Goal: Task Accomplishment & Management: Use online tool/utility

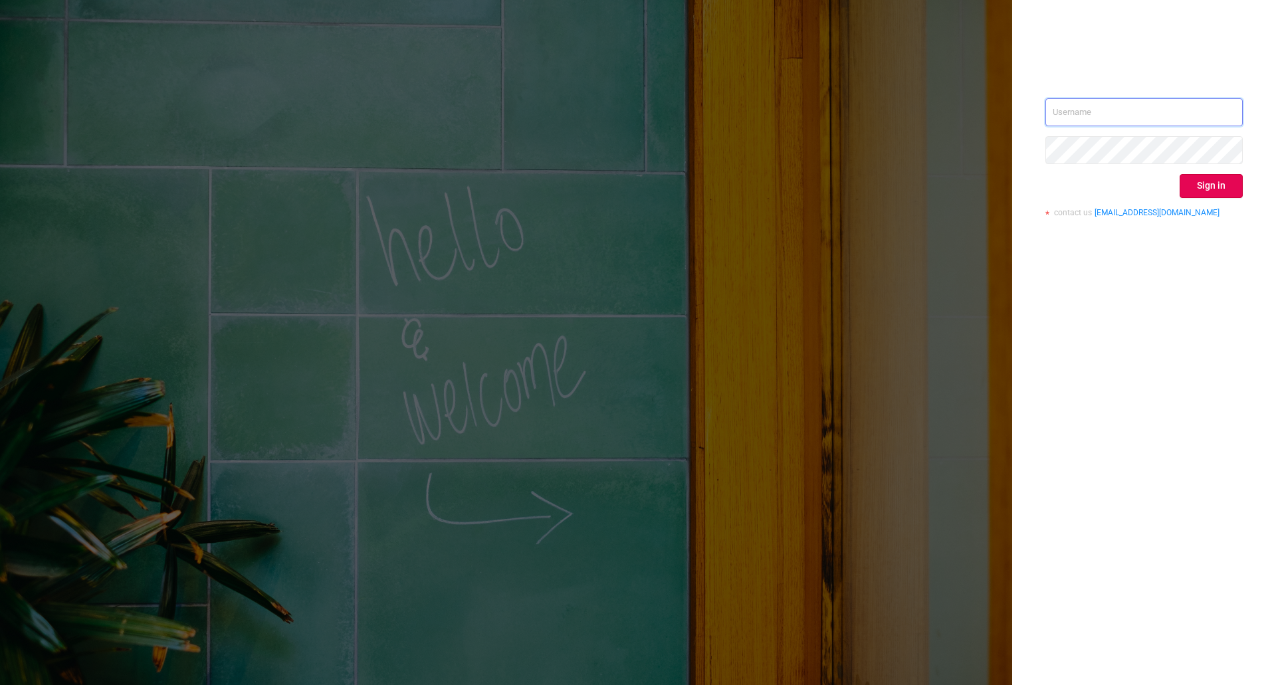
type input "[PERSON_NAME][EMAIL_ADDRESS][PERSON_NAME][DOMAIN_NAME]"
click at [1205, 191] on button "Sign in" at bounding box center [1211, 186] width 63 height 24
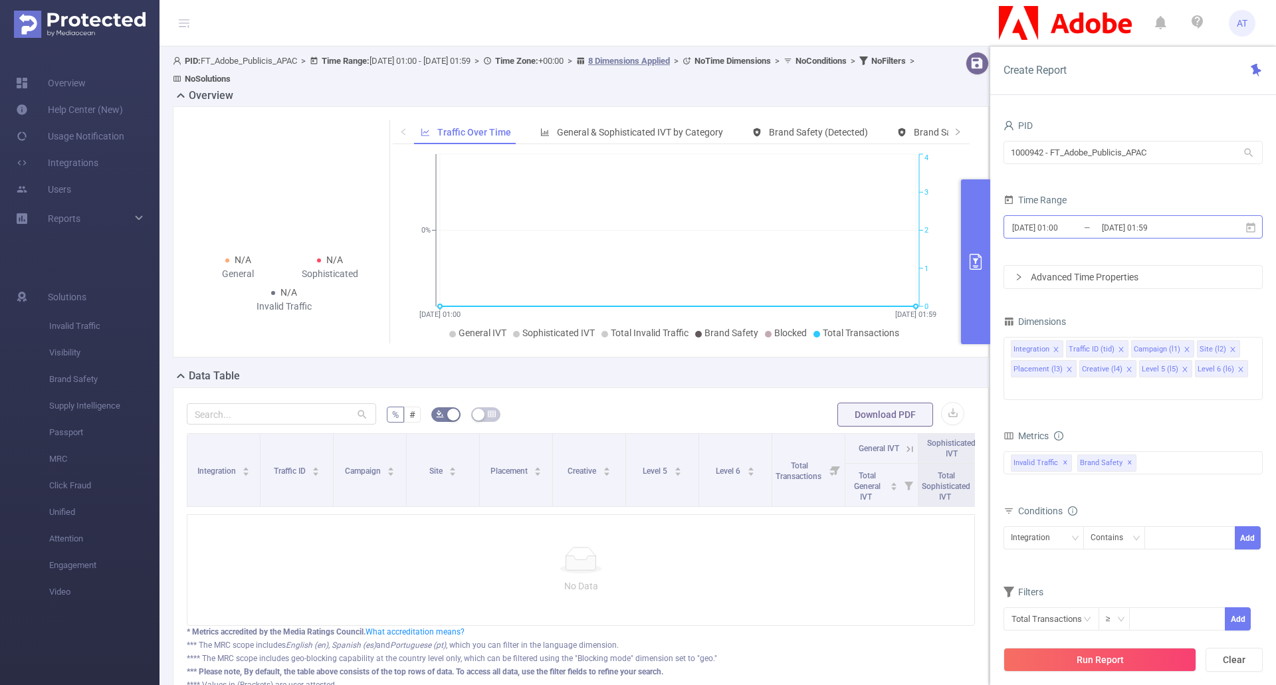
click at [1071, 226] on input "[DATE] 01:00" at bounding box center [1065, 228] width 108 height 18
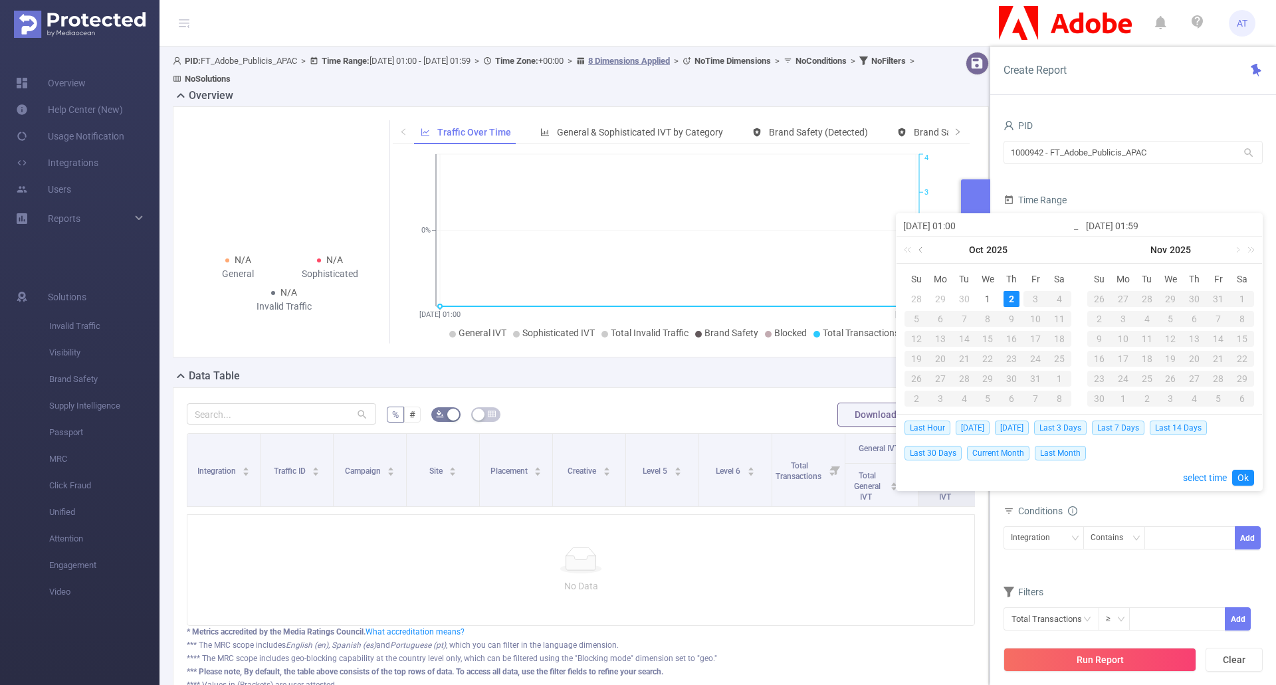
click at [922, 248] on link at bounding box center [922, 250] width 12 height 27
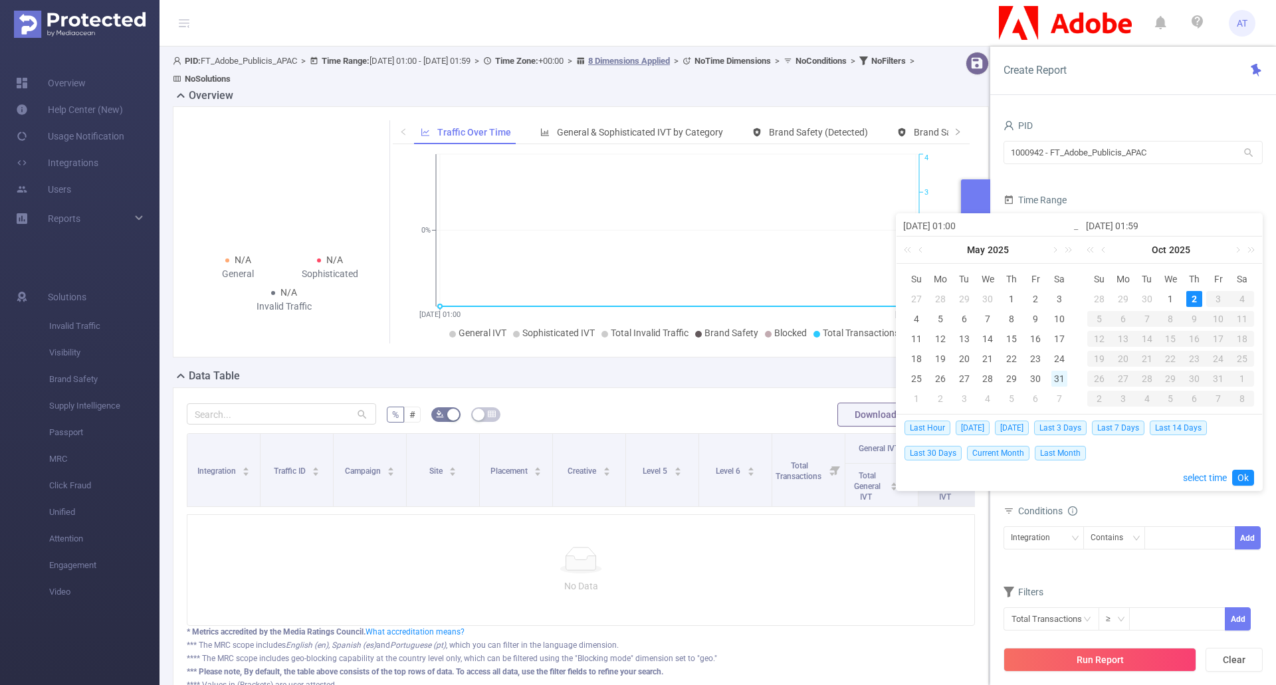
click at [1057, 376] on div "31" at bounding box center [1059, 379] width 16 height 16
type input "[DATE] 01:00"
type input "[DATE] 01:59"
type input "[DATE] 01:00"
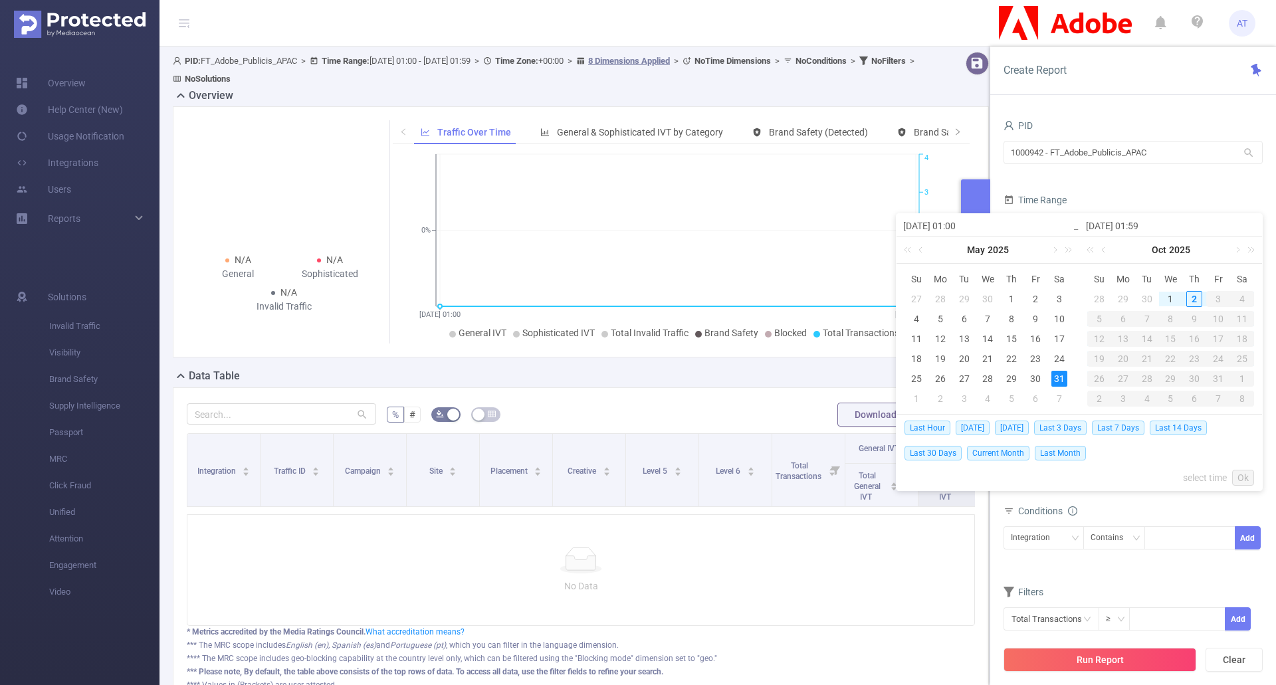
type input "[DATE] 01:59"
click at [1057, 376] on div "31" at bounding box center [1059, 379] width 16 height 16
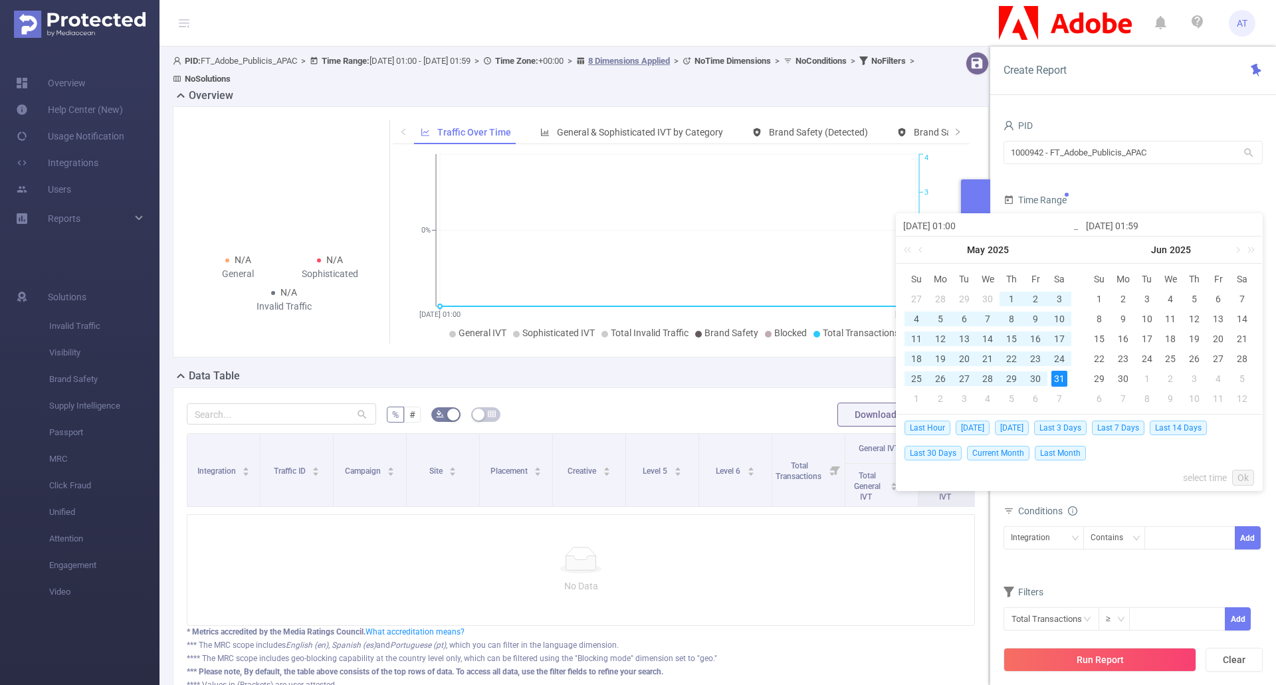
click at [970, 224] on input "[DATE] 01:00" at bounding box center [987, 226] width 169 height 16
click at [961, 224] on input "[DATE] 01:00" at bounding box center [987, 226] width 169 height 16
type input "[DATE] 0:00"
type input "[DATE] 00:00"
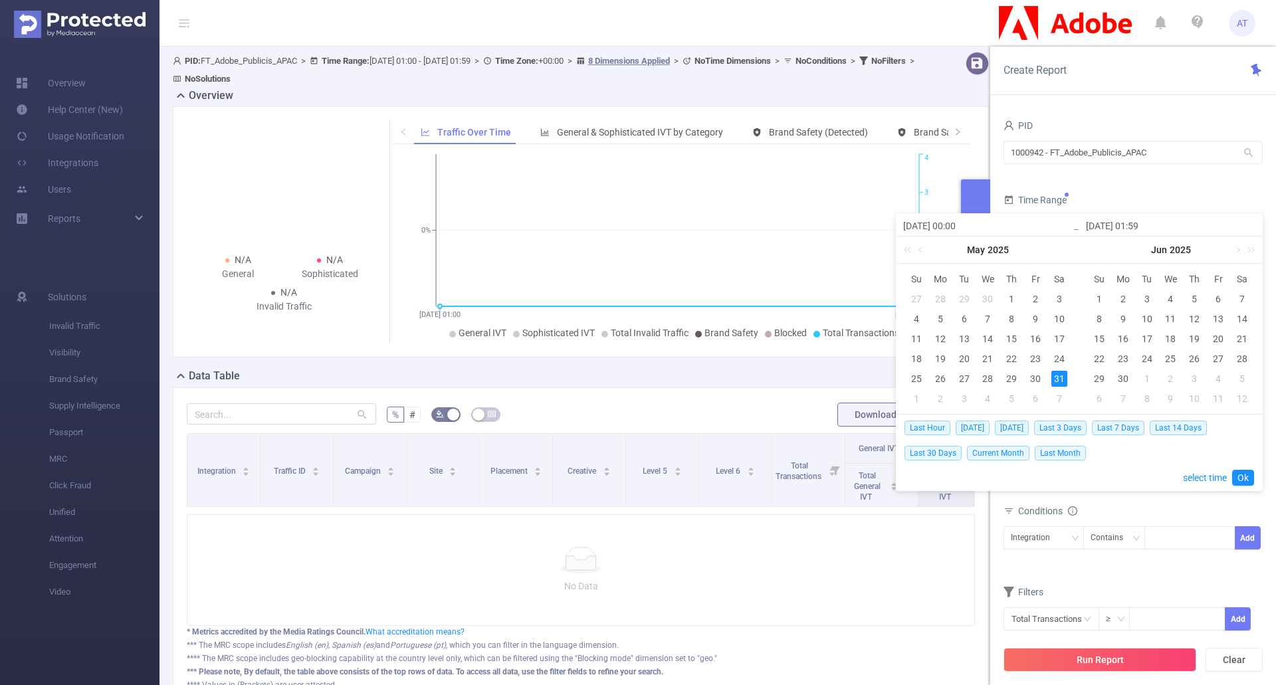
type input "[DATE] 00:00"
click at [1124, 226] on input "[DATE] 01:59" at bounding box center [1170, 226] width 169 height 16
click at [1233, 248] on link at bounding box center [1237, 250] width 12 height 27
click at [1215, 381] on div "29" at bounding box center [1218, 379] width 16 height 16
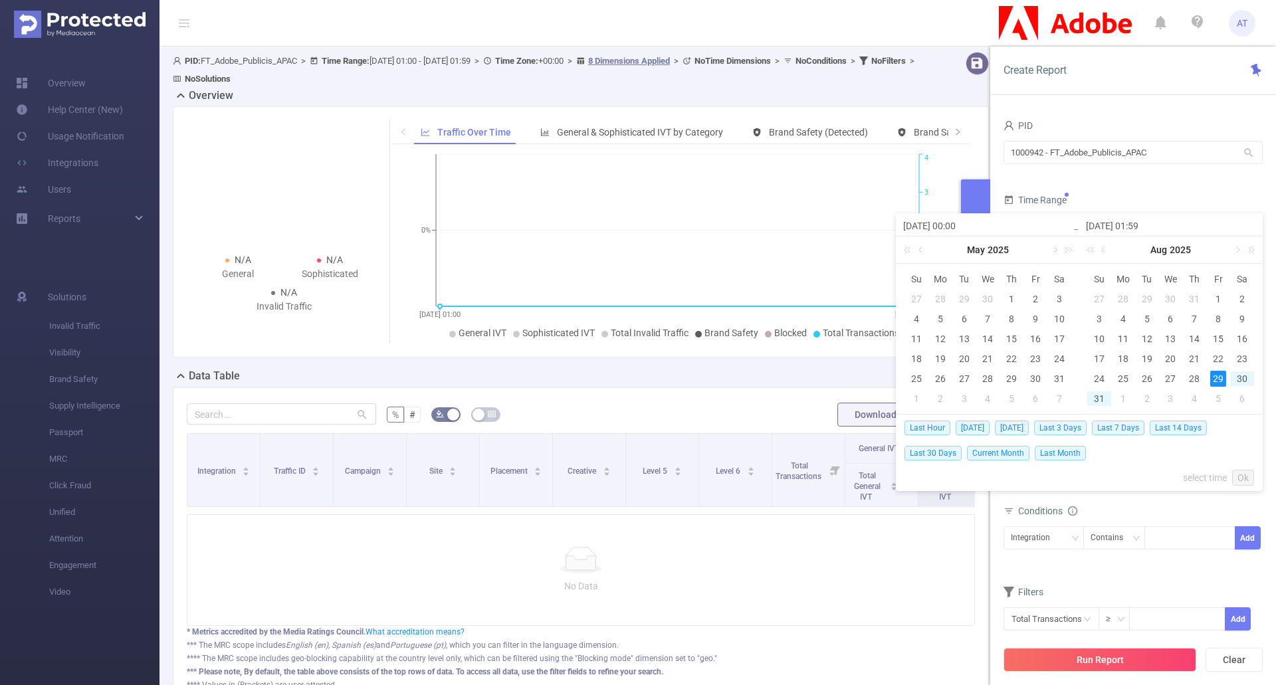
click at [1215, 381] on div "29" at bounding box center [1218, 379] width 16 height 16
type input "[DATE] 00:00"
type input "[DATE] 01:59"
type input "[DATE] 00:00"
type input "[DATE] 01:59"
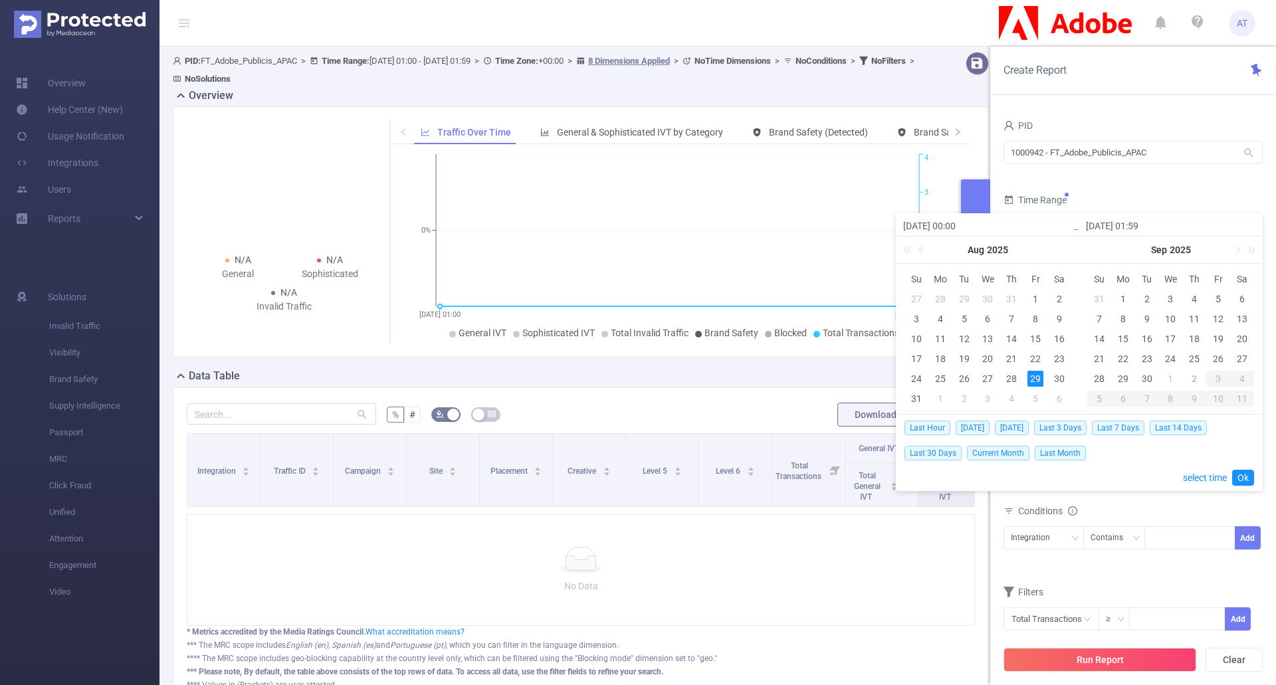
click at [946, 227] on input "[DATE] 00:00" at bounding box center [987, 226] width 169 height 16
click at [926, 252] on link at bounding box center [922, 250] width 12 height 27
click at [1059, 378] on div "31" at bounding box center [1059, 379] width 16 height 16
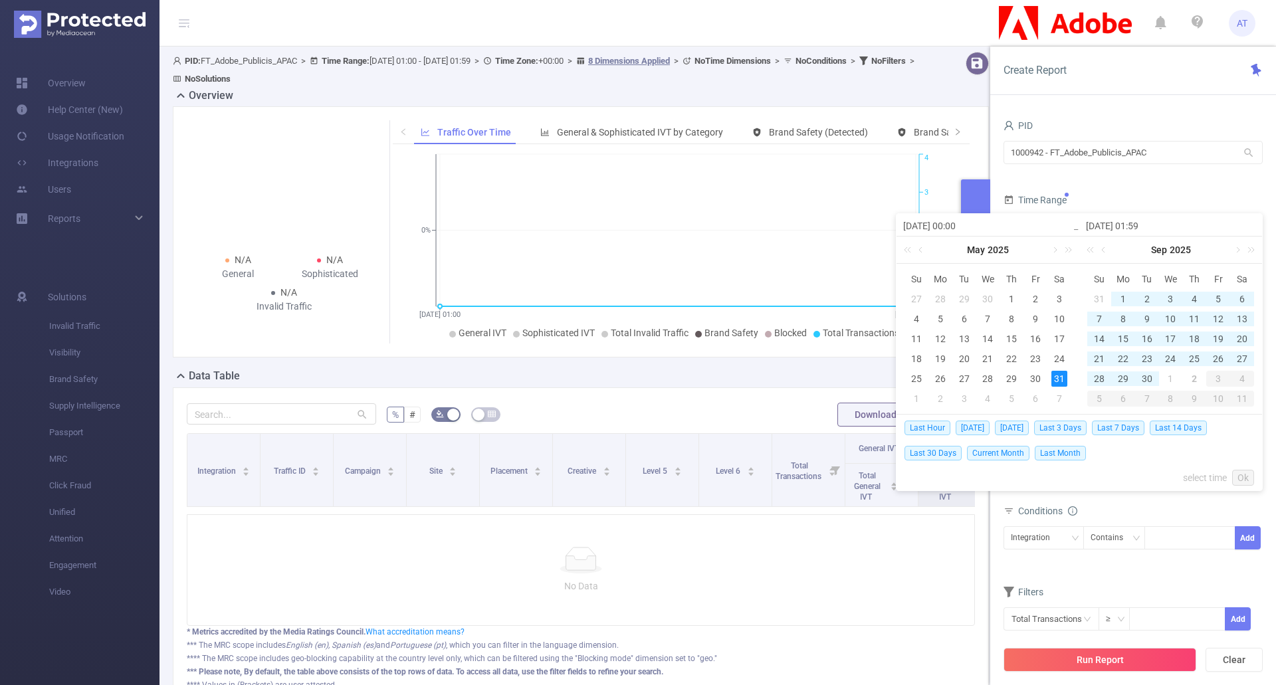
click at [1059, 378] on div "31" at bounding box center [1059, 379] width 16 height 16
type input "[DATE] 00:00"
type input "[DATE] 01:59"
type input "[DATE] 00:00"
type input "[DATE] 01:59"
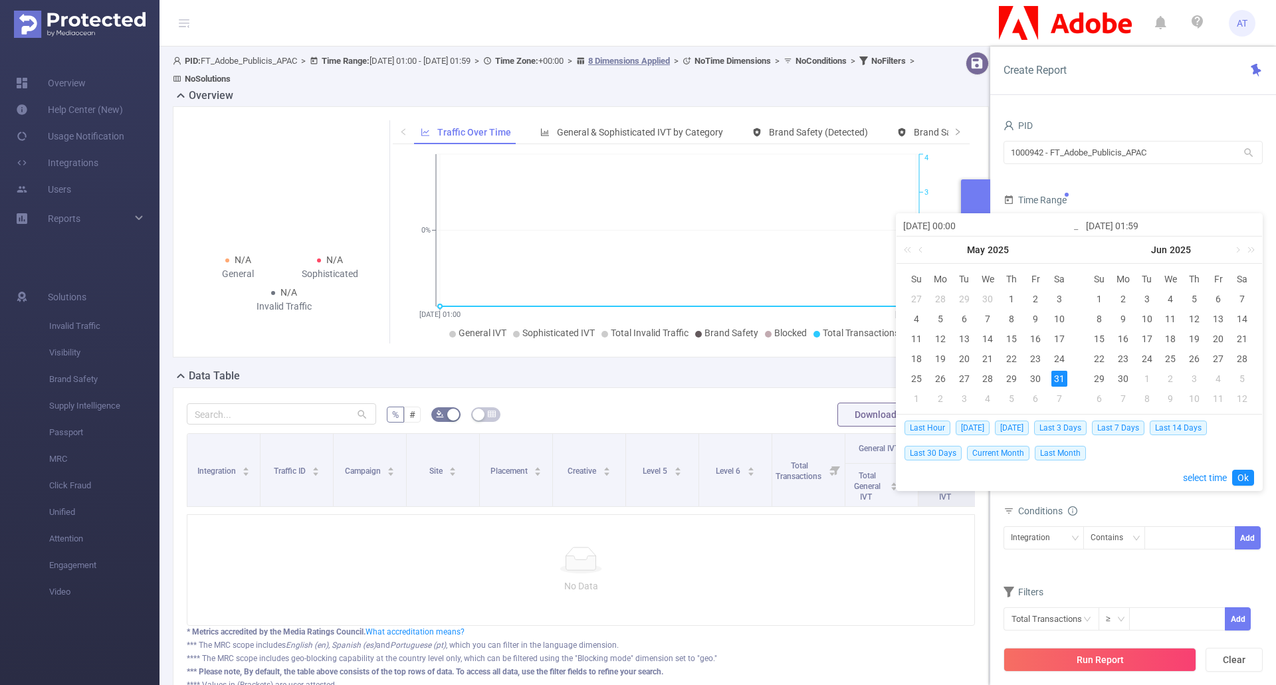
click at [963, 228] on input "[DATE] 00:00" at bounding box center [987, 226] width 169 height 16
click at [1064, 373] on div "31" at bounding box center [1059, 379] width 16 height 16
click at [1237, 248] on link at bounding box center [1237, 250] width 12 height 27
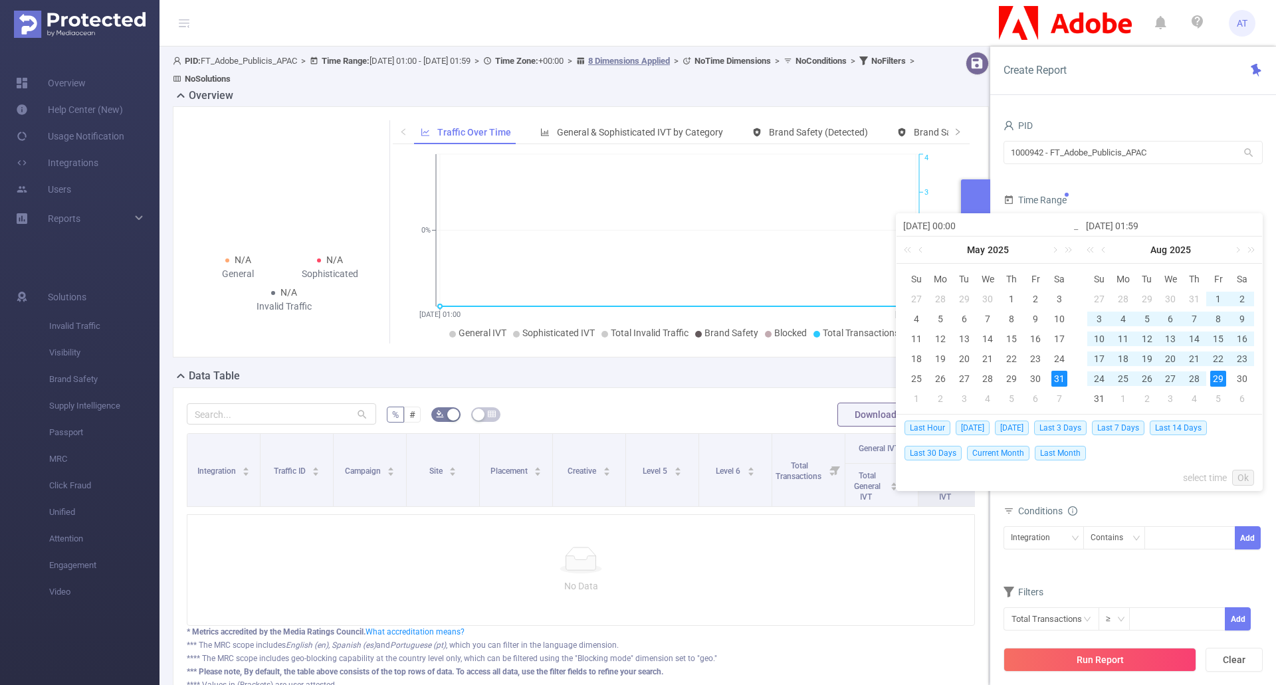
click at [1216, 380] on div "29" at bounding box center [1218, 379] width 16 height 16
type input "[DATE] 01:59"
click at [1142, 225] on input "[DATE] 01:59" at bounding box center [1170, 226] width 169 height 16
type input "[DATE] 1:59"
type input "[DATE] 21:59"
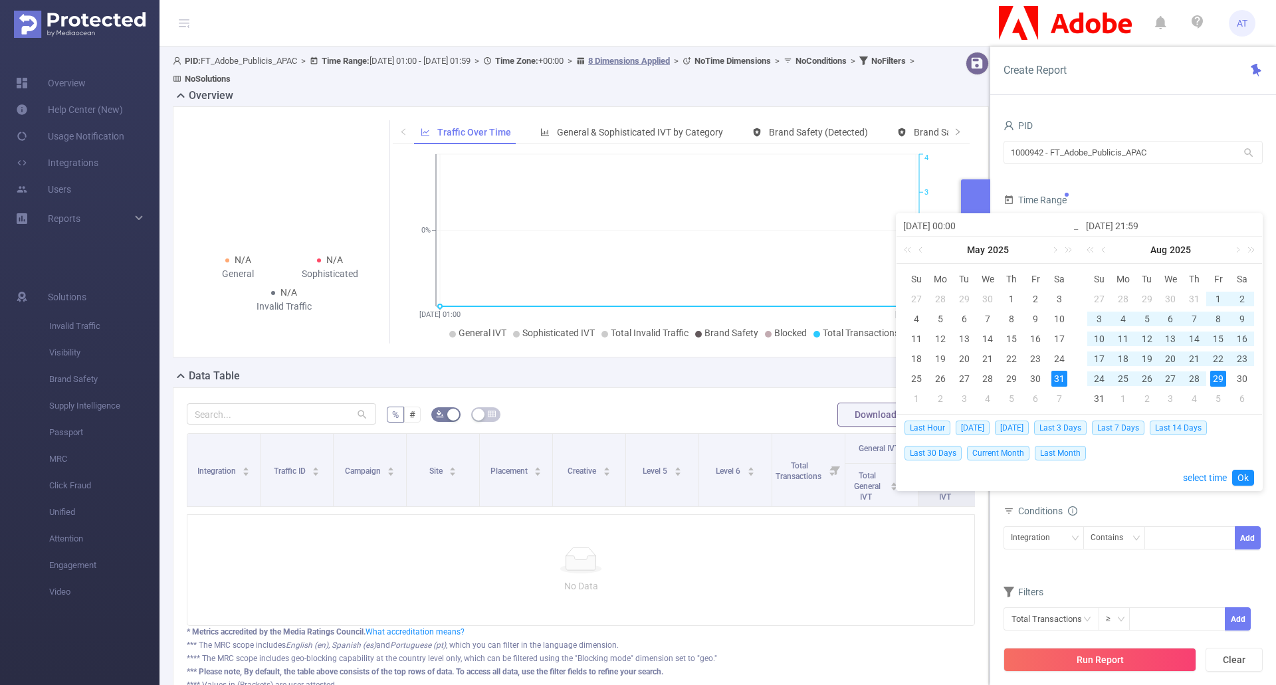
type input "[DATE] 231:59"
type input "[DATE] 23:59"
click at [1244, 478] on link "Ok" at bounding box center [1243, 478] width 22 height 16
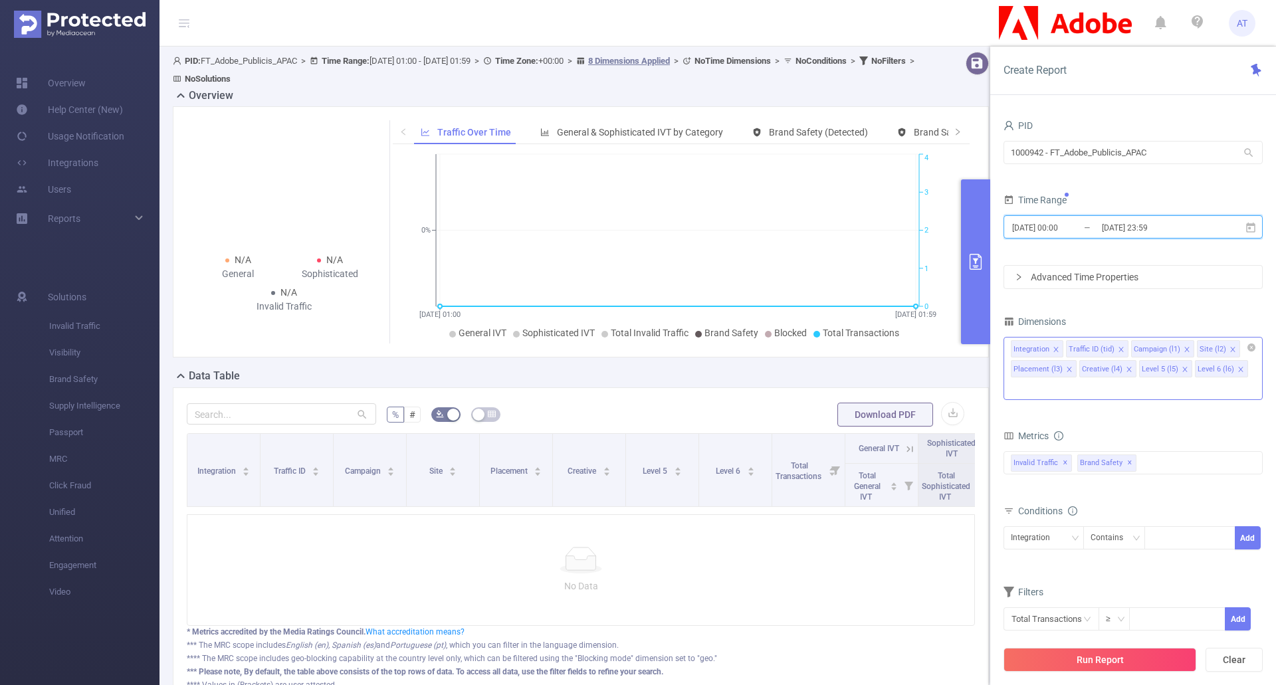
click at [1182, 370] on icon "icon: close" at bounding box center [1184, 369] width 7 height 7
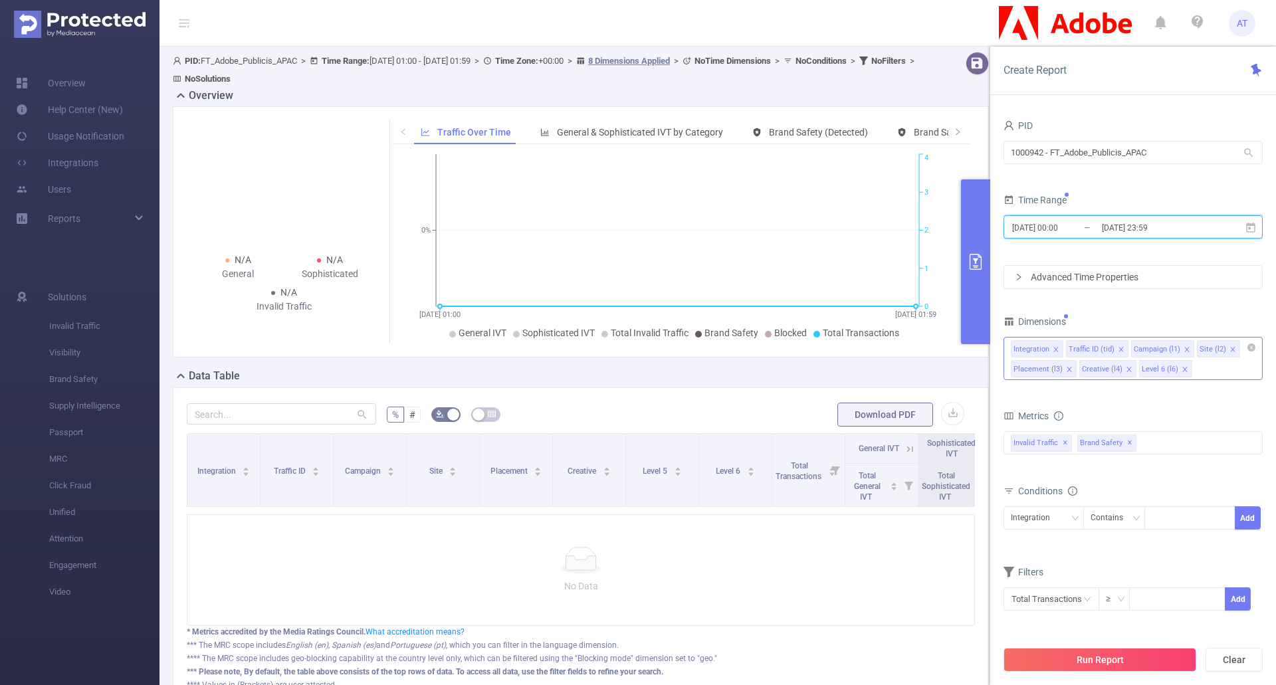
click at [1126, 369] on icon "icon: close" at bounding box center [1128, 369] width 5 height 5
click at [1122, 369] on icon "icon: close" at bounding box center [1124, 369] width 5 height 5
click at [1071, 369] on icon "icon: close" at bounding box center [1069, 369] width 7 height 7
click at [1094, 372] on form "Dimensions Integration Traffic ID (tid) Campaign (l1) Site (l2) Placement (l3) …" at bounding box center [1132, 470] width 259 height 316
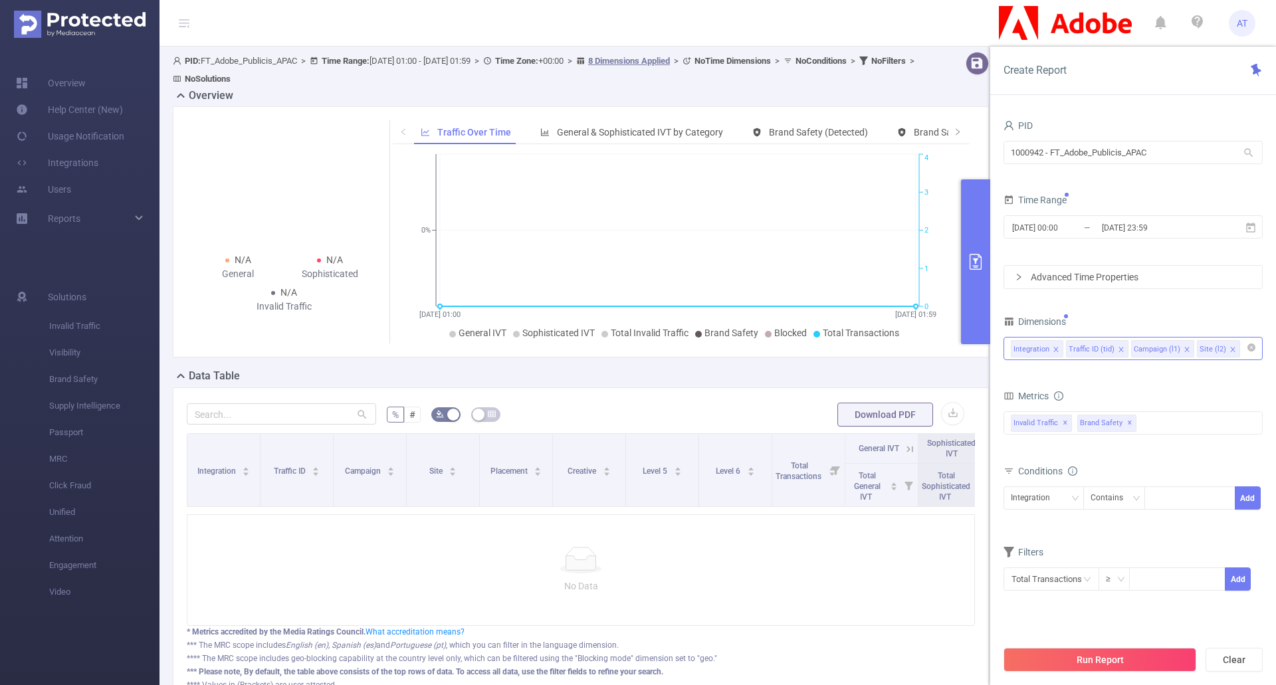
click at [1102, 350] on div "Traffic ID (tid)" at bounding box center [1092, 349] width 46 height 17
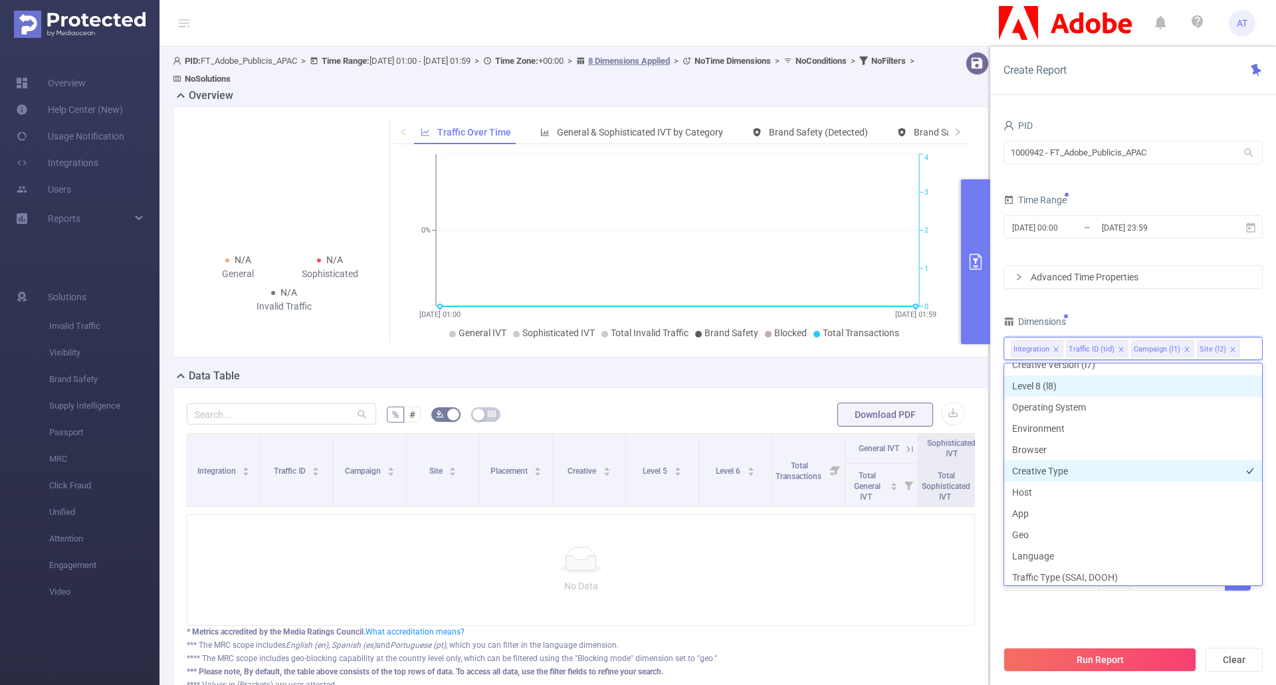
scroll to position [199, 0]
click at [1118, 476] on li "Host" at bounding box center [1133, 474] width 258 height 21
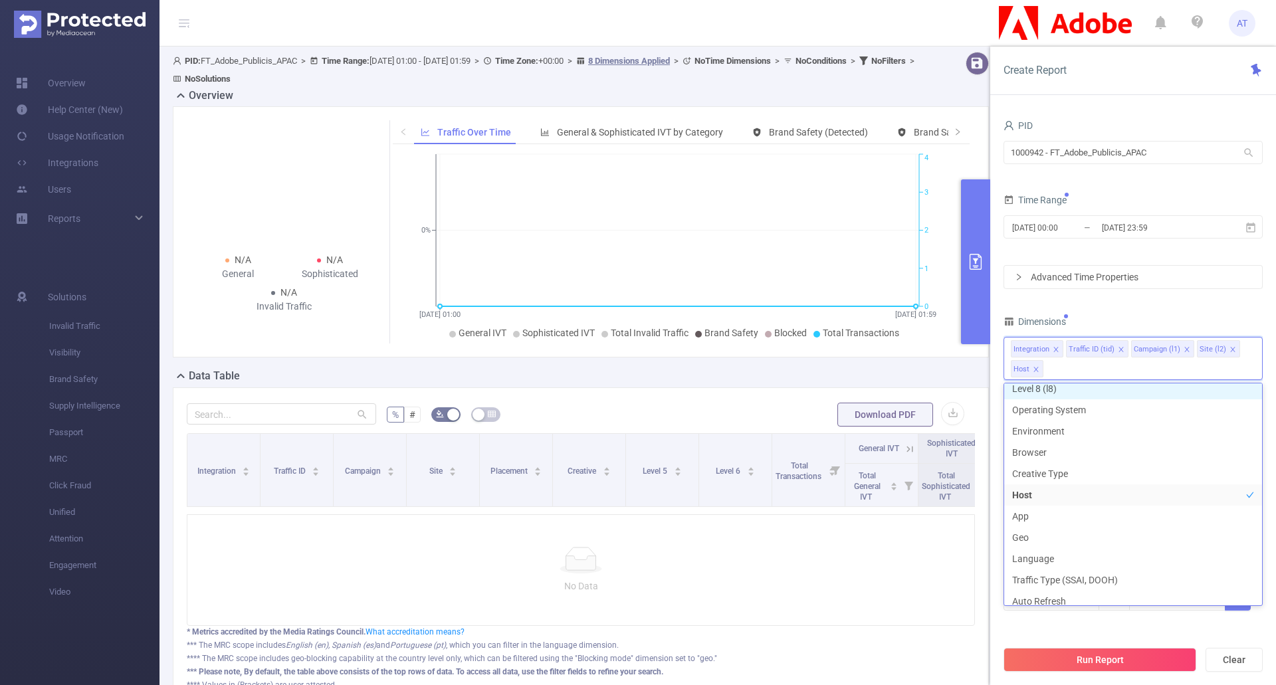
scroll to position [194, 0]
click at [1118, 350] on icon "icon: close" at bounding box center [1121, 349] width 7 height 7
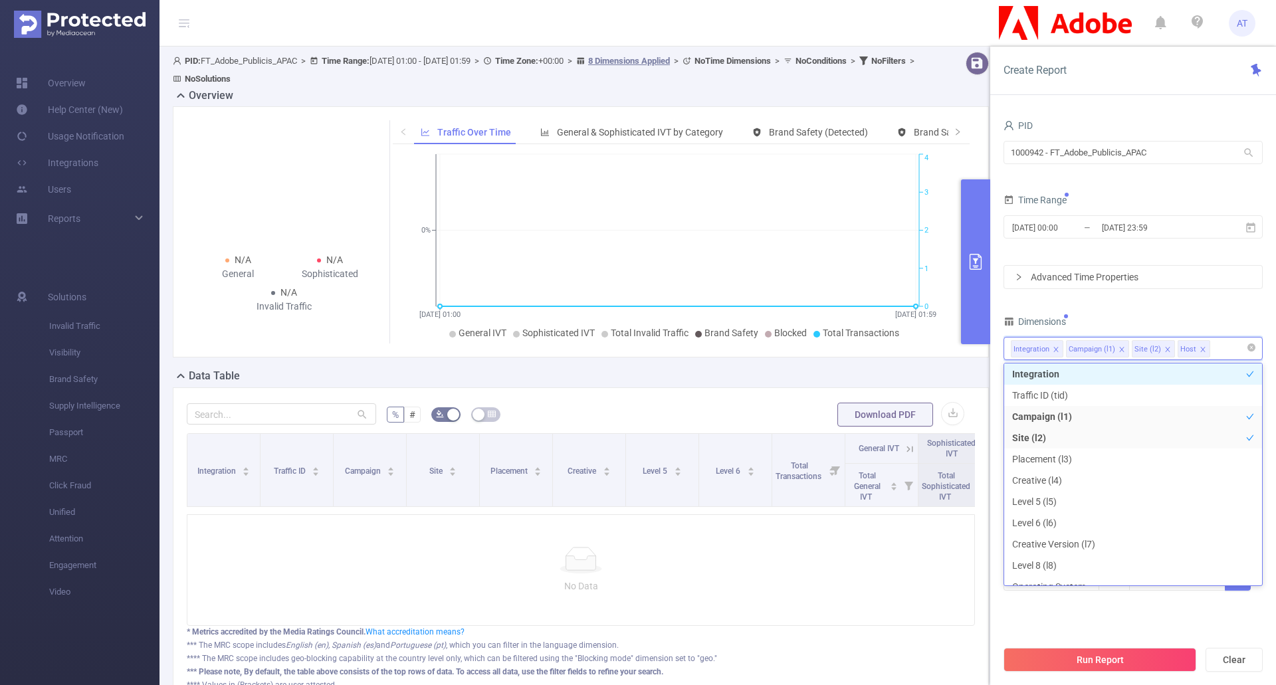
click at [1118, 350] on icon "icon: close" at bounding box center [1121, 349] width 7 height 7
click at [1055, 350] on icon "icon: close" at bounding box center [1055, 349] width 5 height 5
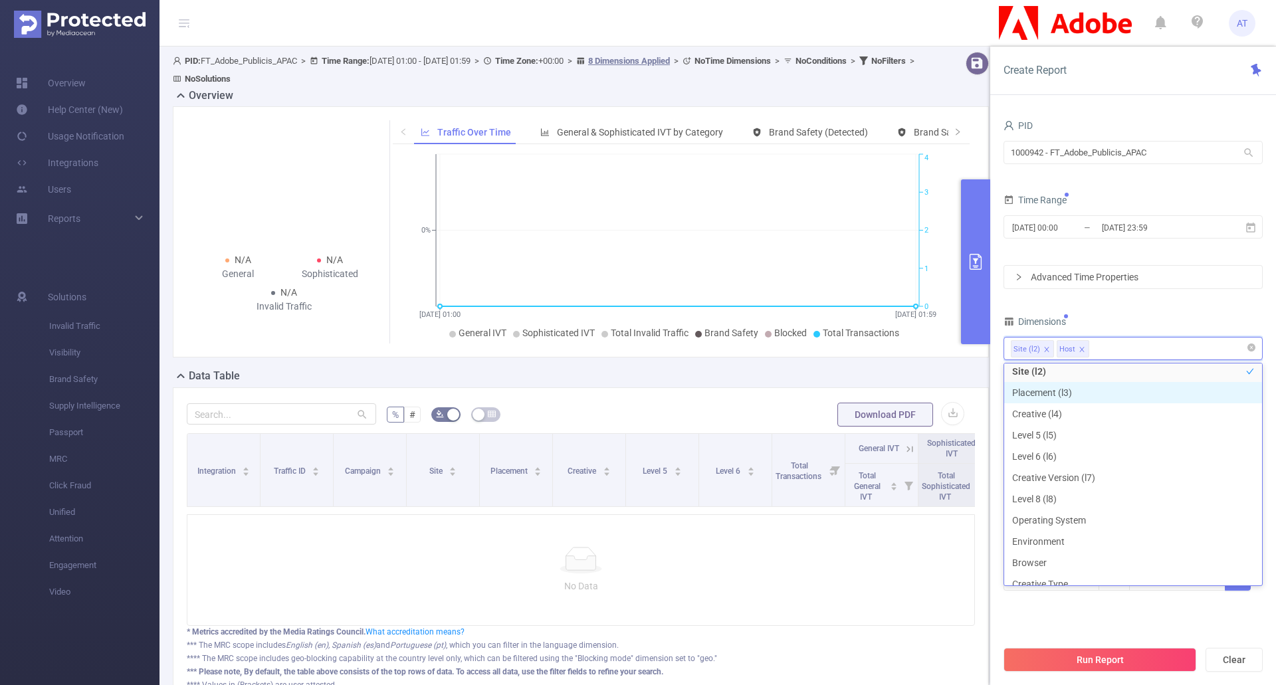
scroll to position [66, 0]
click at [1168, 330] on div "Dimensions" at bounding box center [1132, 323] width 259 height 22
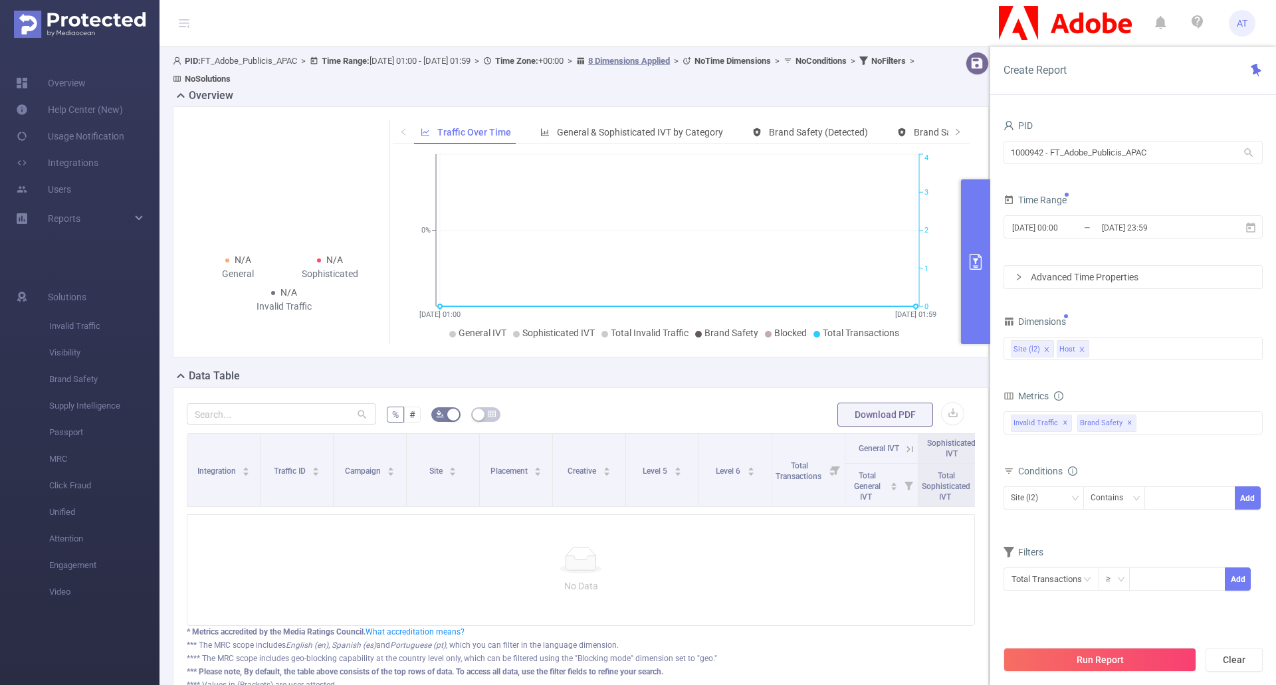
click at [1047, 352] on icon "icon: close" at bounding box center [1046, 349] width 7 height 7
click at [1093, 654] on button "Run Report" at bounding box center [1099, 660] width 193 height 24
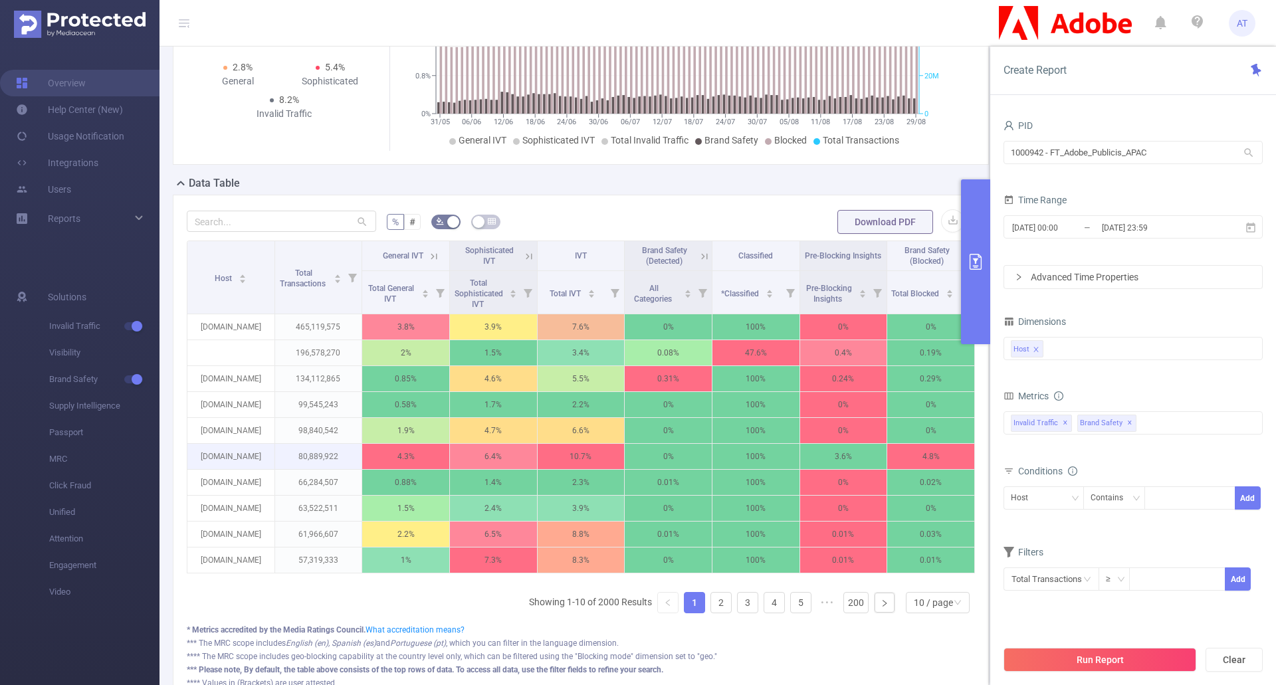
scroll to position [266, 0]
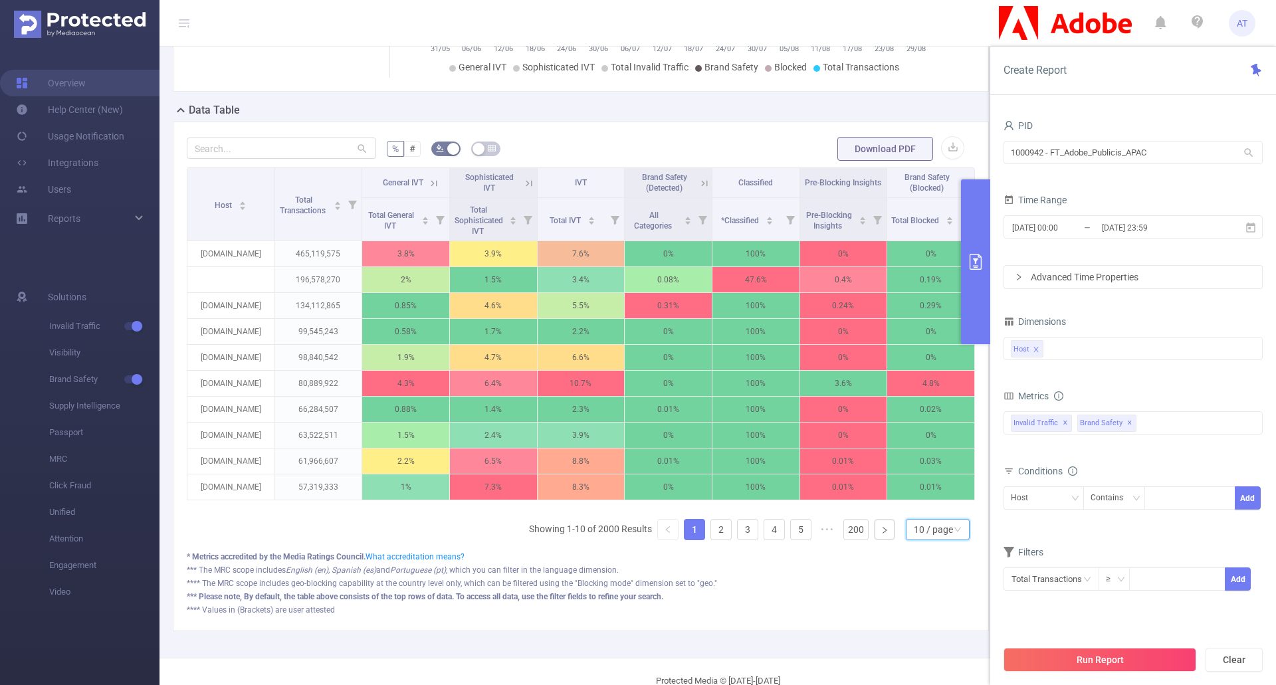
click at [914, 536] on div "10 / page" at bounding box center [933, 530] width 39 height 20
click at [919, 517] on li "50 / page" at bounding box center [927, 515] width 64 height 21
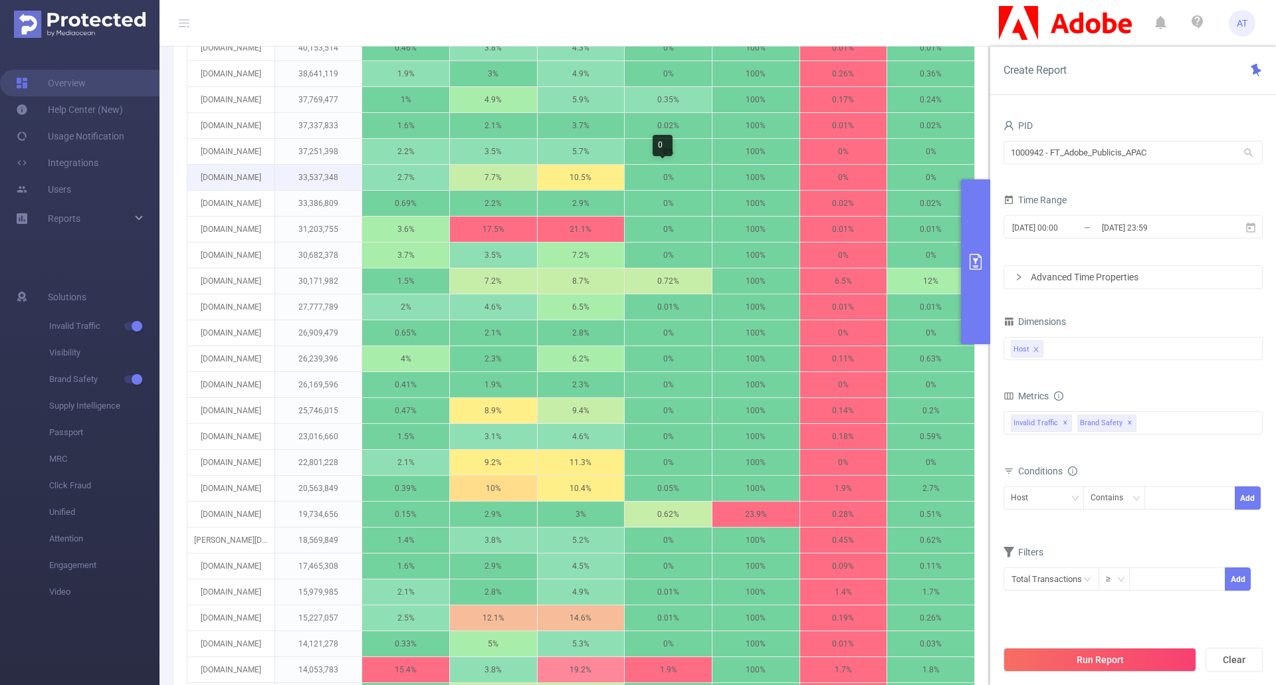
scroll to position [797, 0]
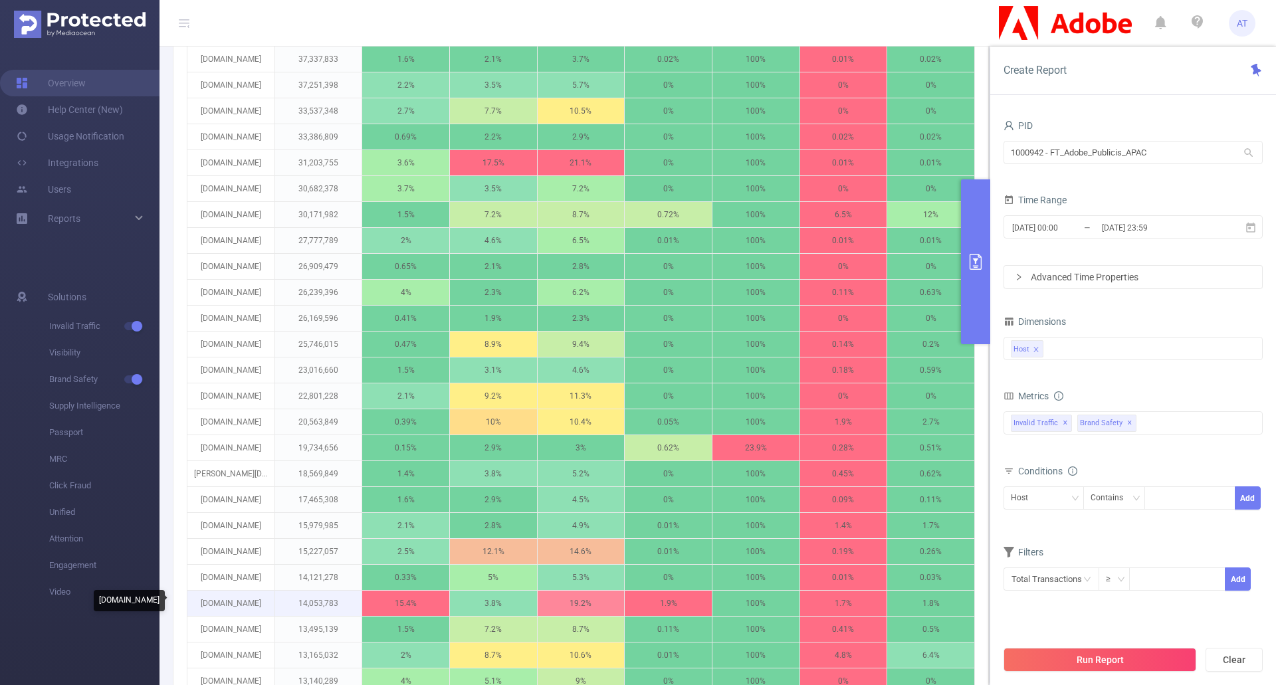
click at [227, 603] on p "[DOMAIN_NAME]" at bounding box center [230, 603] width 87 height 25
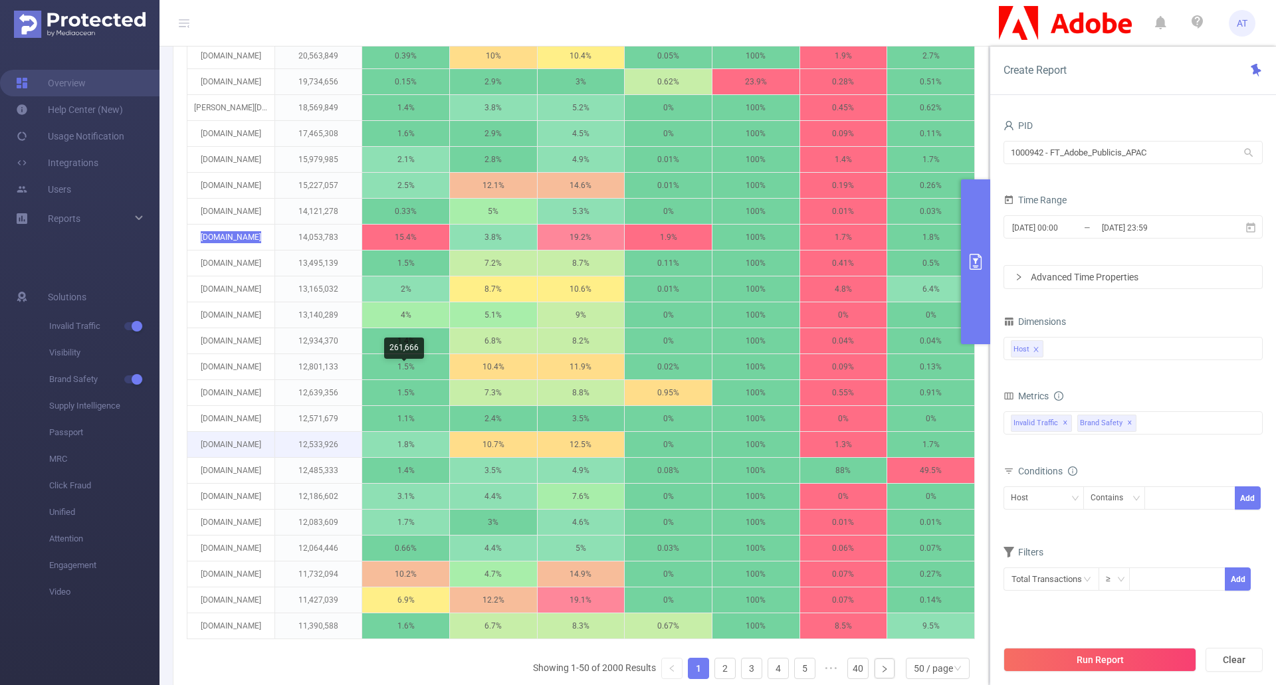
scroll to position [1263, 0]
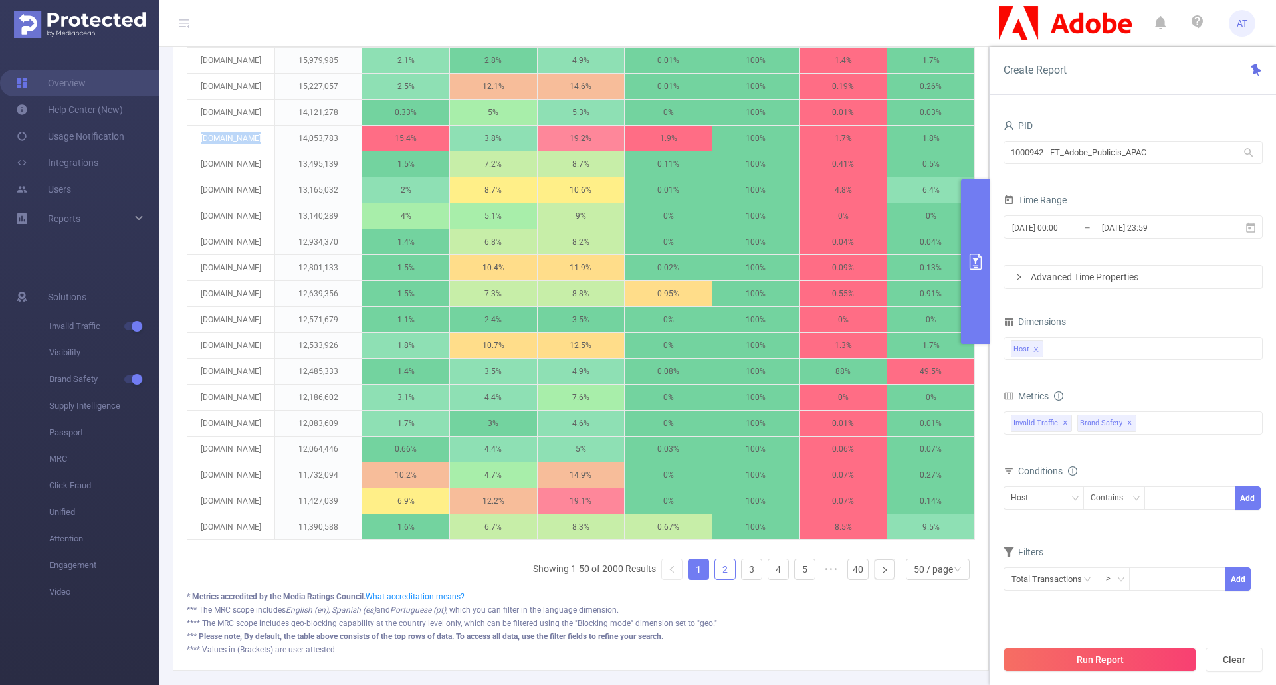
click at [717, 579] on link "2" at bounding box center [725, 570] width 20 height 20
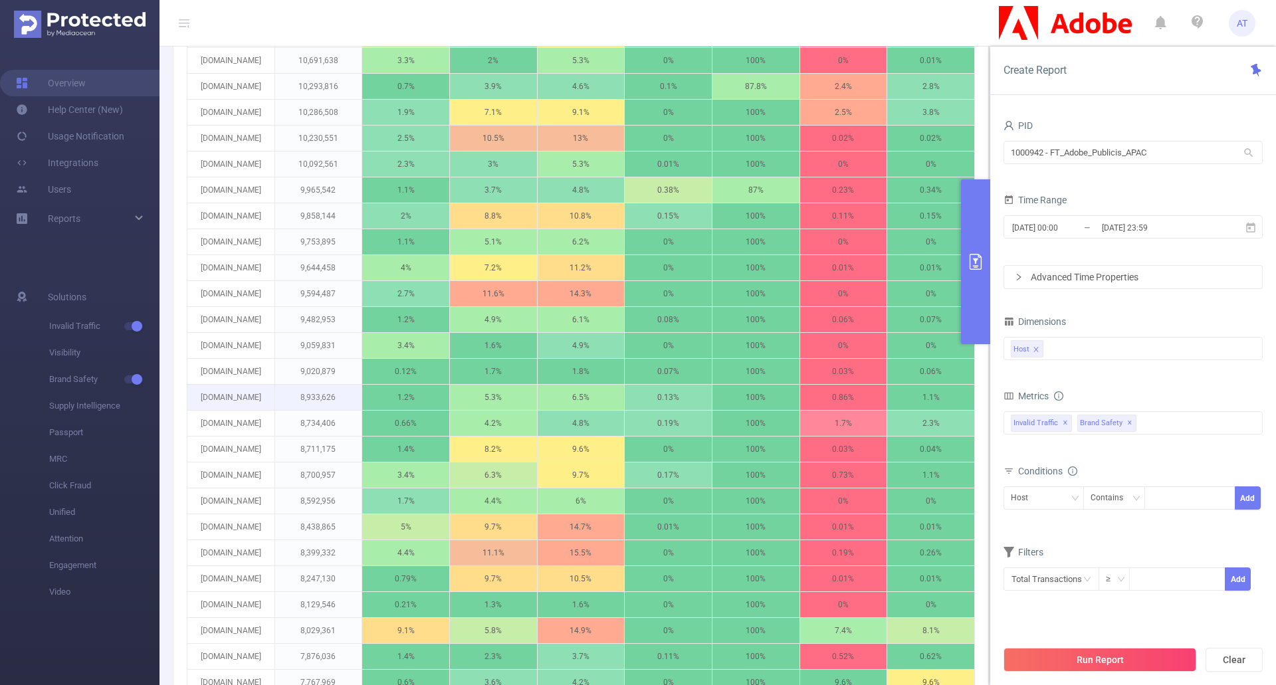
scroll to position [332, 0]
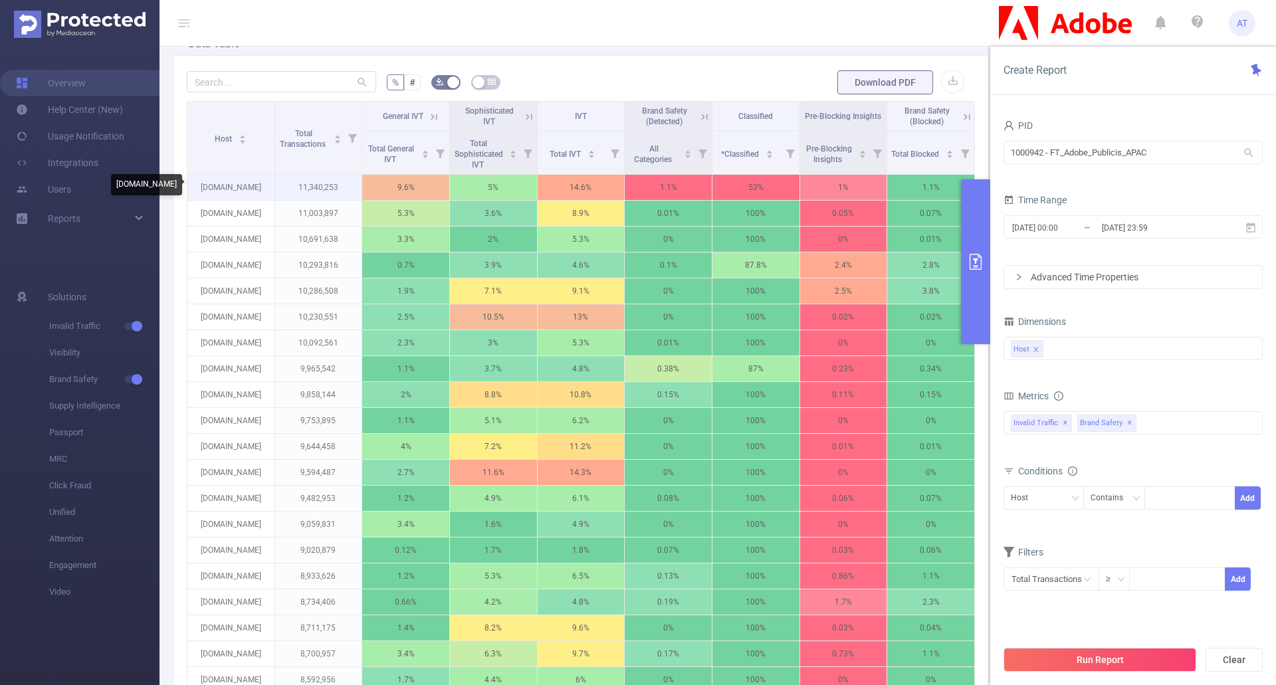
click at [253, 189] on p "[DOMAIN_NAME]" at bounding box center [230, 187] width 87 height 25
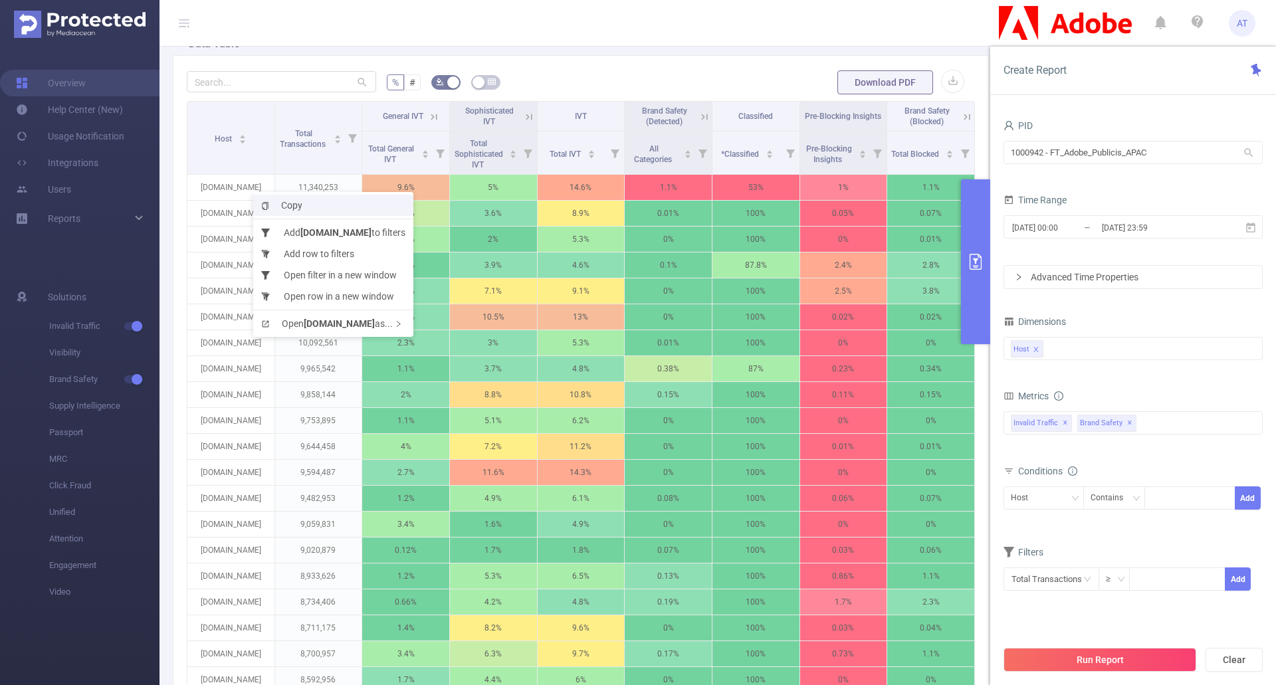
click at [282, 202] on span "Copy" at bounding box center [281, 205] width 41 height 11
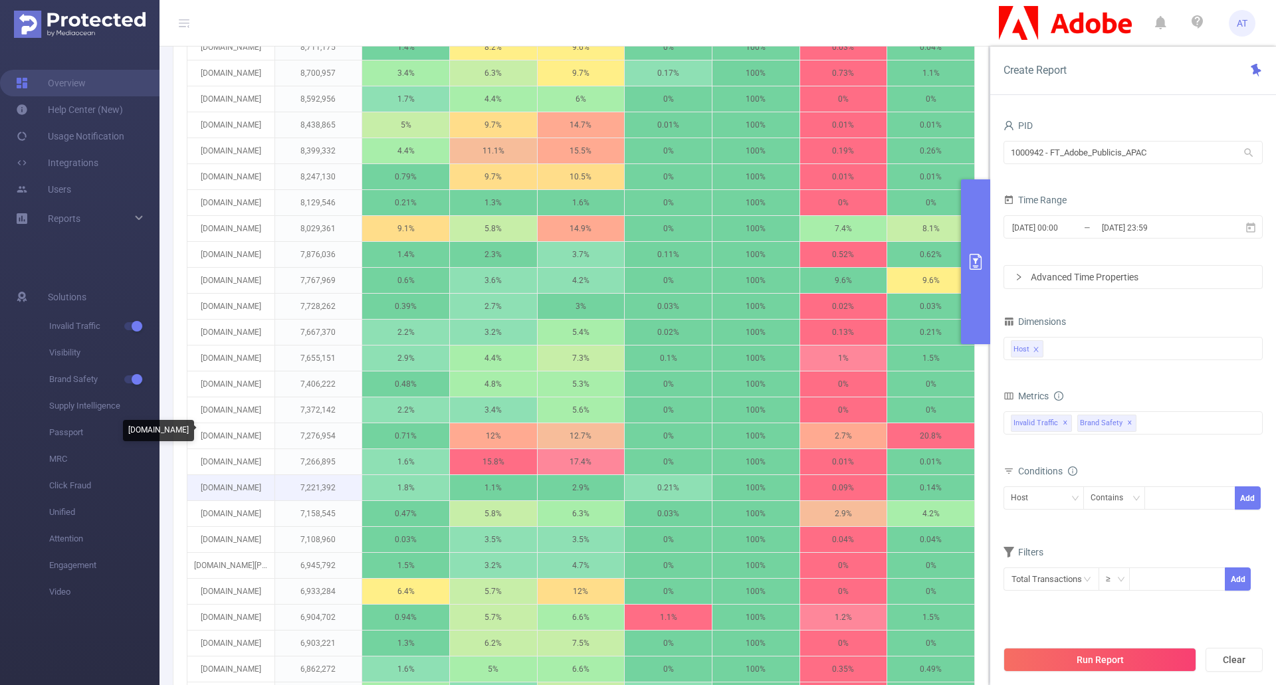
scroll to position [997, 0]
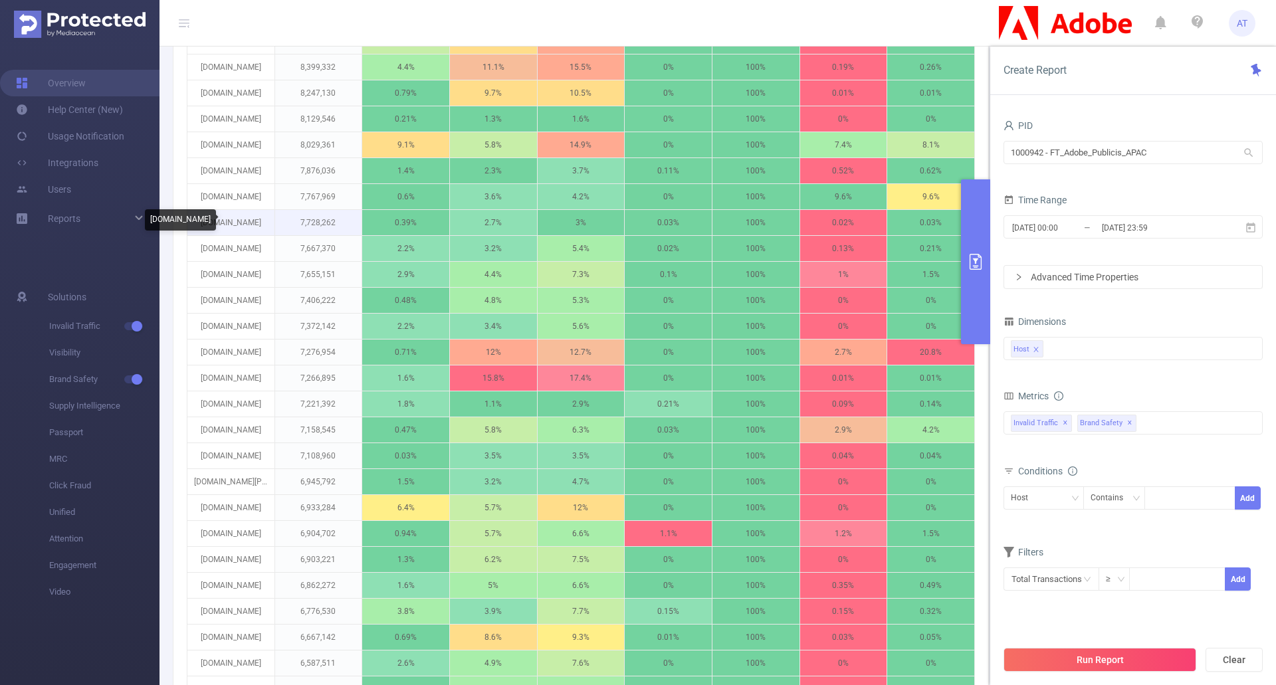
click at [231, 226] on p "[DOMAIN_NAME]" at bounding box center [230, 222] width 87 height 25
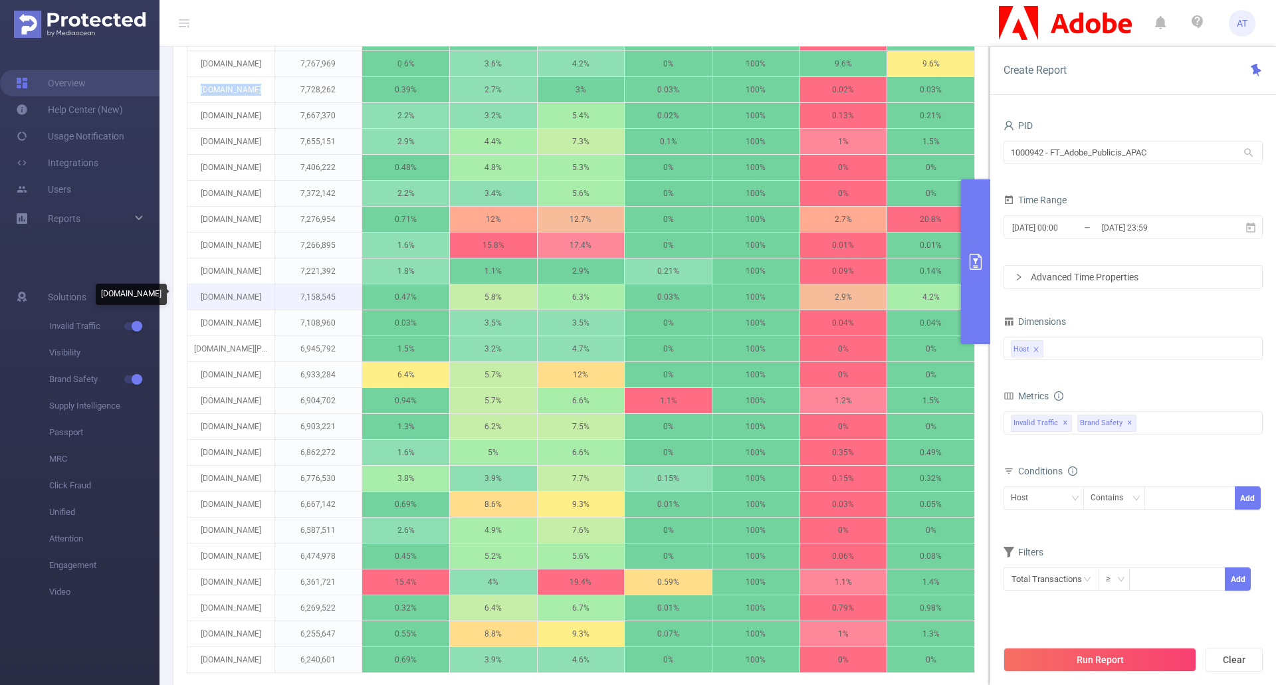
scroll to position [1329, 0]
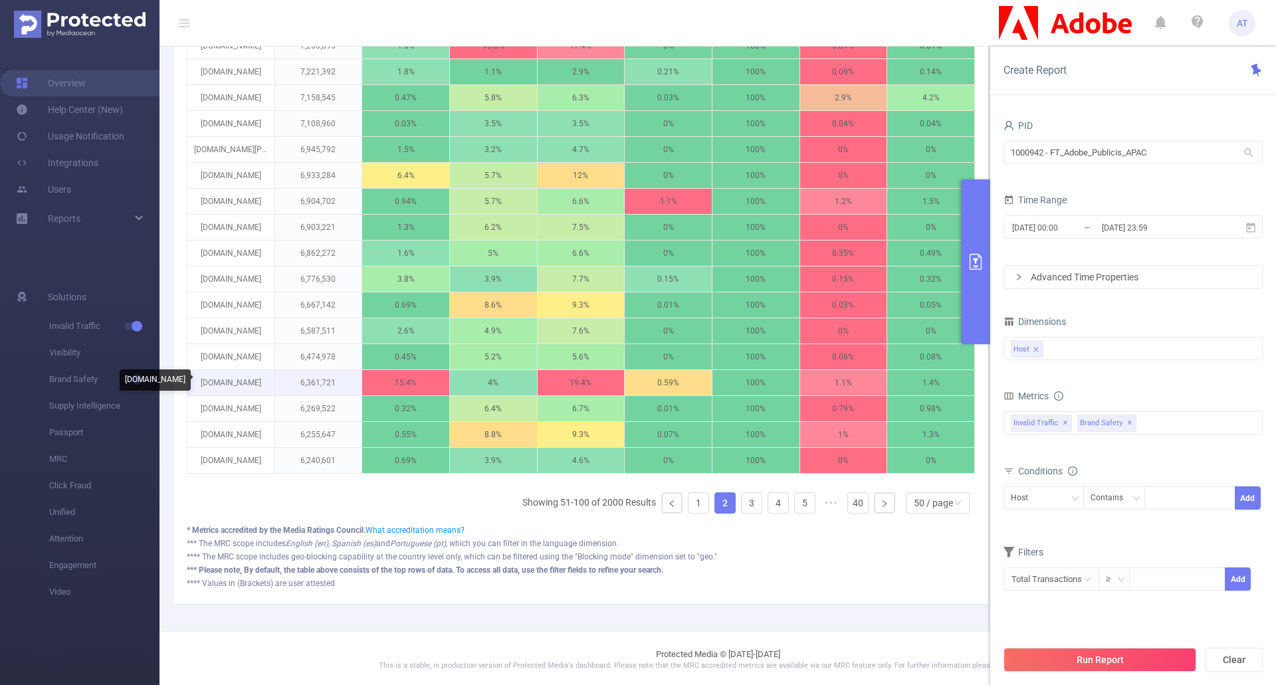
click at [254, 378] on p "[DOMAIN_NAME]" at bounding box center [230, 382] width 87 height 25
copy p "[DOMAIN_NAME]"
click at [746, 506] on link "3" at bounding box center [752, 503] width 20 height 20
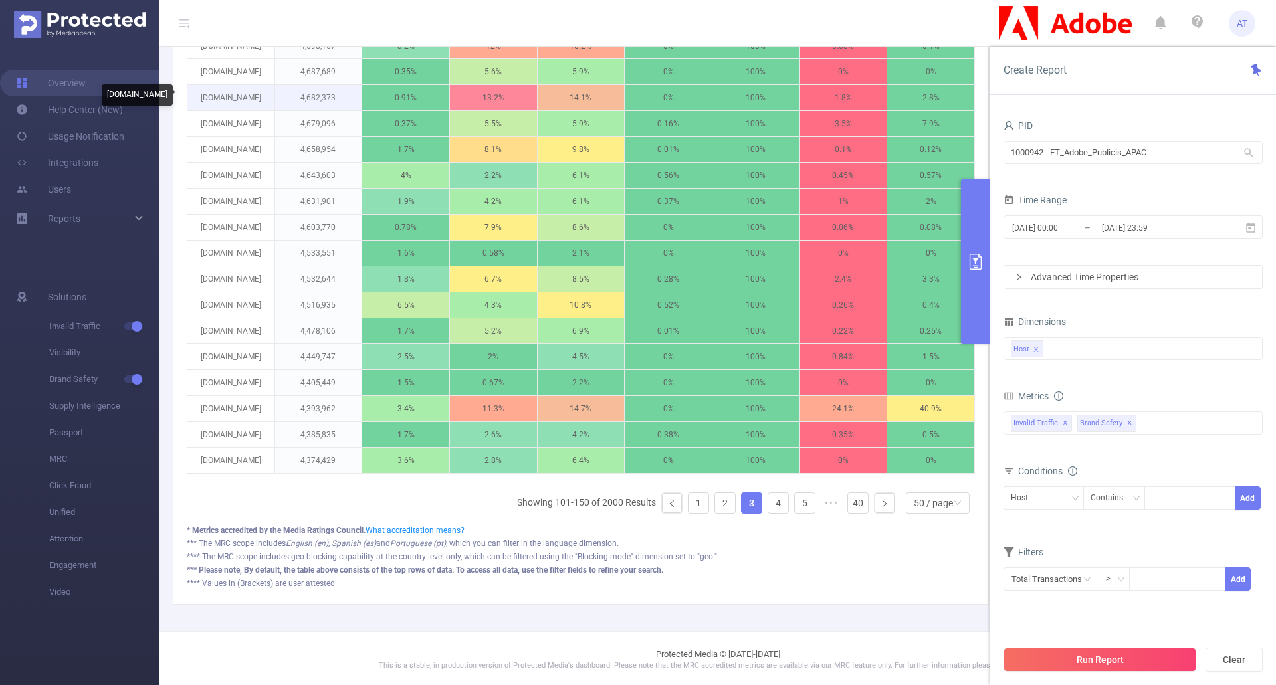
click at [239, 101] on p "[DOMAIN_NAME]" at bounding box center [230, 97] width 87 height 25
copy p "[DOMAIN_NAME]"
click at [250, 409] on p "[DOMAIN_NAME]" at bounding box center [230, 408] width 87 height 25
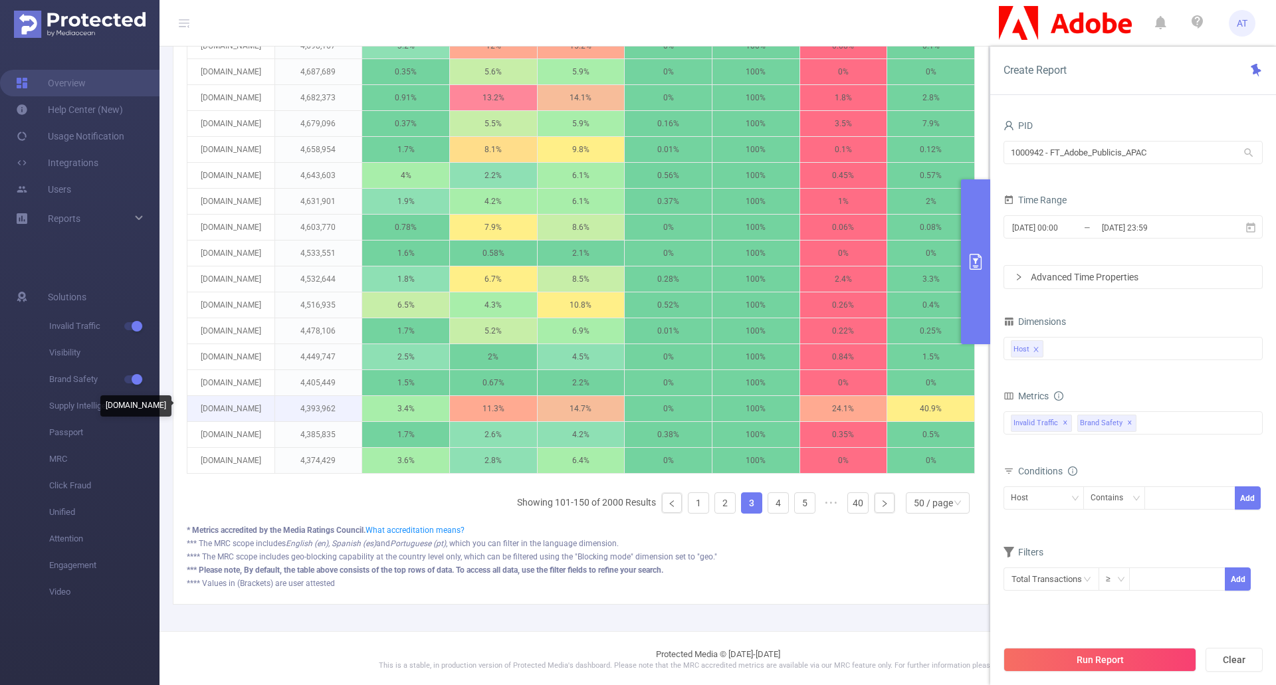
click at [250, 409] on p "[DOMAIN_NAME]" at bounding box center [230, 408] width 87 height 25
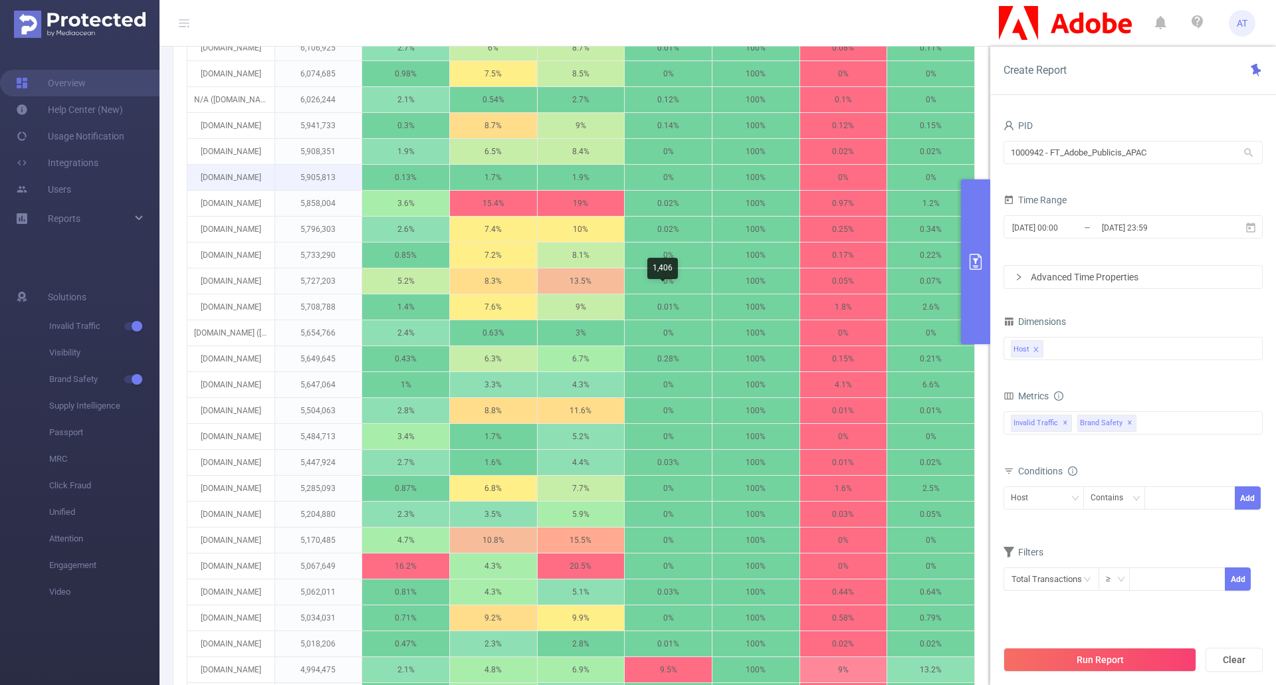
scroll to position [399, 0]
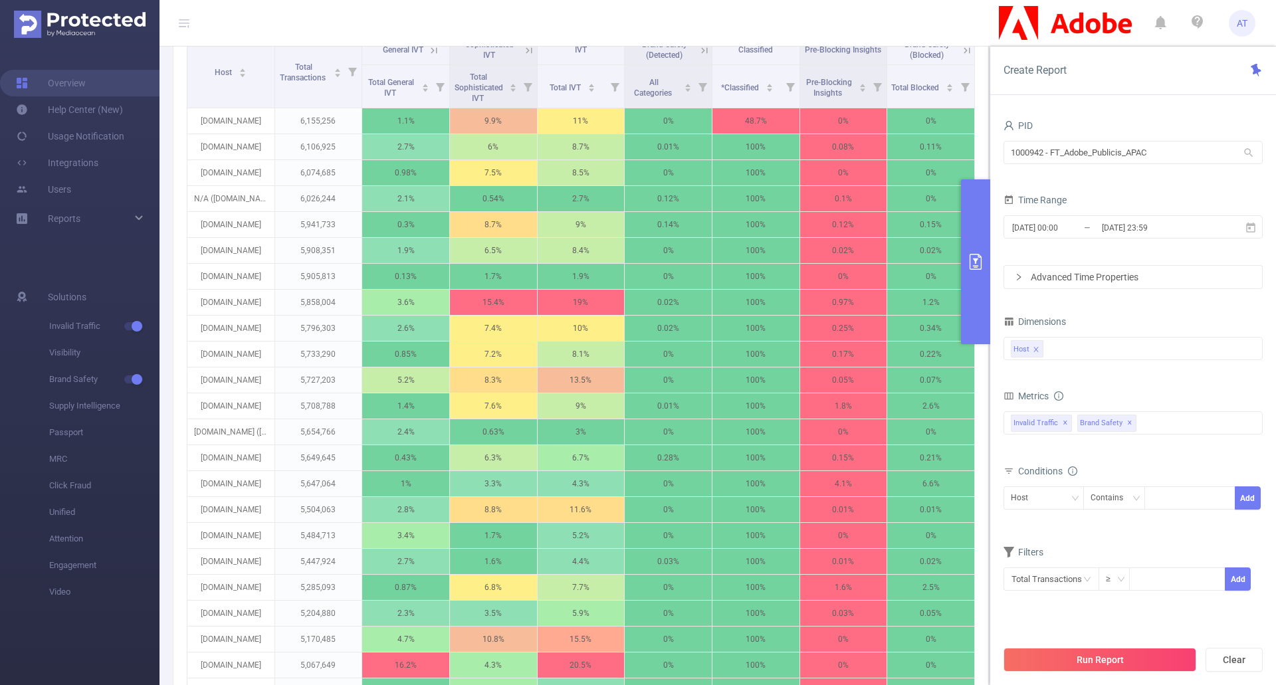
click at [664, 60] on th "Brand Safety (Detected)" at bounding box center [669, 50] width 88 height 30
click at [660, 87] on span "All Categories" at bounding box center [653, 86] width 51 height 24
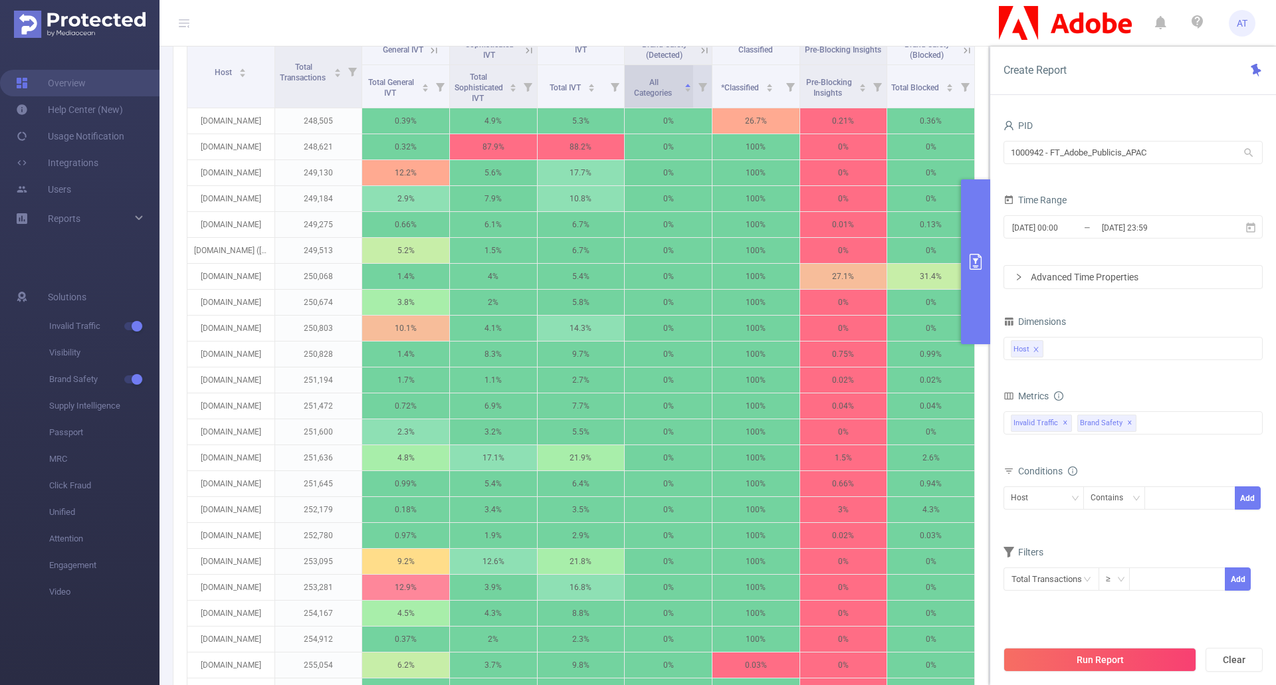
click at [660, 87] on span "All Categories" at bounding box center [653, 86] width 51 height 24
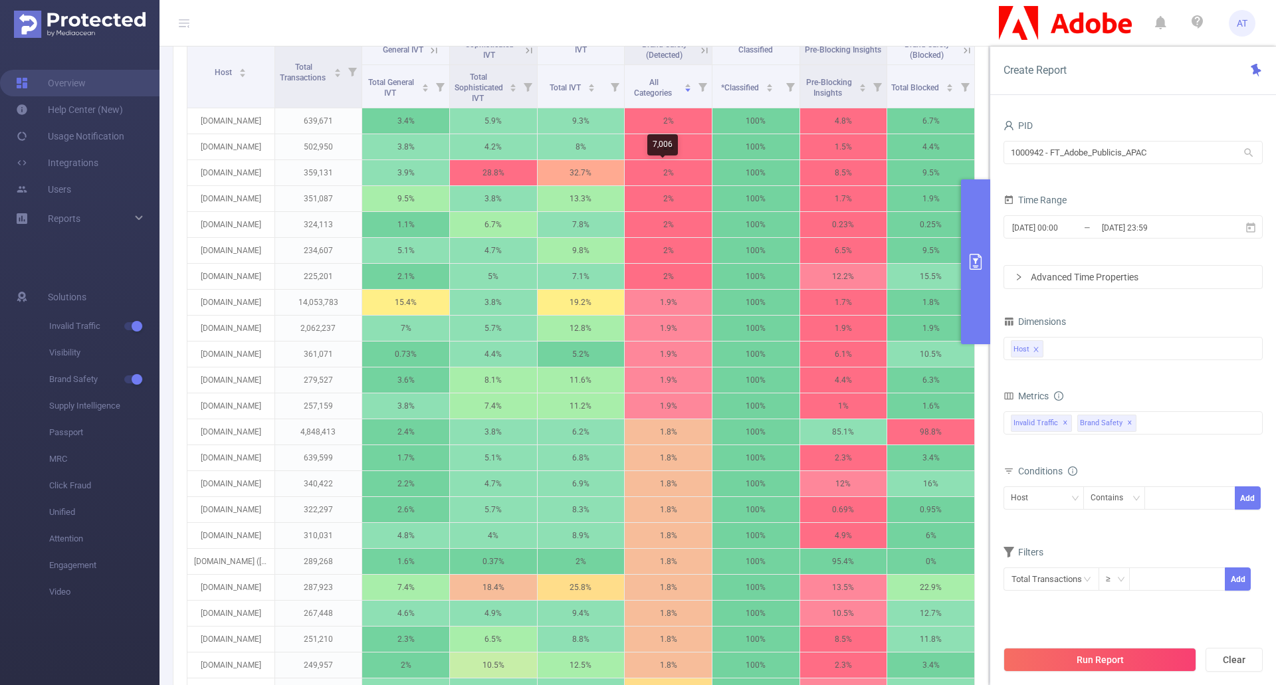
scroll to position [199, 0]
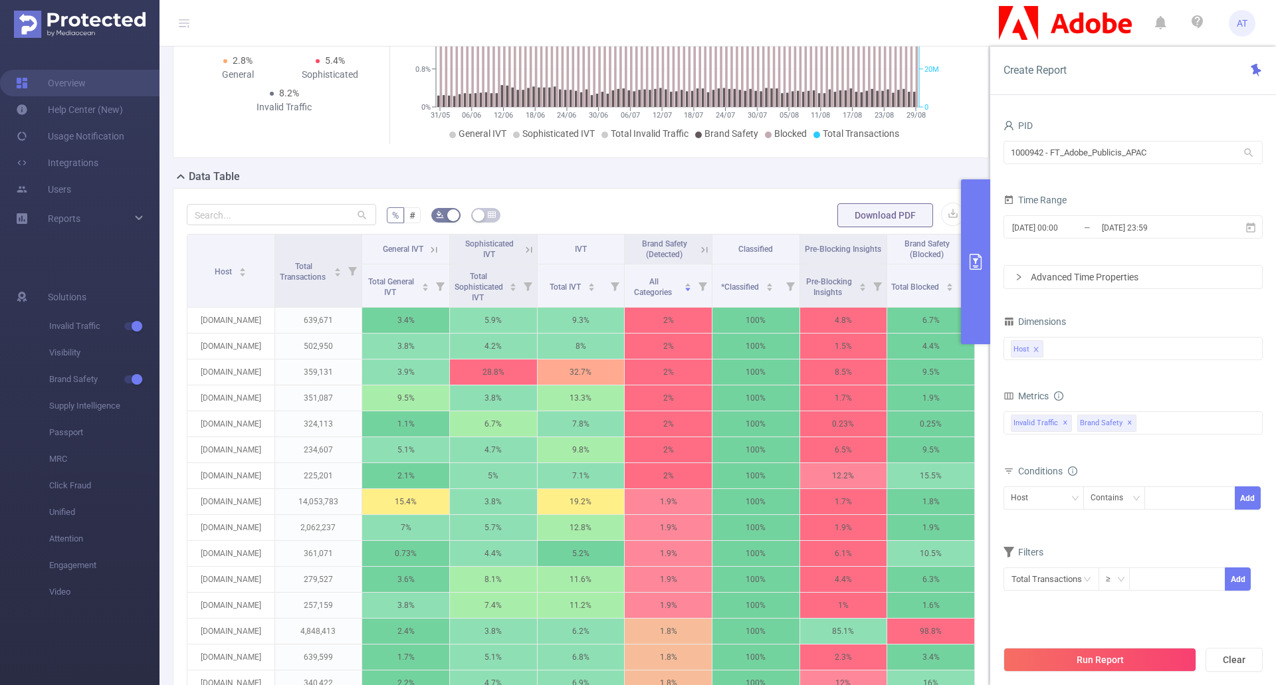
click at [663, 251] on span "Brand Safety (Detected)" at bounding box center [664, 249] width 45 height 20
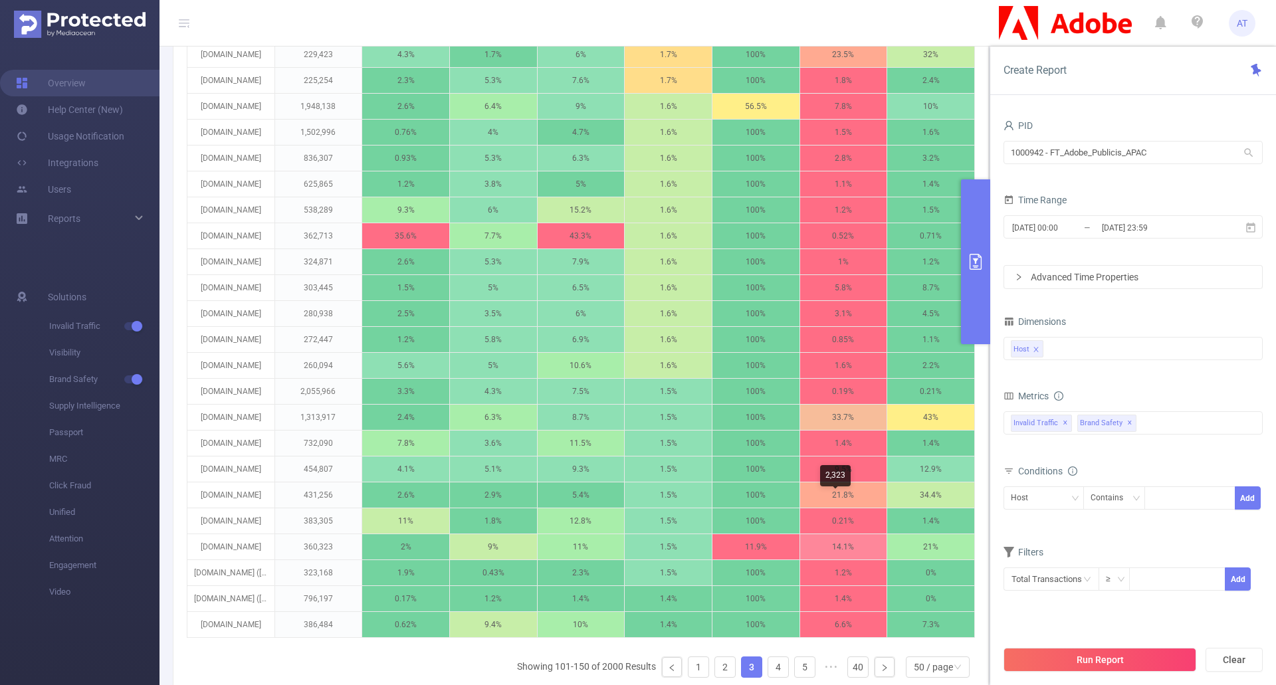
scroll to position [1329, 0]
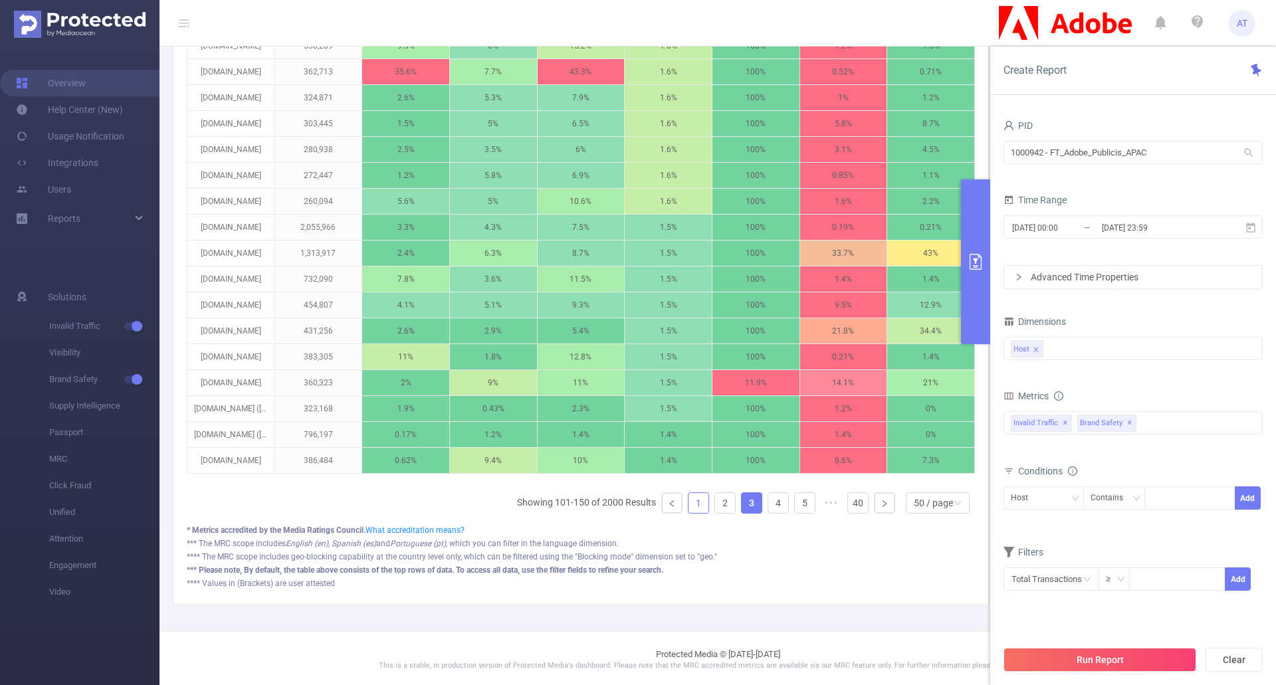
click at [689, 512] on link "1" at bounding box center [698, 503] width 20 height 20
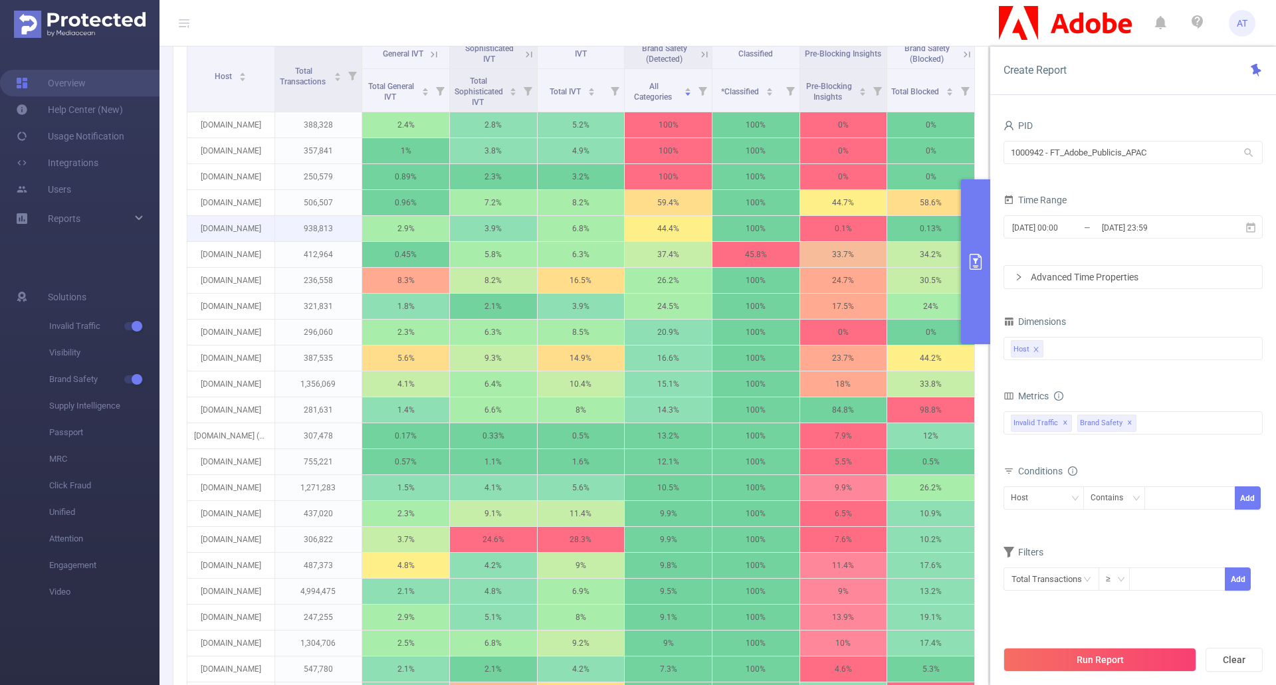
scroll to position [266, 0]
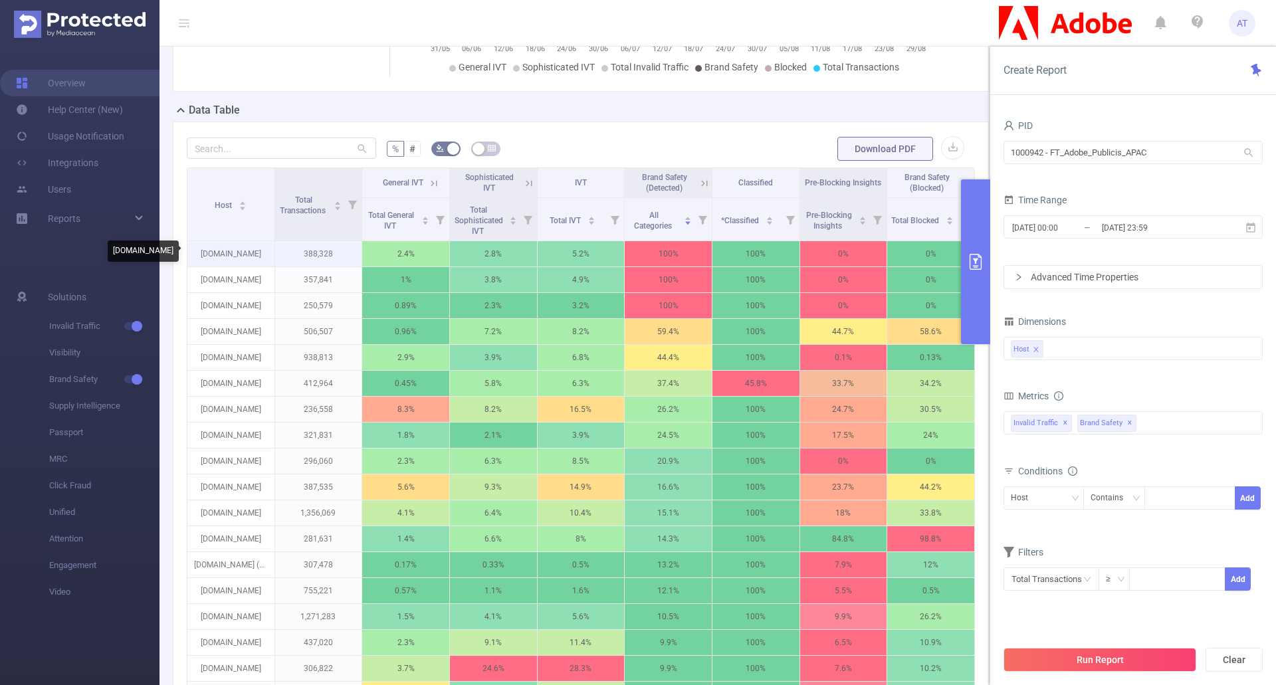
click at [247, 252] on p "[DOMAIN_NAME]" at bounding box center [230, 253] width 87 height 25
copy p "[DOMAIN_NAME]"
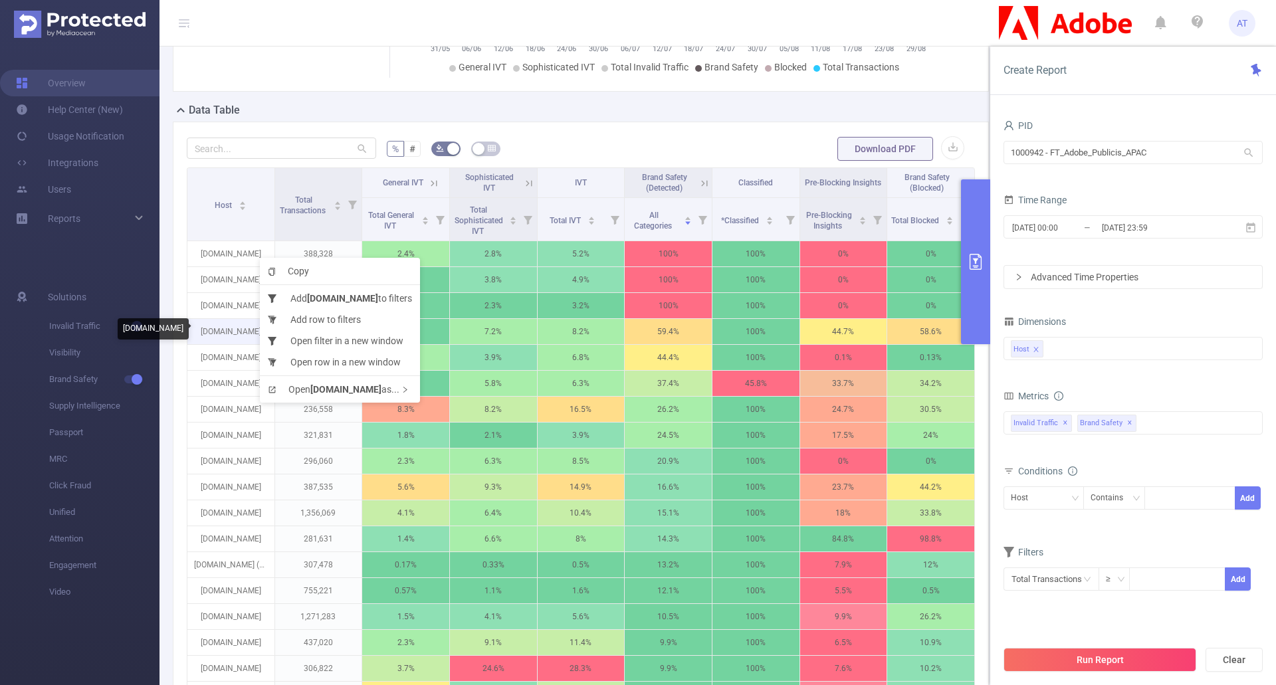
click at [221, 332] on p "[DOMAIN_NAME]" at bounding box center [230, 331] width 87 height 25
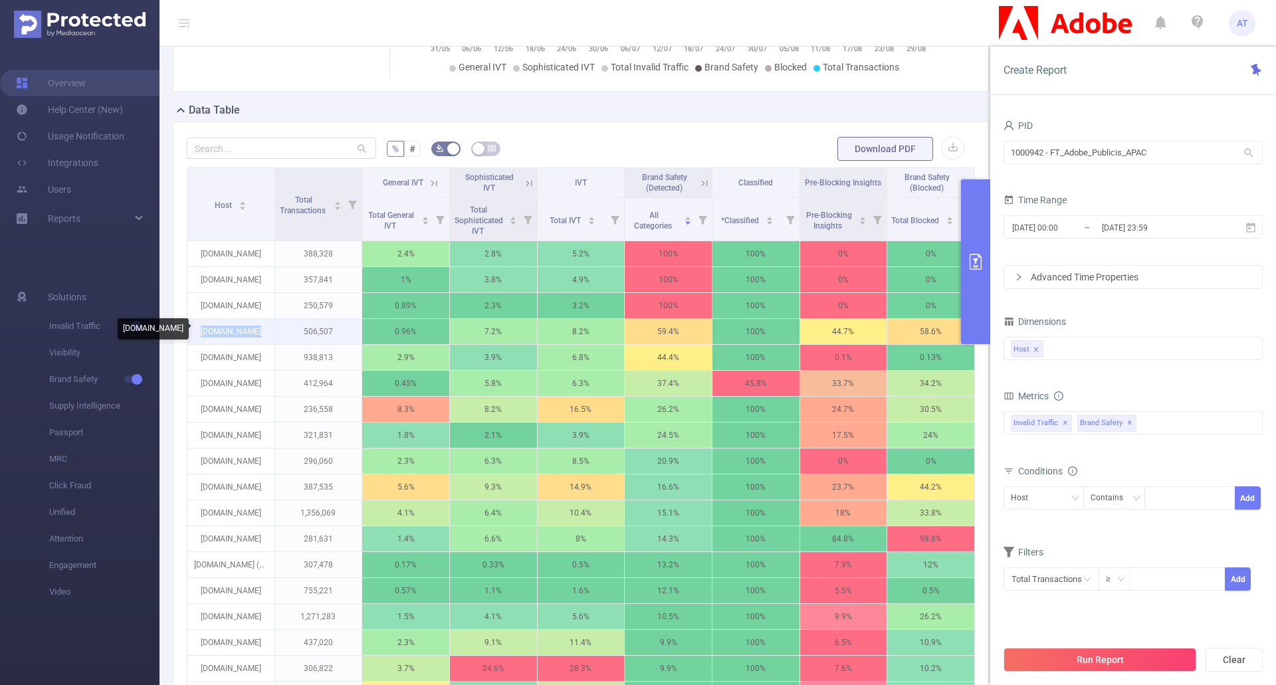
click at [221, 332] on p "[DOMAIN_NAME]" at bounding box center [230, 331] width 87 height 25
copy p "[DOMAIN_NAME]"
click at [698, 184] on icon at bounding box center [704, 183] width 12 height 12
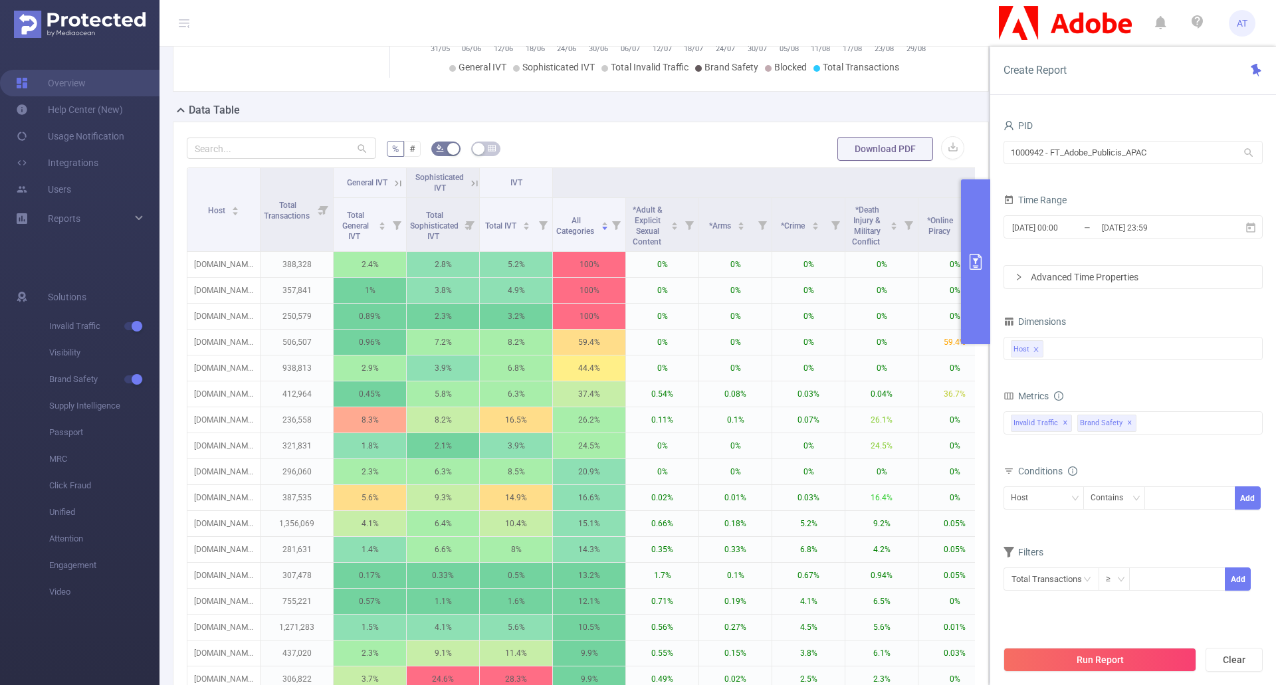
click at [985, 223] on button "primary" at bounding box center [975, 261] width 29 height 165
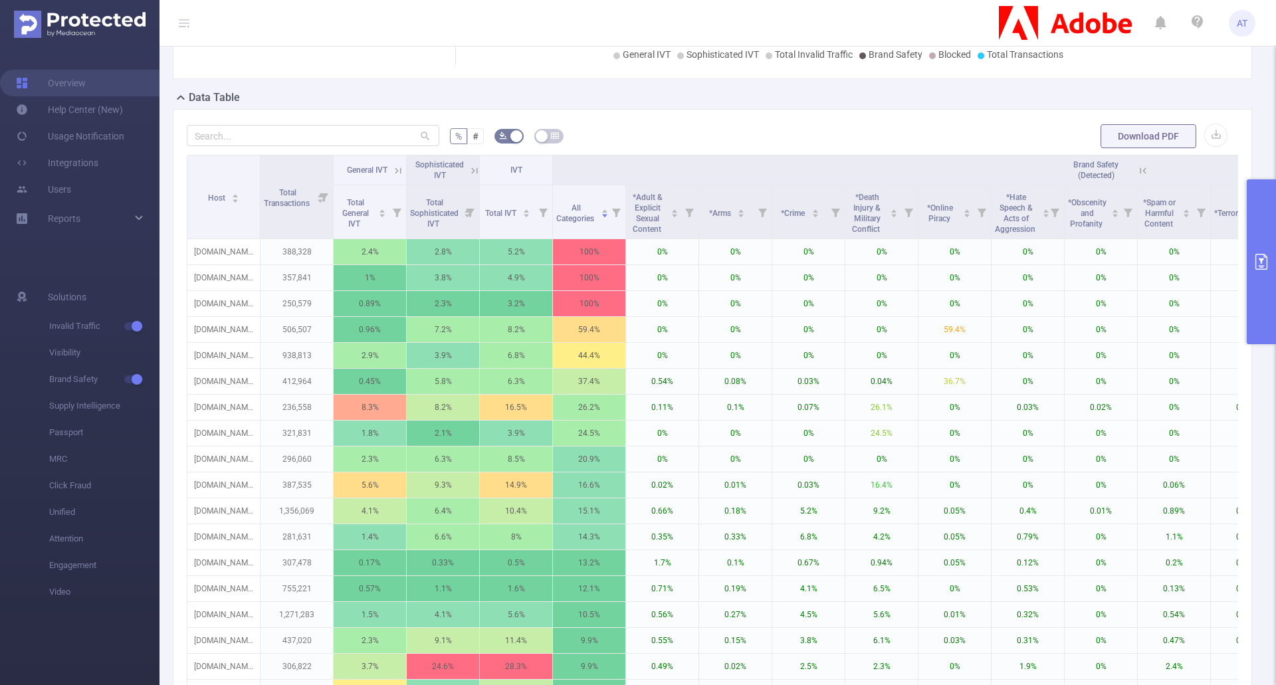
click at [1145, 173] on icon at bounding box center [1143, 171] width 12 height 12
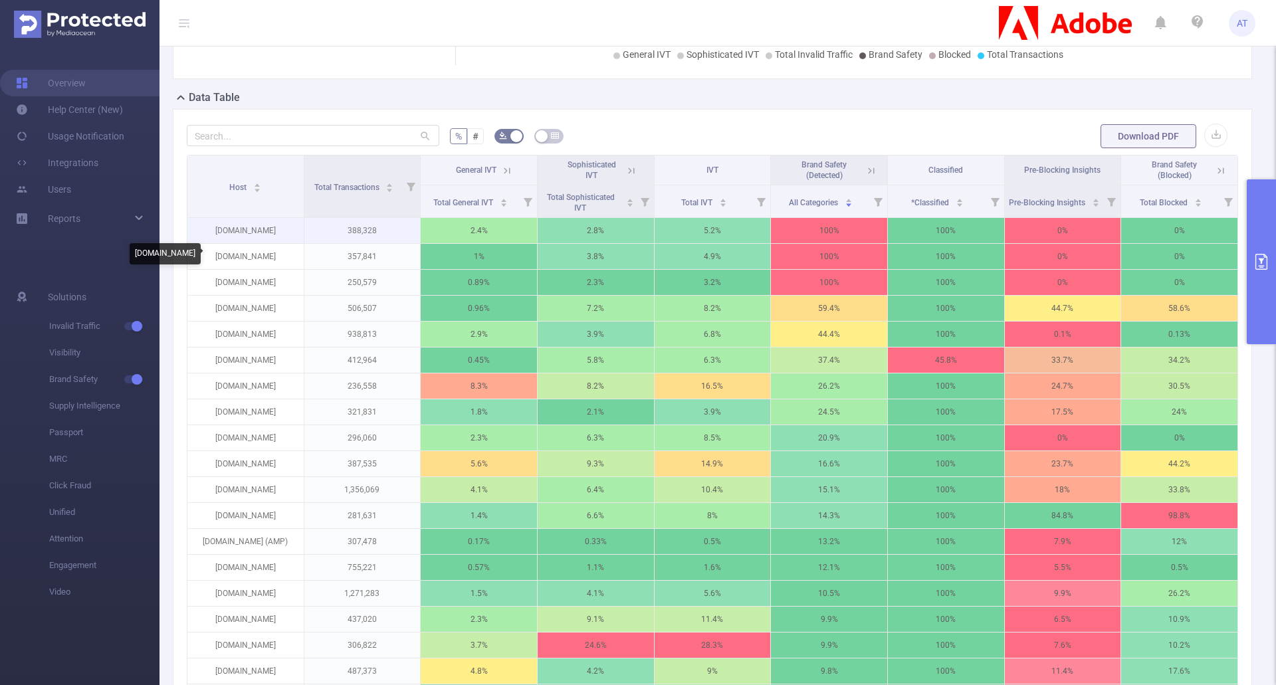
click at [261, 234] on p "[DOMAIN_NAME]" at bounding box center [245, 230] width 116 height 25
click at [260, 234] on p "[DOMAIN_NAME]" at bounding box center [245, 230] width 116 height 25
copy p "[DOMAIN_NAME]"
click at [865, 170] on icon at bounding box center [871, 171] width 12 height 12
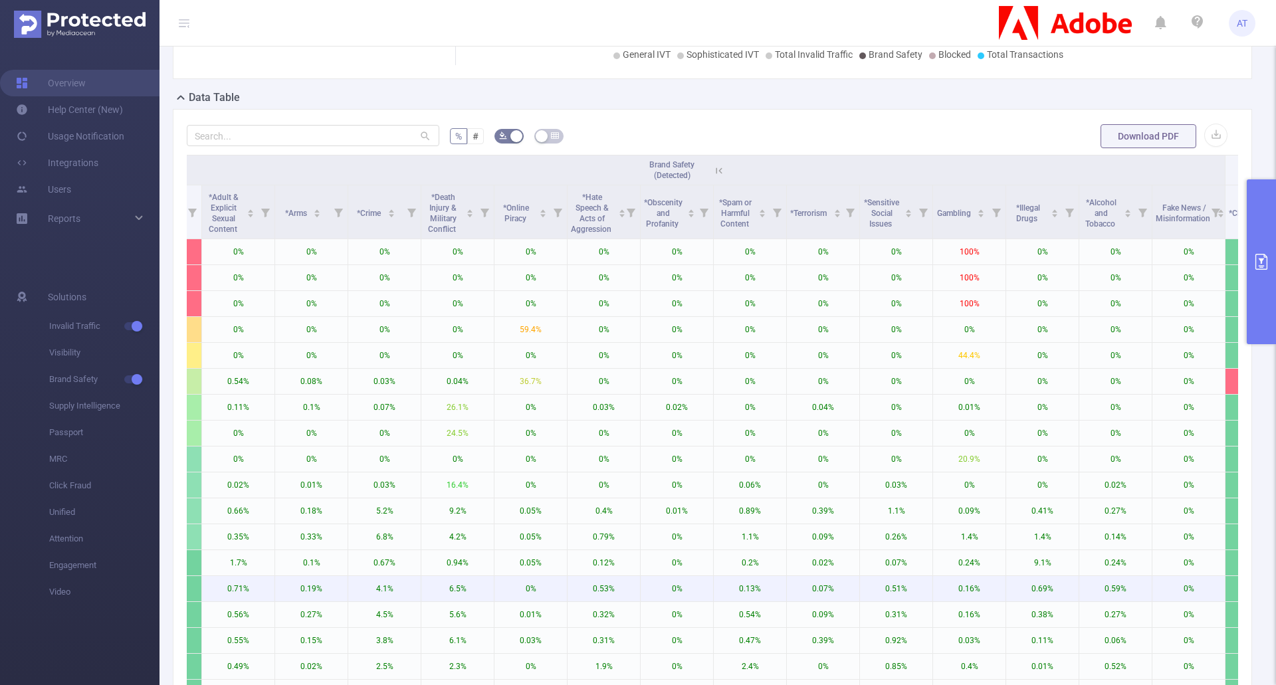
scroll to position [0, 0]
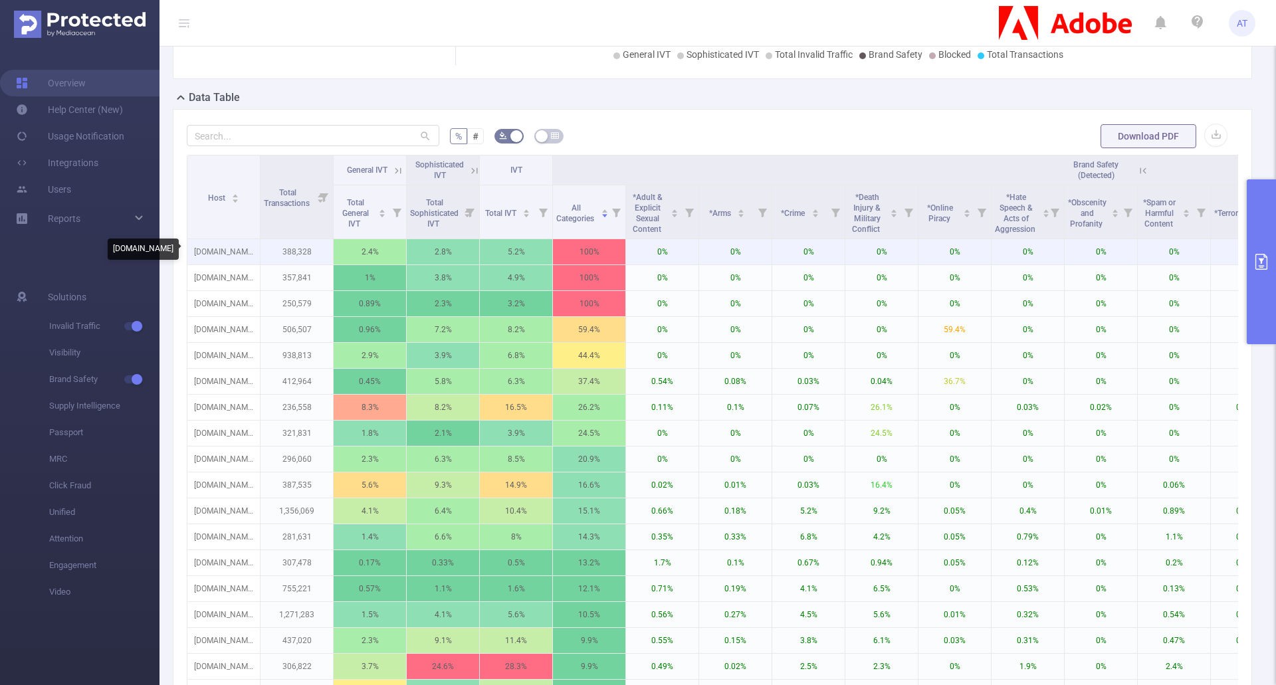
click at [236, 250] on p "[DOMAIN_NAME]" at bounding box center [223, 251] width 72 height 25
copy p "[DOMAIN_NAME]"
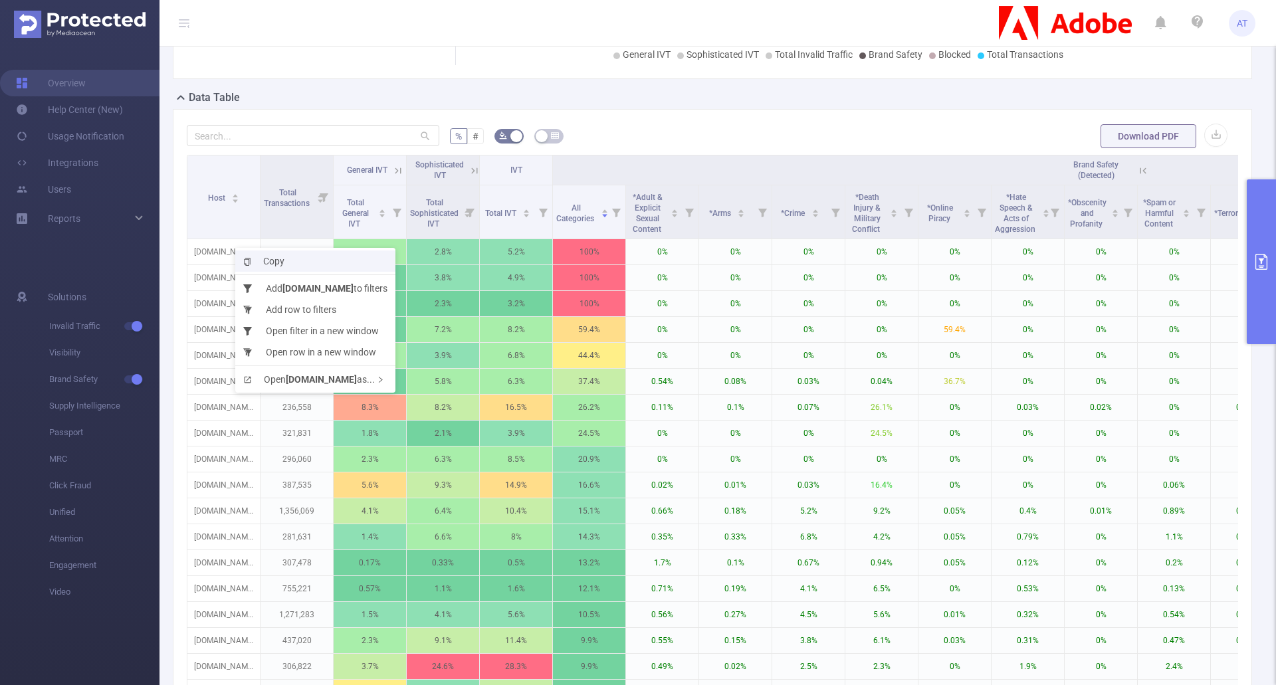
click at [258, 260] on span "Copy" at bounding box center [263, 261] width 41 height 11
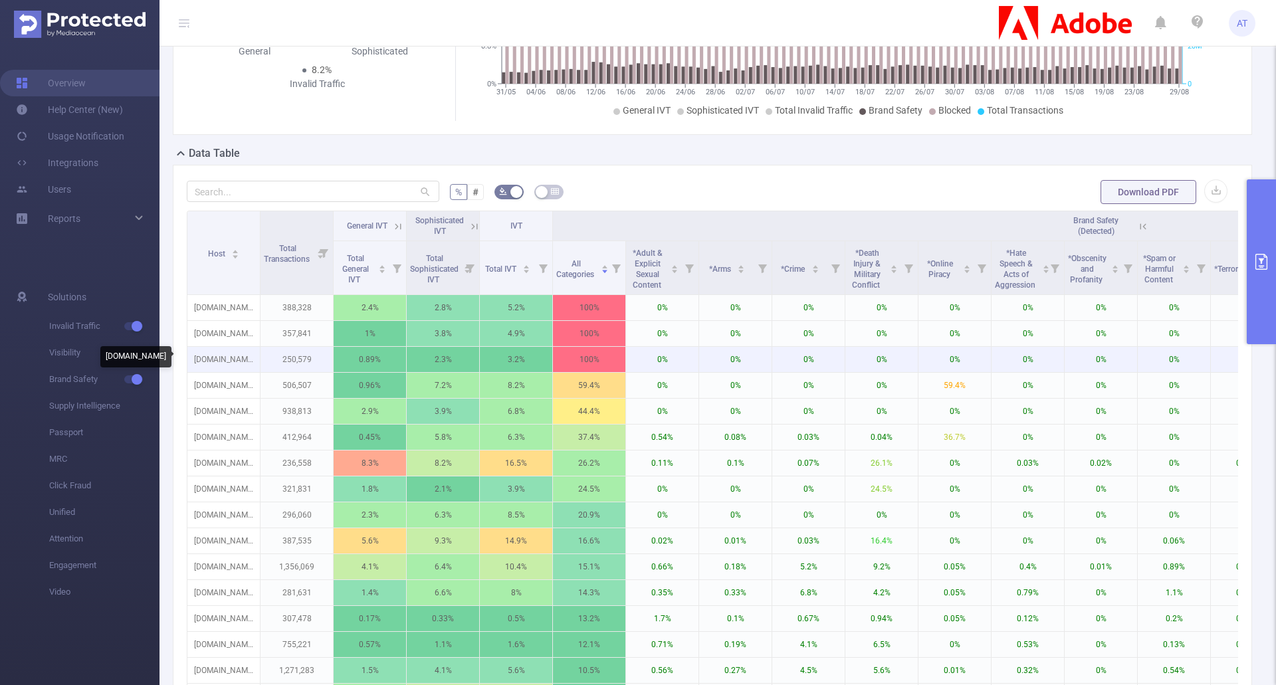
click at [229, 363] on p "[DOMAIN_NAME]" at bounding box center [223, 359] width 72 height 25
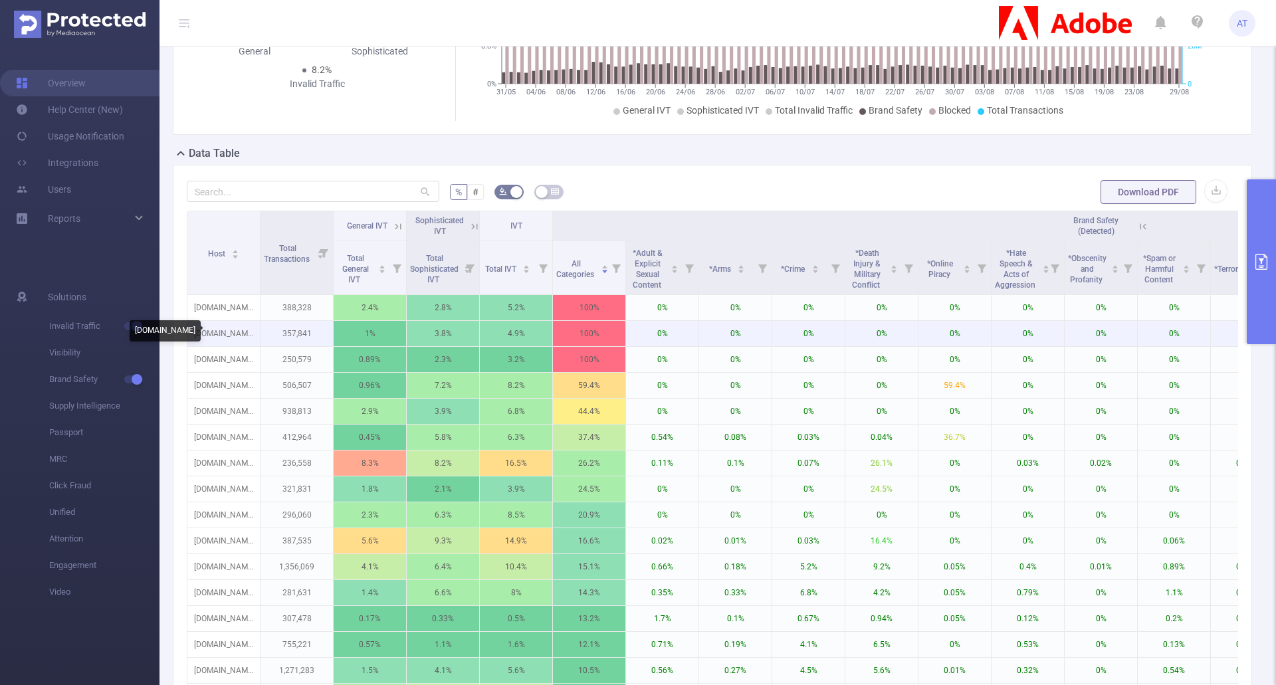
click at [237, 335] on p "[DOMAIN_NAME]" at bounding box center [223, 333] width 72 height 25
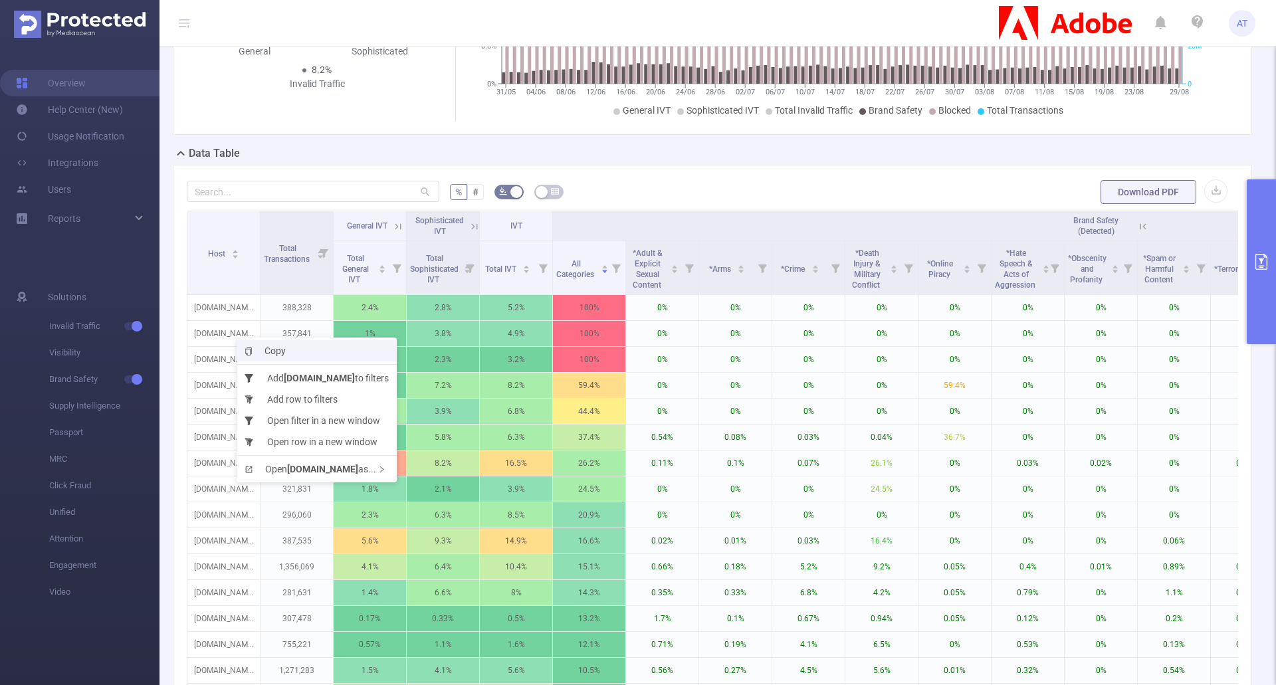
click at [257, 346] on span "Copy" at bounding box center [265, 351] width 41 height 11
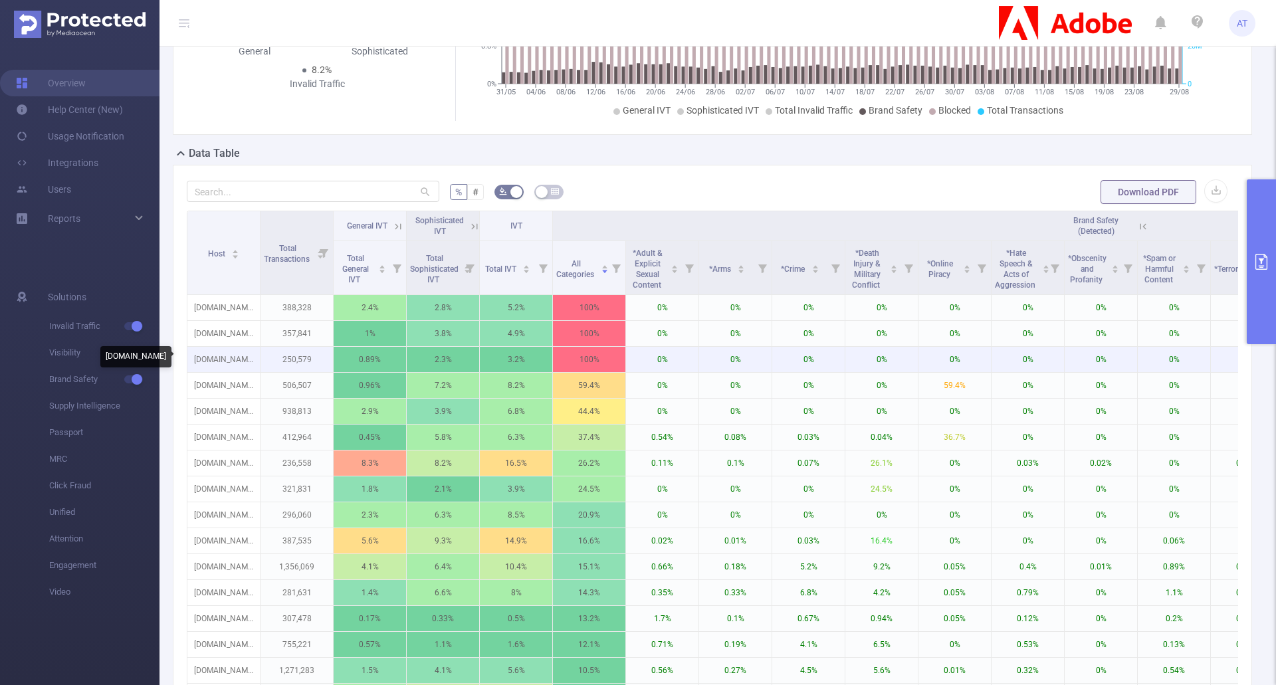
click at [219, 361] on p "[DOMAIN_NAME]" at bounding box center [223, 359] width 72 height 25
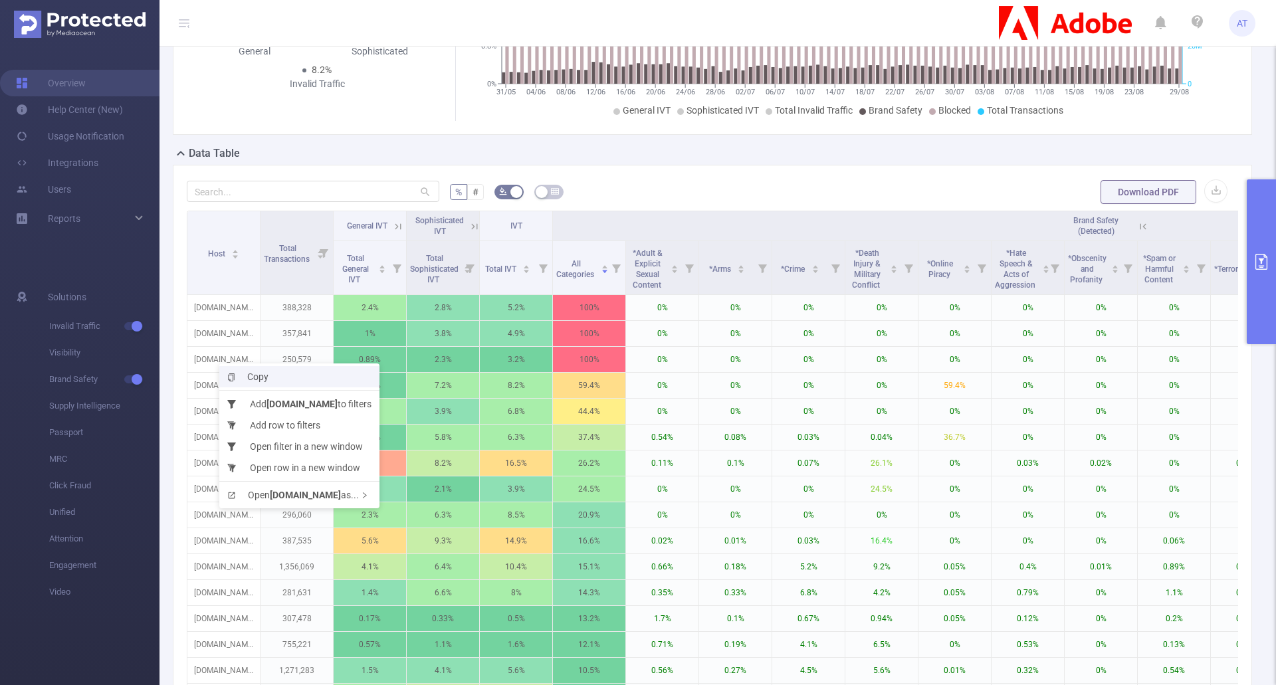
click at [242, 369] on li "Copy" at bounding box center [299, 376] width 160 height 21
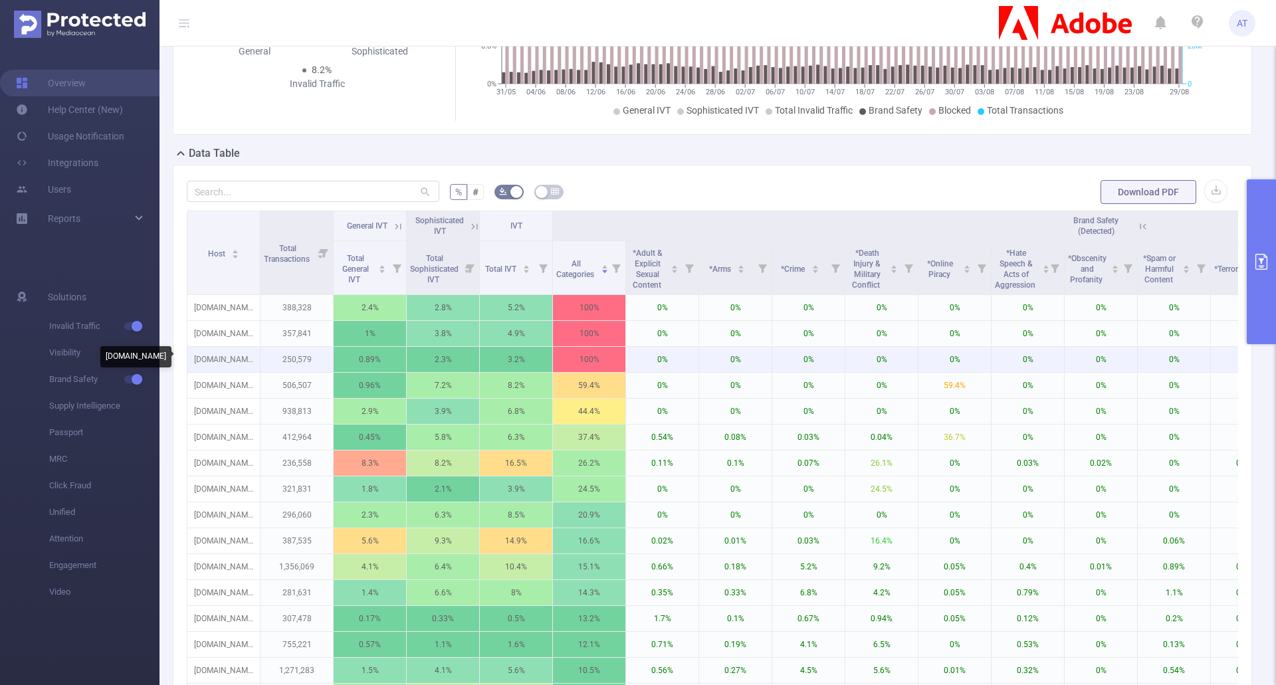
click at [223, 357] on p "[DOMAIN_NAME]" at bounding box center [223, 359] width 72 height 25
click at [221, 356] on p "[DOMAIN_NAME]" at bounding box center [223, 359] width 72 height 25
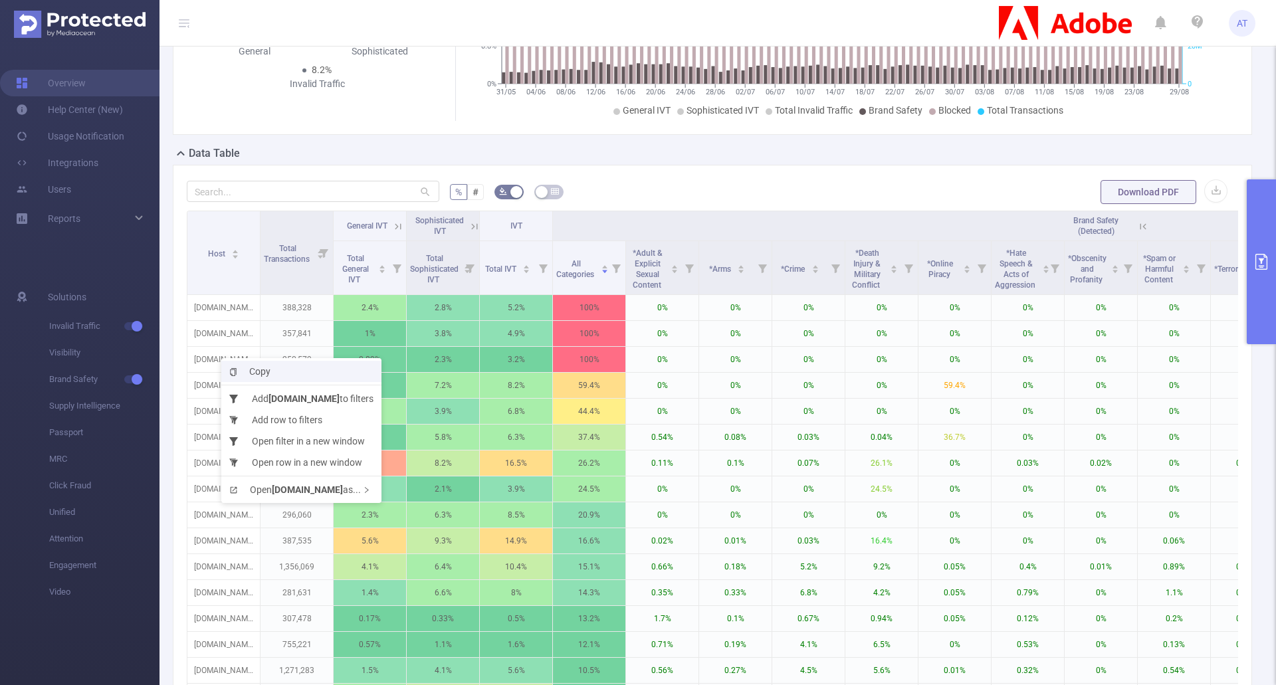
click at [244, 366] on span "Copy" at bounding box center [249, 371] width 41 height 11
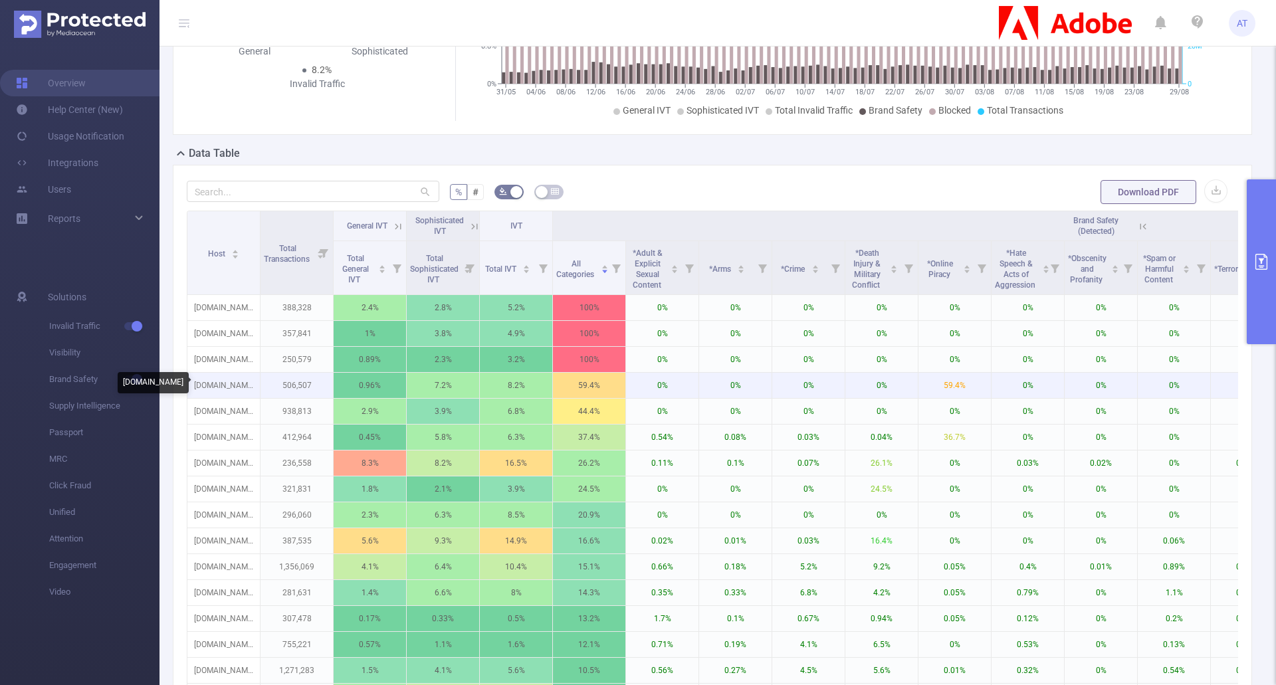
click at [225, 389] on p "[DOMAIN_NAME]" at bounding box center [223, 385] width 72 height 25
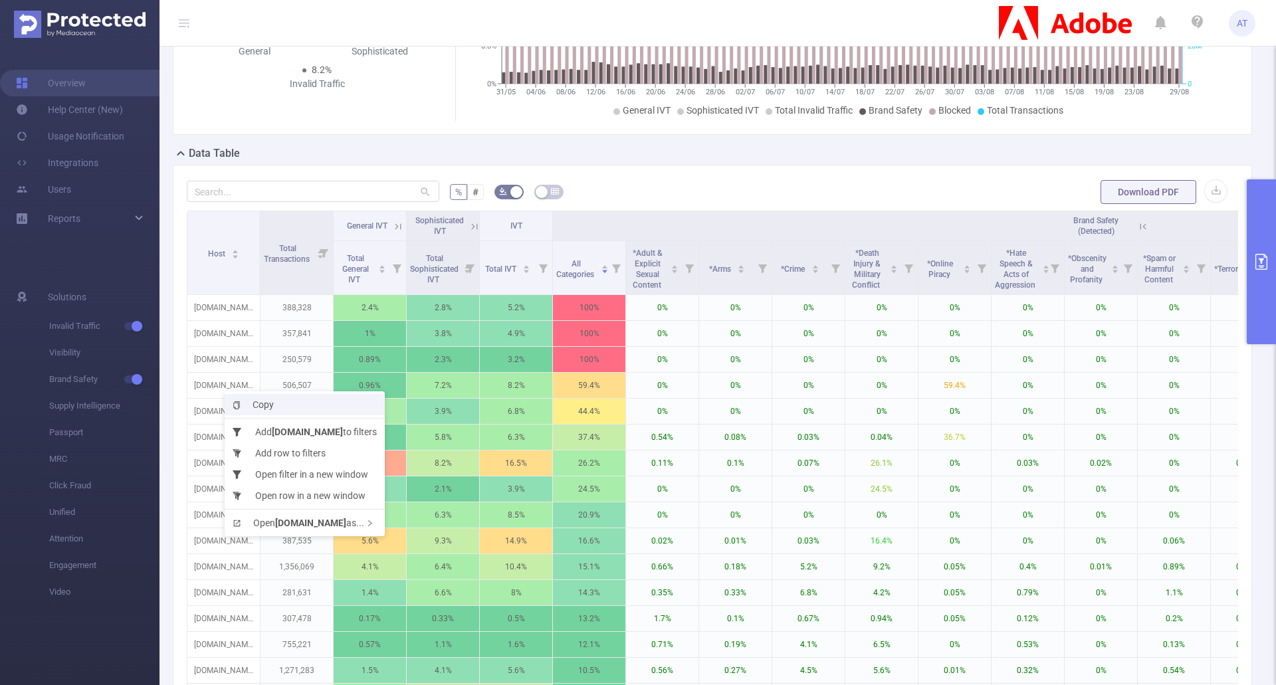
click at [247, 400] on span "Copy" at bounding box center [253, 404] width 41 height 11
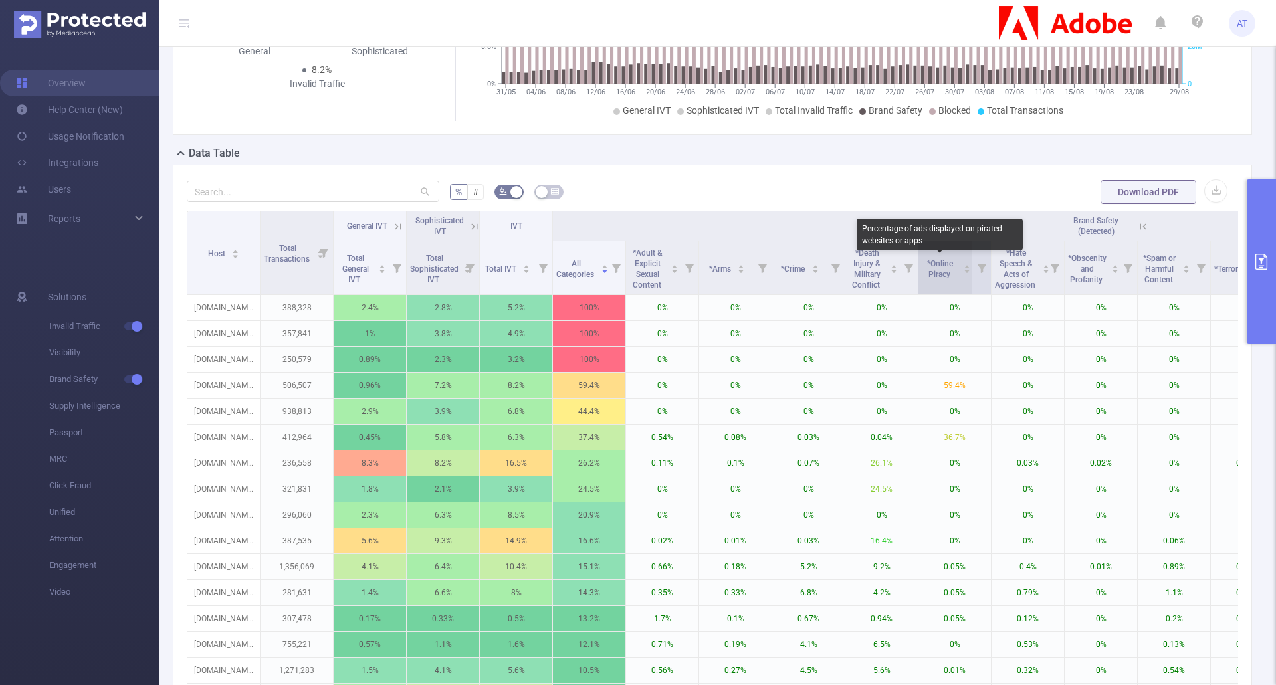
click at [935, 262] on span "*Online Piracy" at bounding box center [940, 269] width 26 height 20
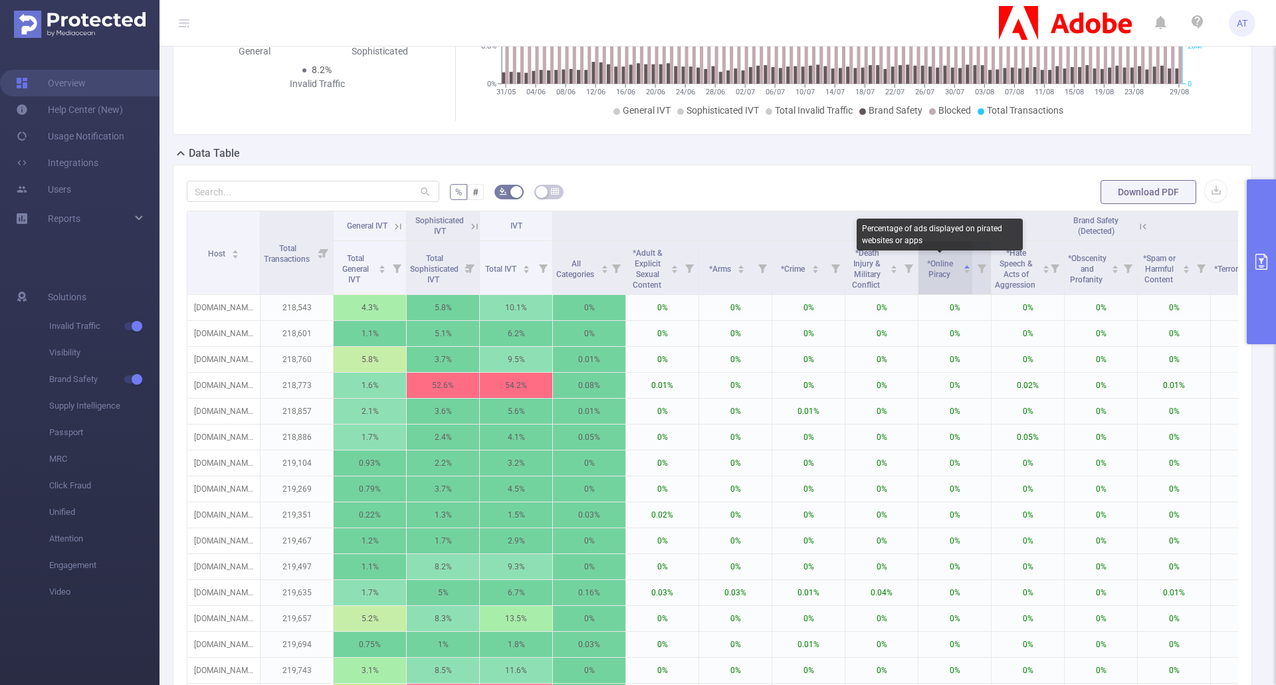
click at [935, 262] on span "*Online Piracy" at bounding box center [940, 269] width 26 height 20
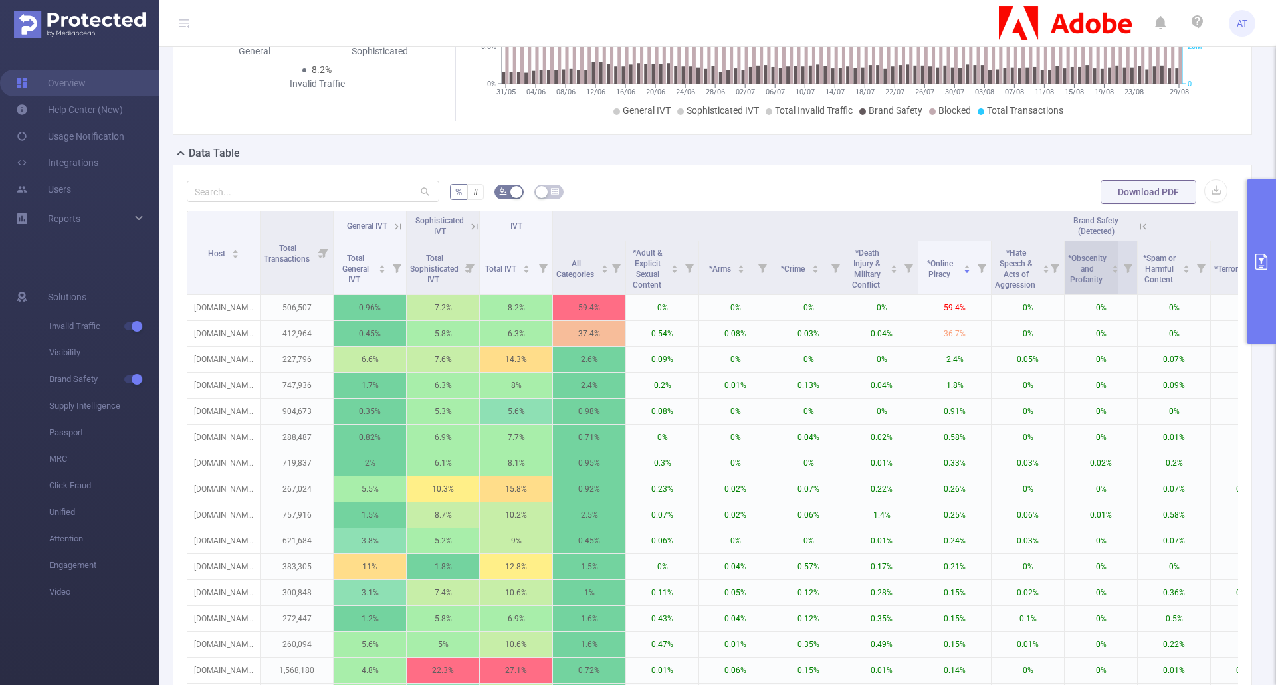
click at [1102, 268] on span "*Obscenity and Profanity" at bounding box center [1087, 268] width 39 height 35
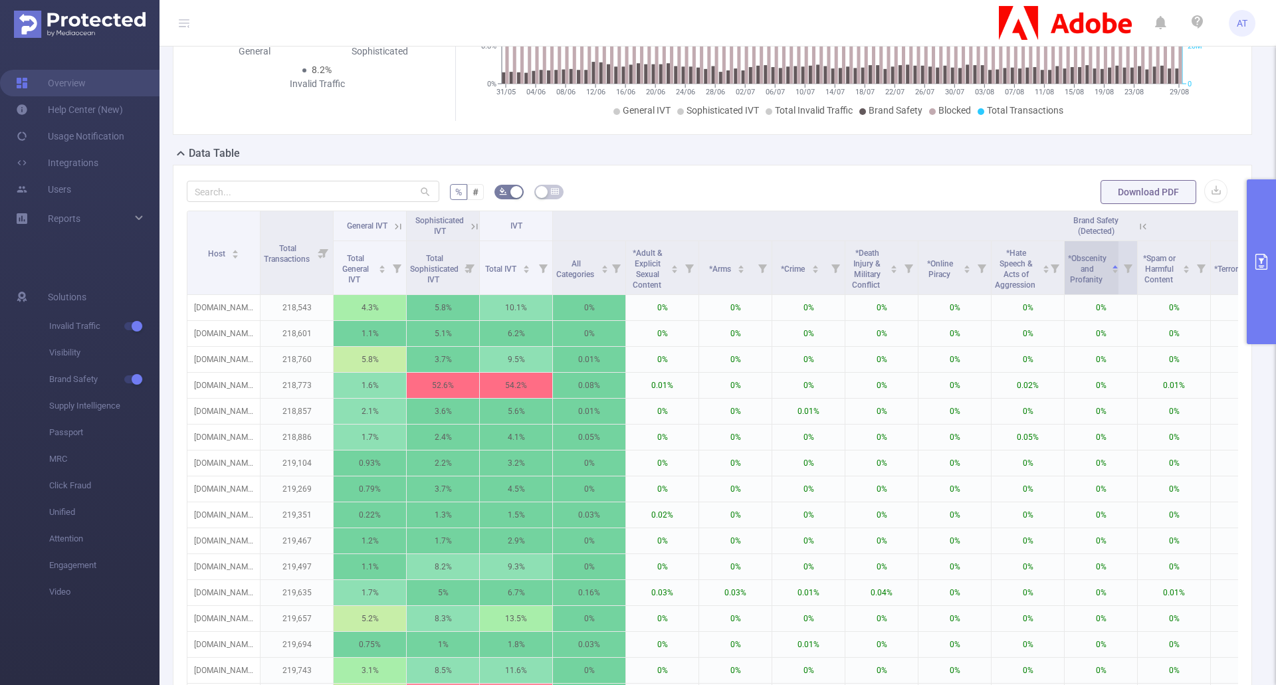
click at [1102, 268] on span "*Obscenity and Profanity" at bounding box center [1087, 268] width 39 height 35
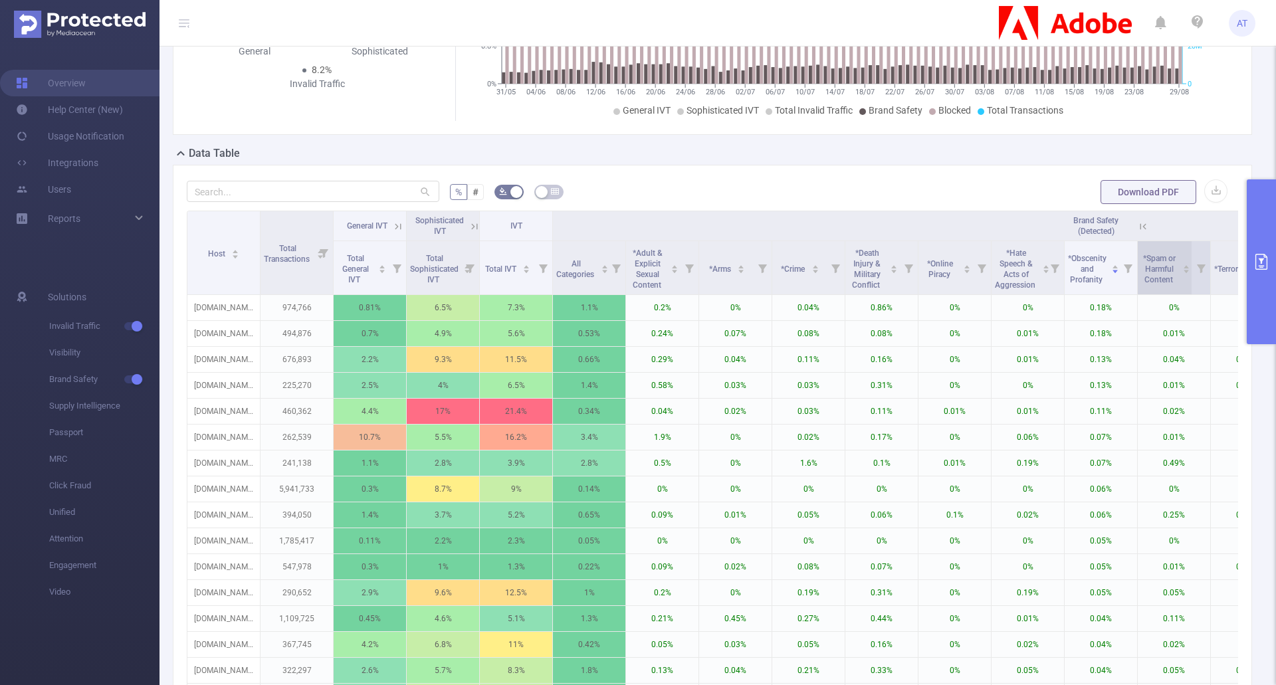
click at [1141, 264] on div "*Spam or Harmful Content" at bounding box center [1165, 268] width 49 height 35
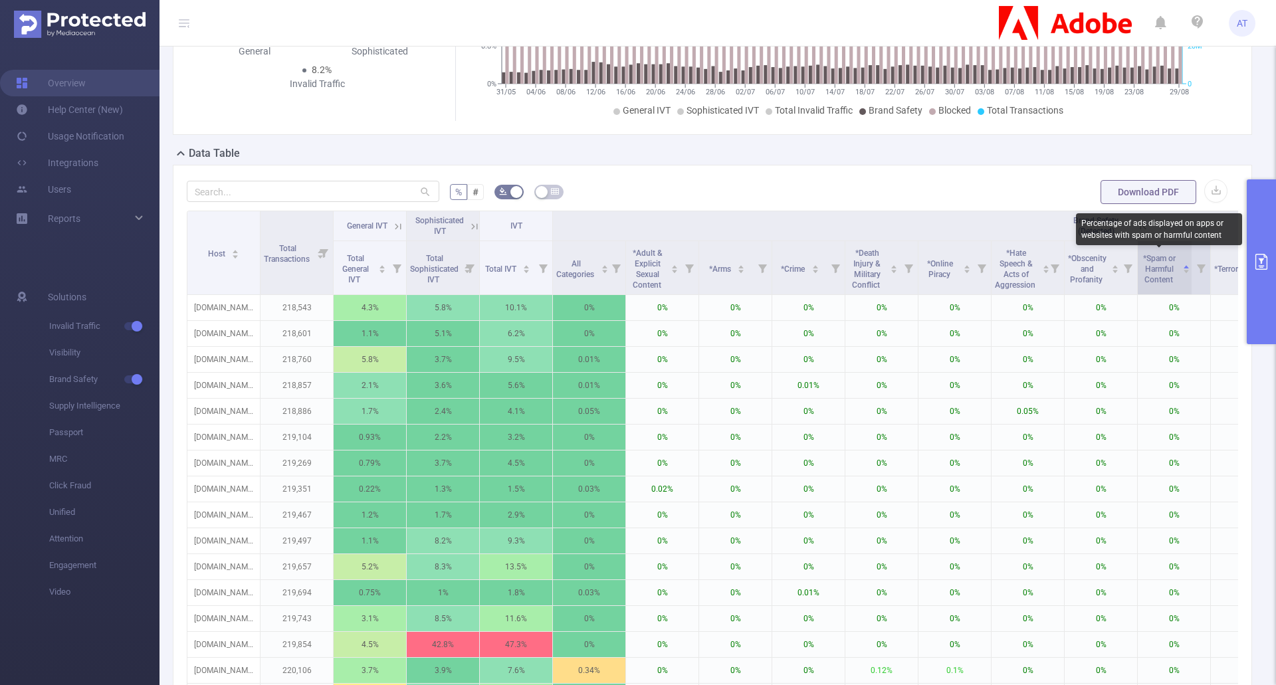
click at [1147, 262] on span "*Spam or Harmful Content" at bounding box center [1159, 269] width 33 height 31
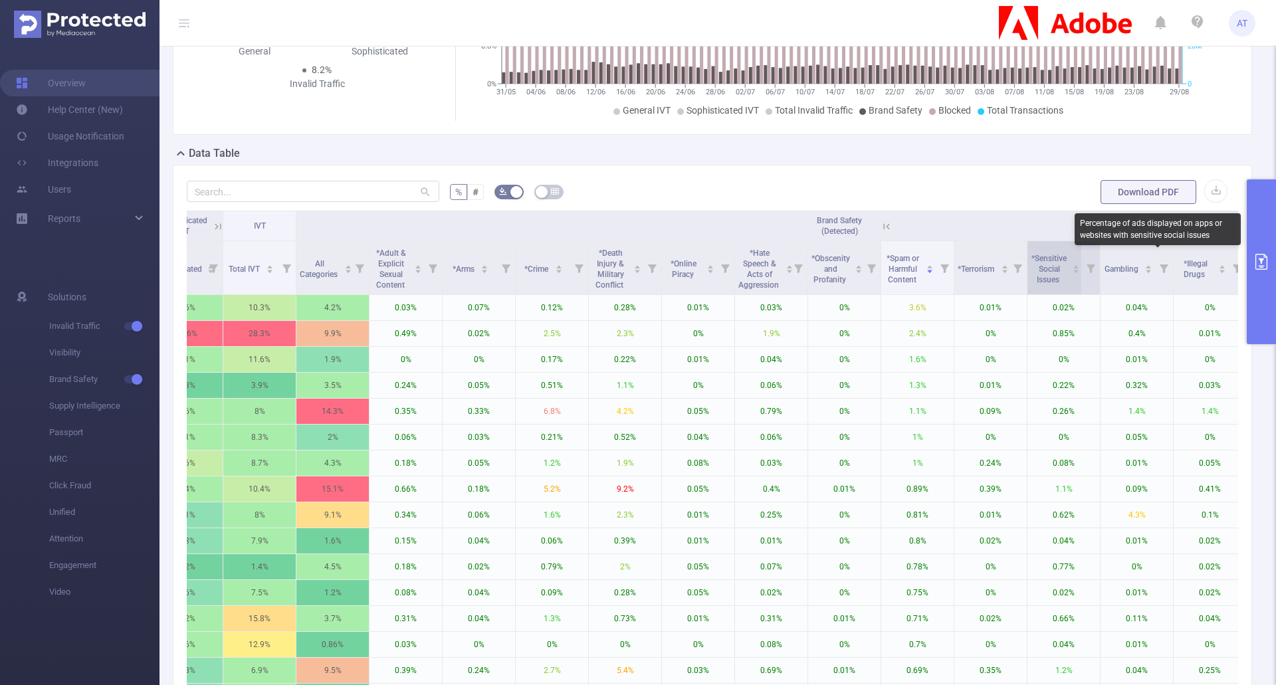
scroll to position [0, 277]
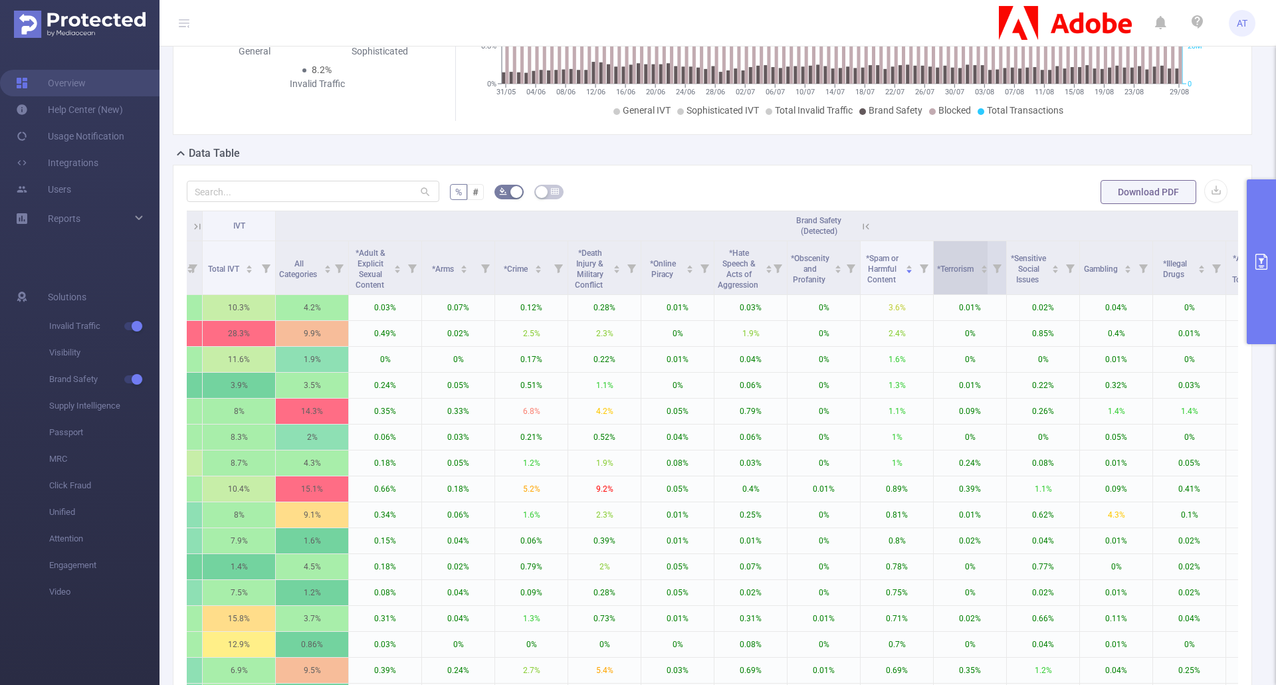
click at [971, 261] on div "*Terrorism" at bounding box center [962, 267] width 51 height 13
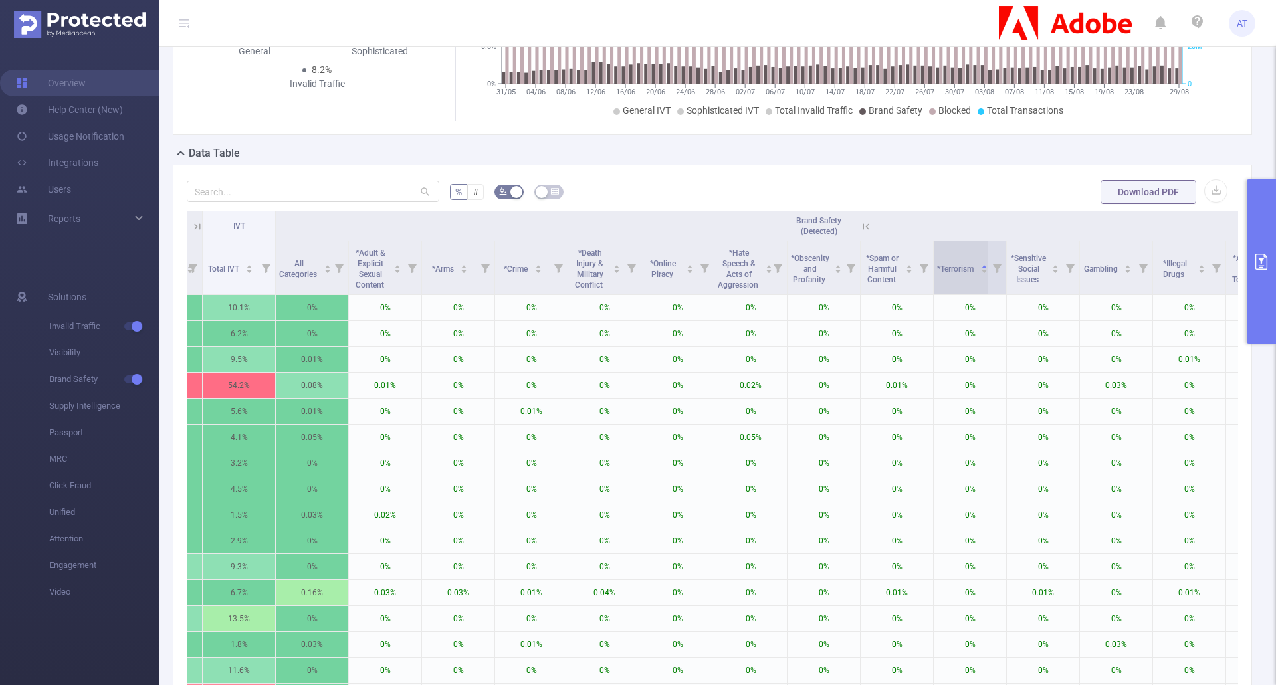
click at [971, 261] on div "*Terrorism" at bounding box center [962, 267] width 51 height 13
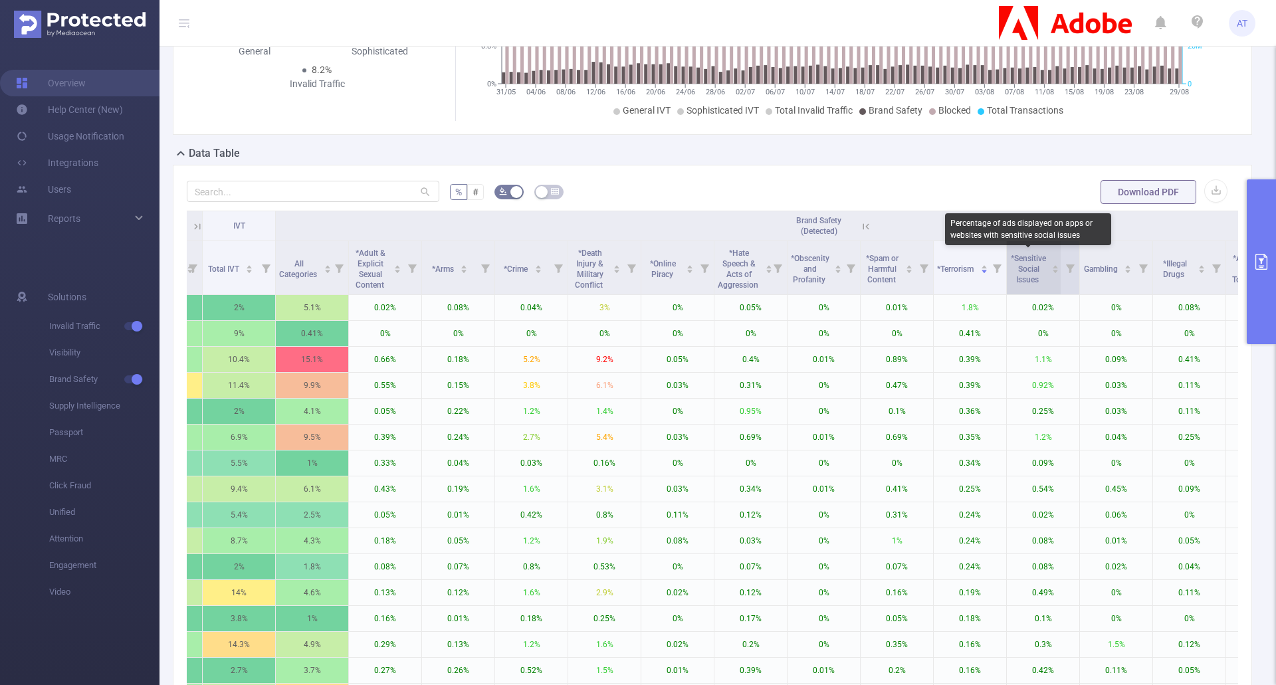
click at [1041, 260] on span "*Sensitive Social Issues" at bounding box center [1028, 269] width 35 height 31
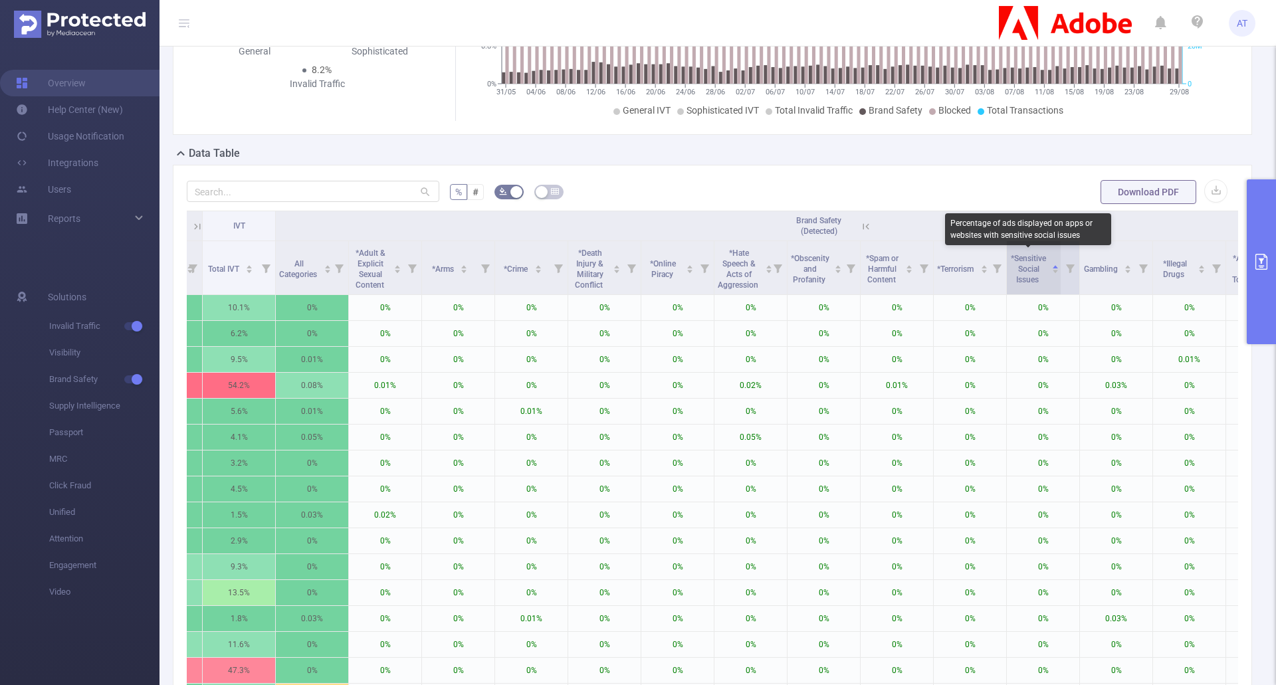
click at [1041, 260] on span "*Sensitive Social Issues" at bounding box center [1028, 269] width 35 height 31
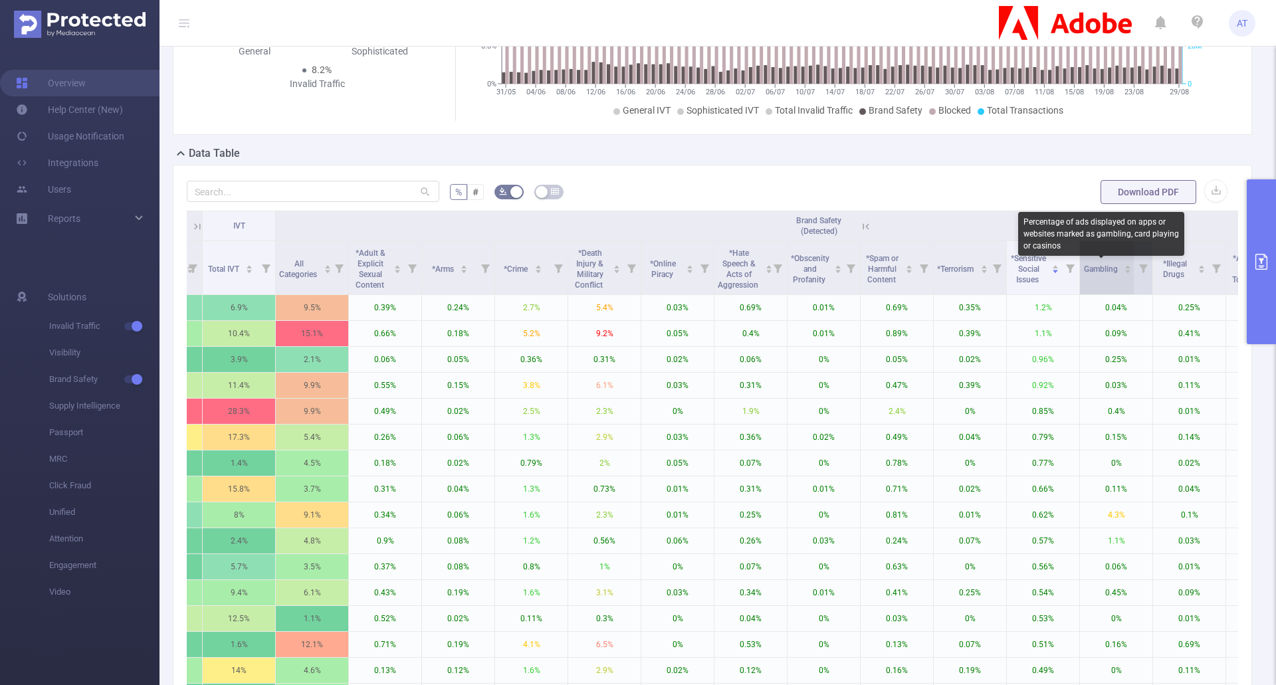
click at [1118, 268] on span "Gambling" at bounding box center [1102, 268] width 36 height 9
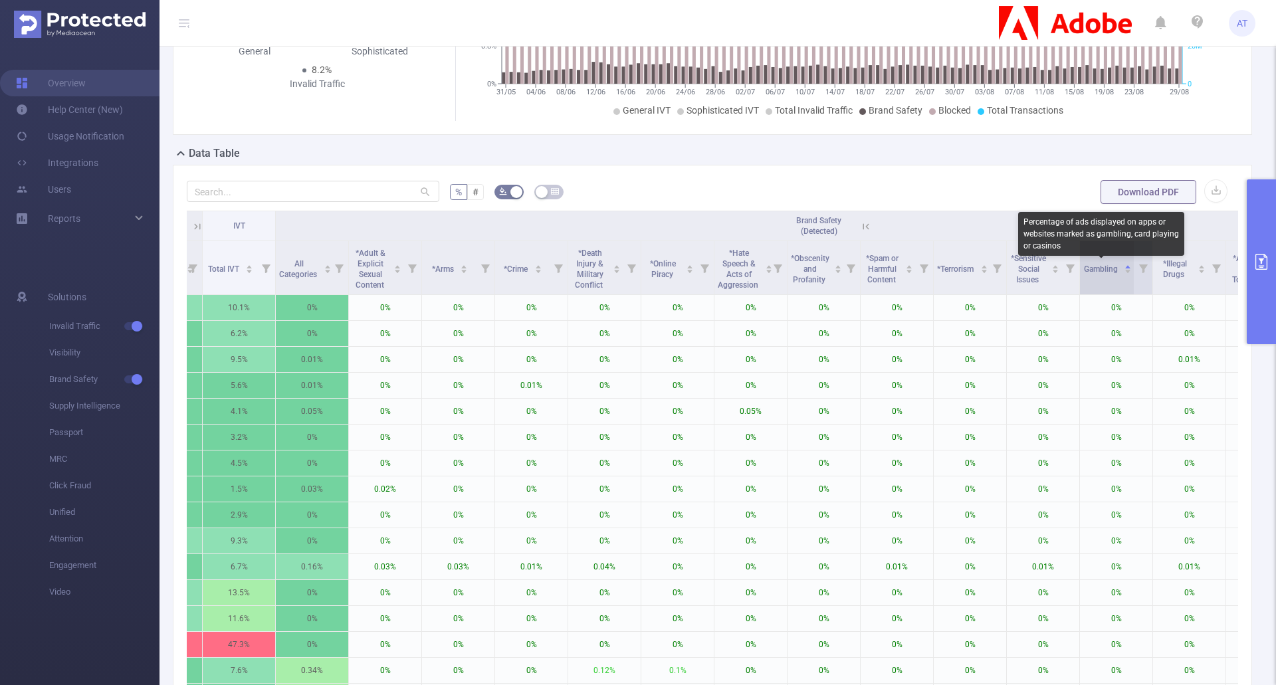
click at [1118, 268] on span "Gambling" at bounding box center [1102, 268] width 36 height 9
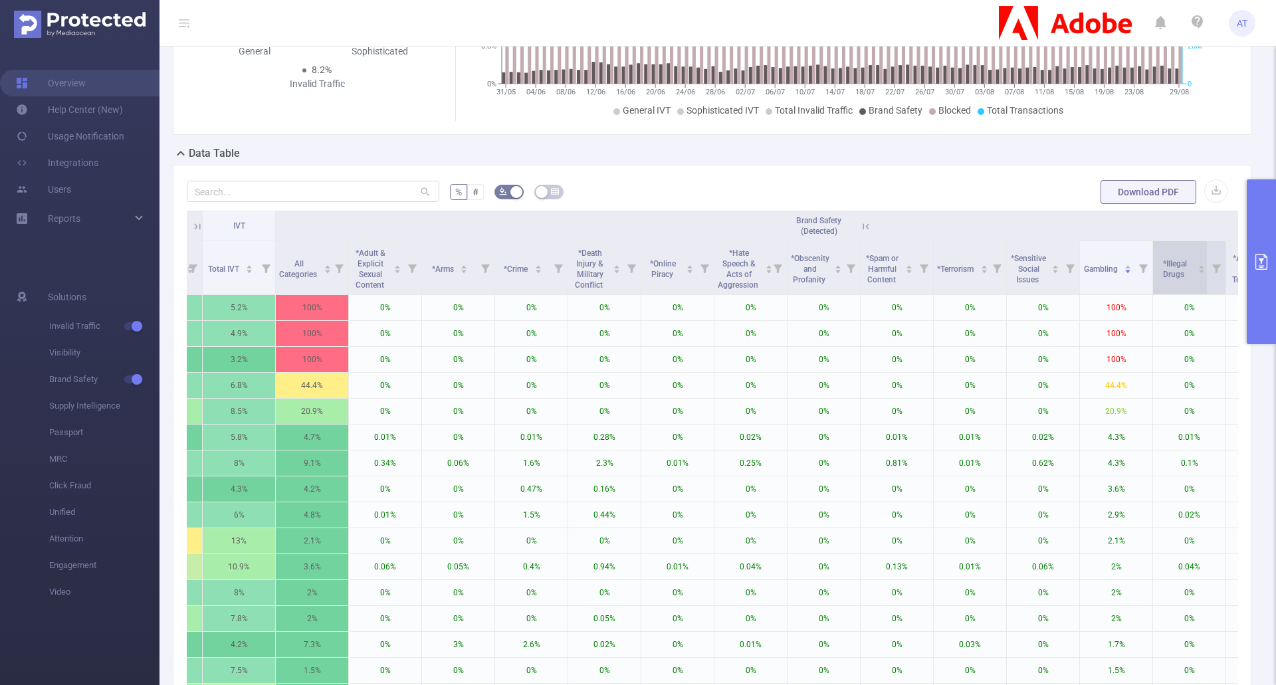
click at [1181, 267] on span "*Illegal Drugs" at bounding box center [1175, 269] width 24 height 20
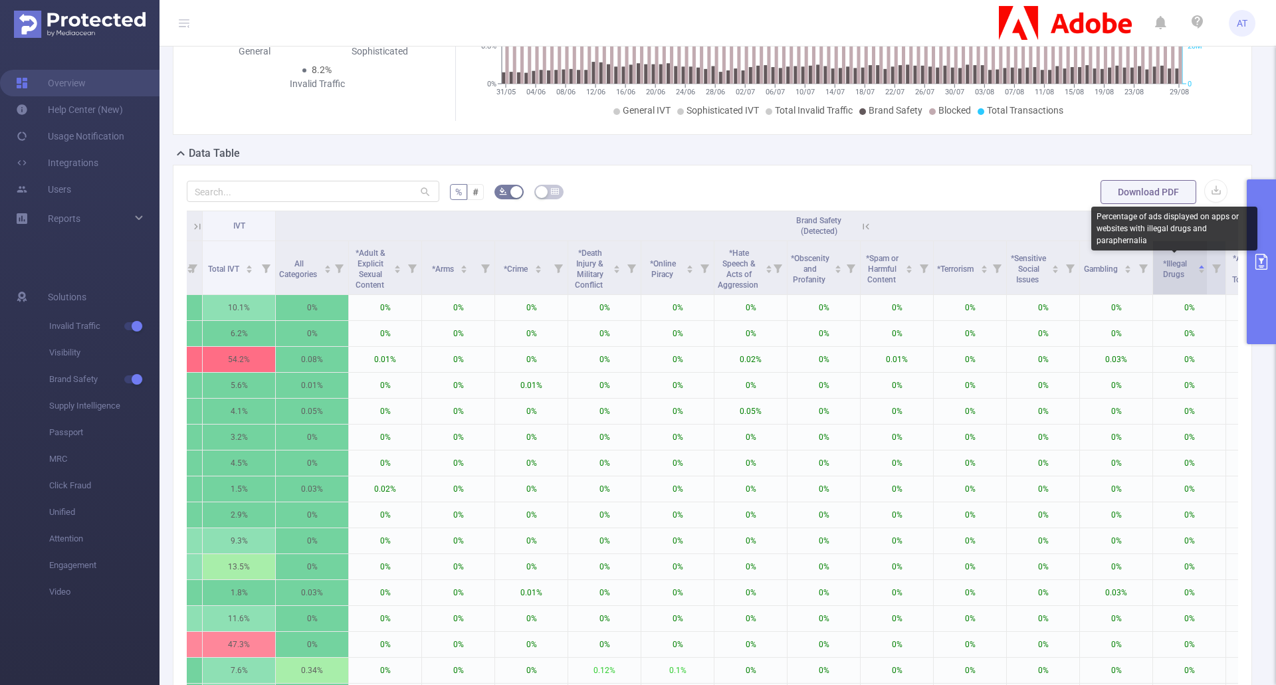
click at [1181, 267] on span "*Illegal Drugs" at bounding box center [1175, 269] width 24 height 20
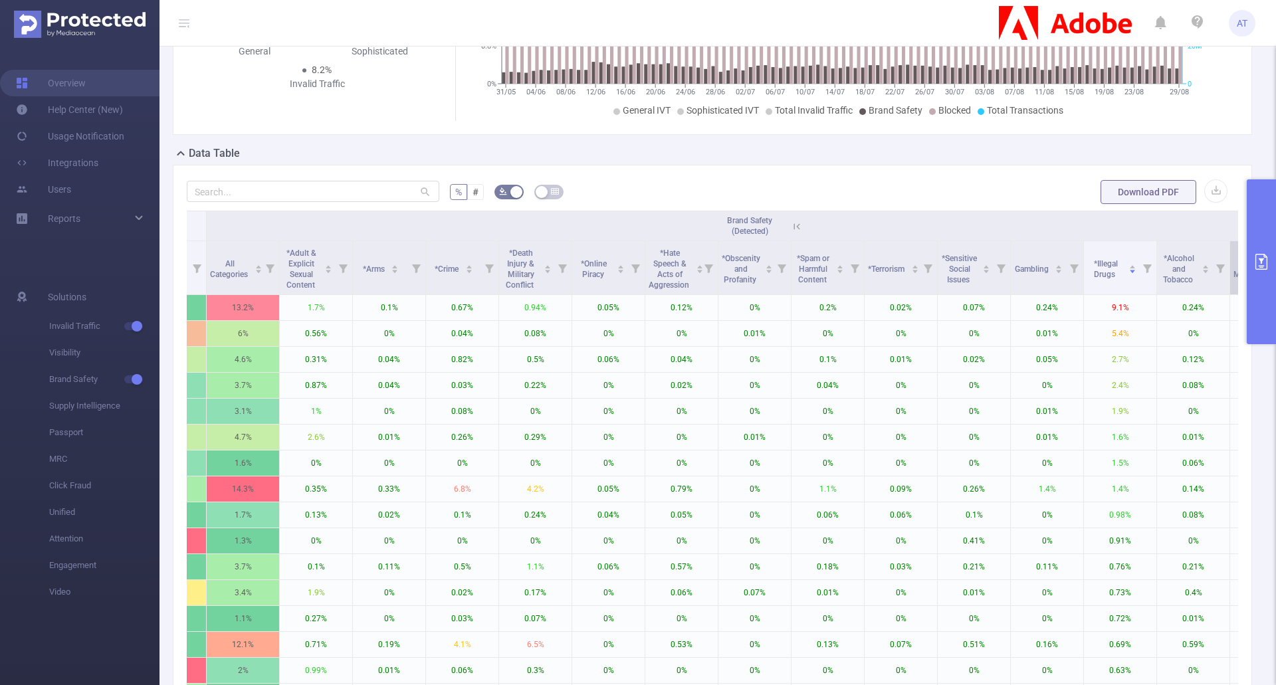
scroll to position [0, 373]
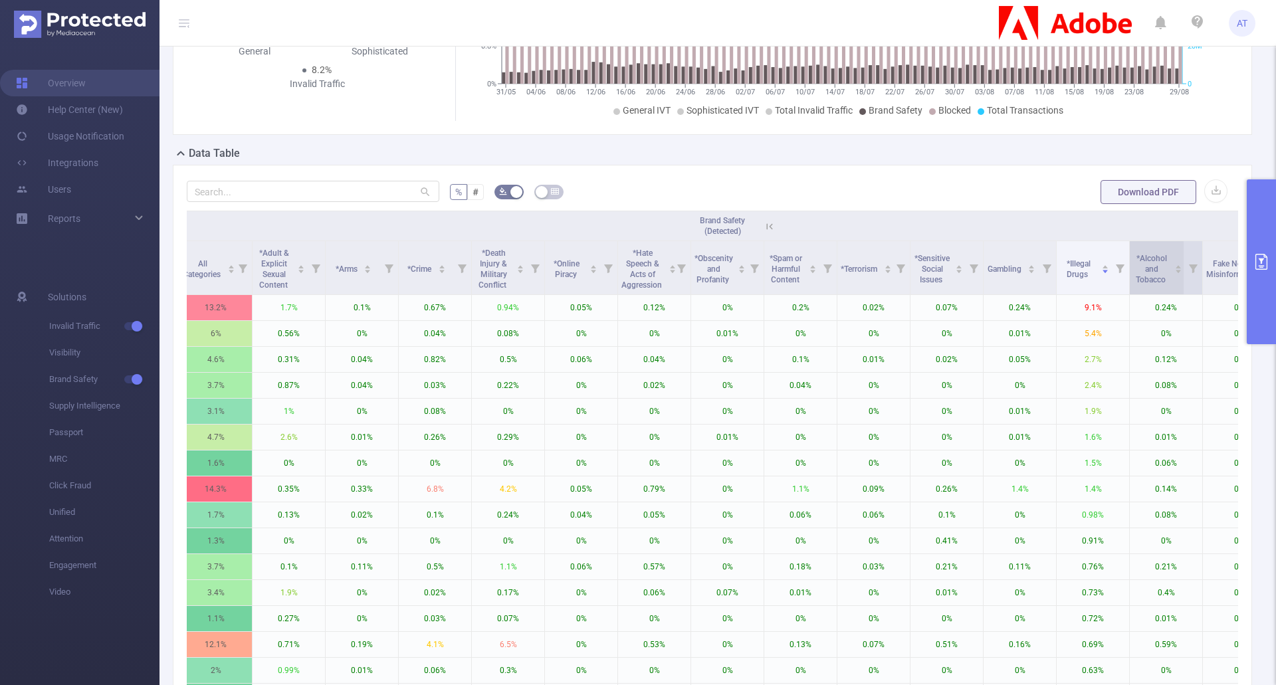
click at [1156, 272] on span "*Alcohol and Tobacco" at bounding box center [1152, 269] width 32 height 31
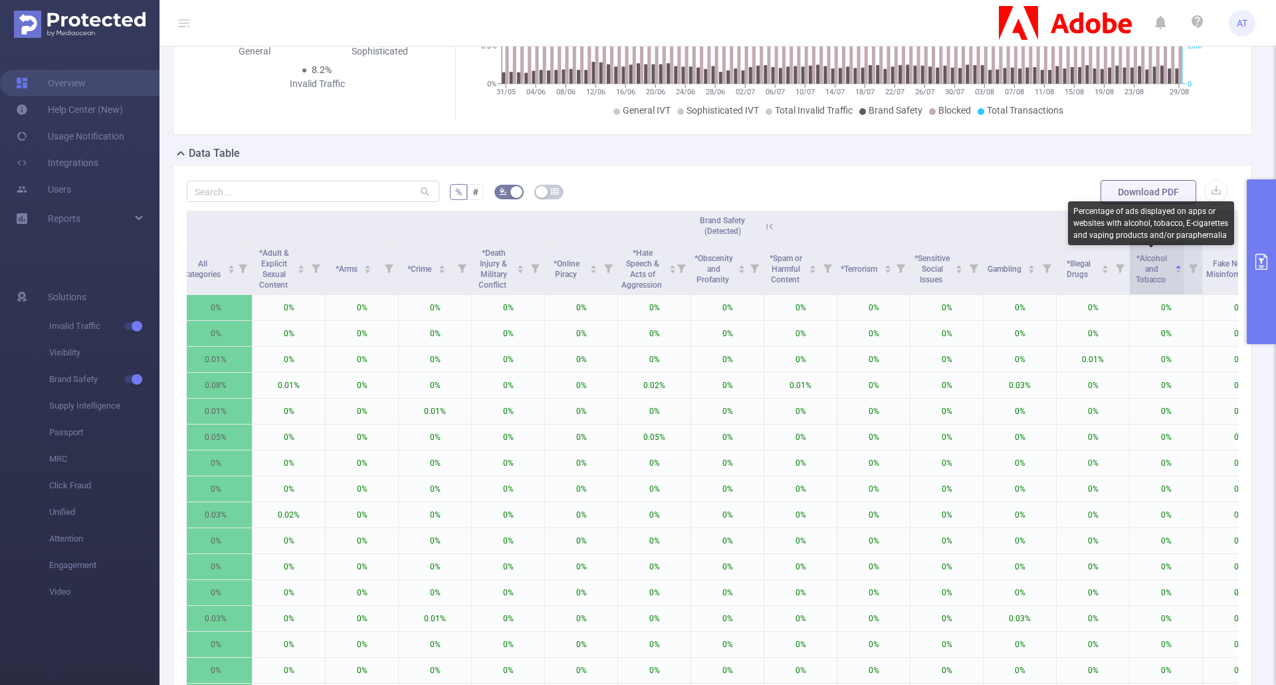
click at [1156, 272] on span "*Alcohol and Tobacco" at bounding box center [1152, 269] width 32 height 31
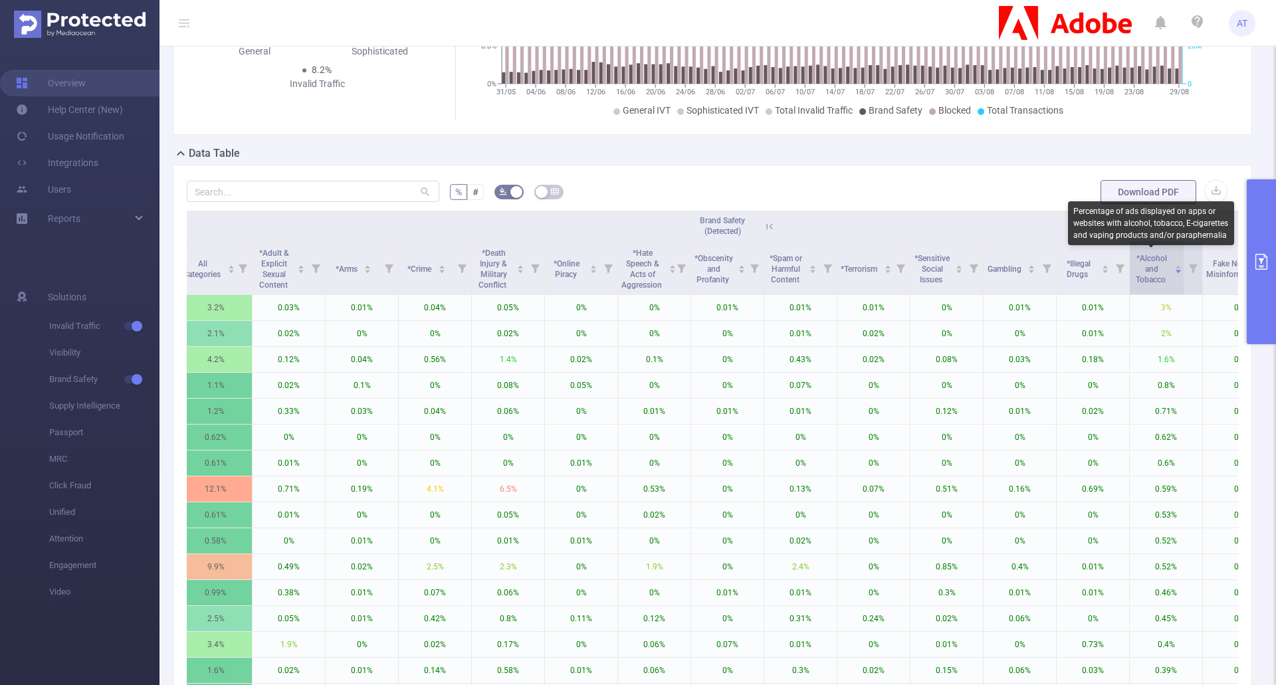
drag, startPoint x: 1152, startPoint y: 279, endPoint x: 1166, endPoint y: 278, distance: 14.7
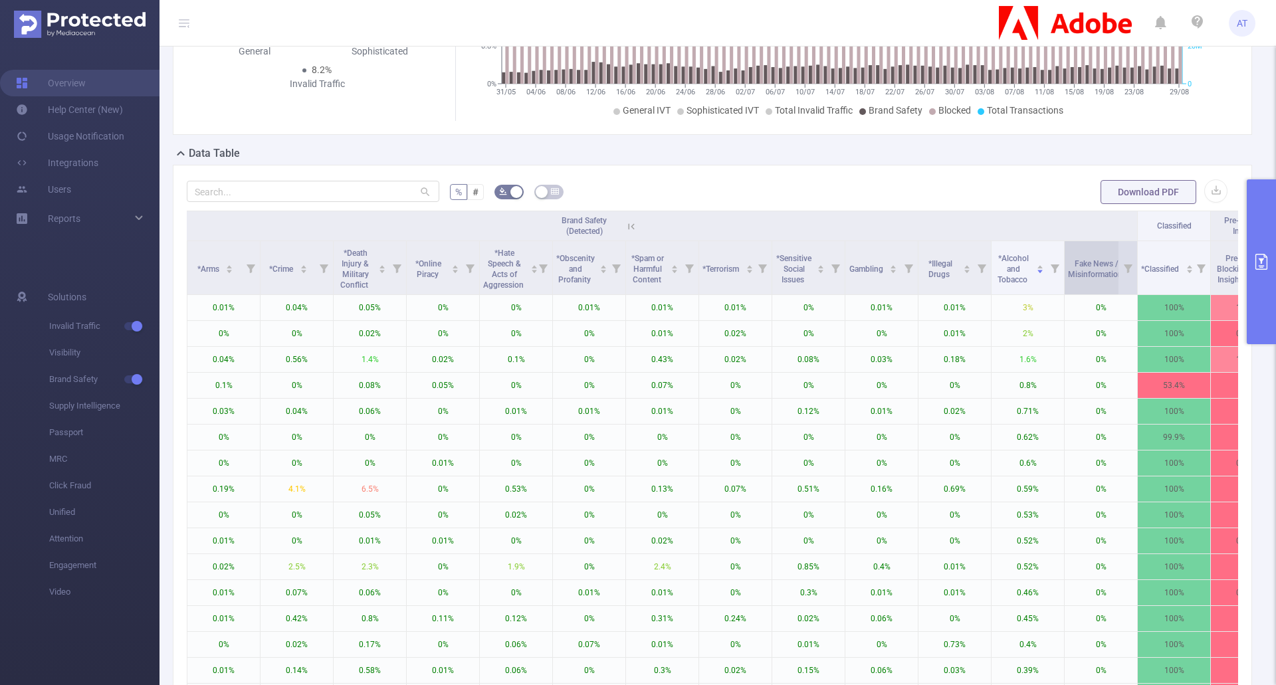
scroll to position [0, 565]
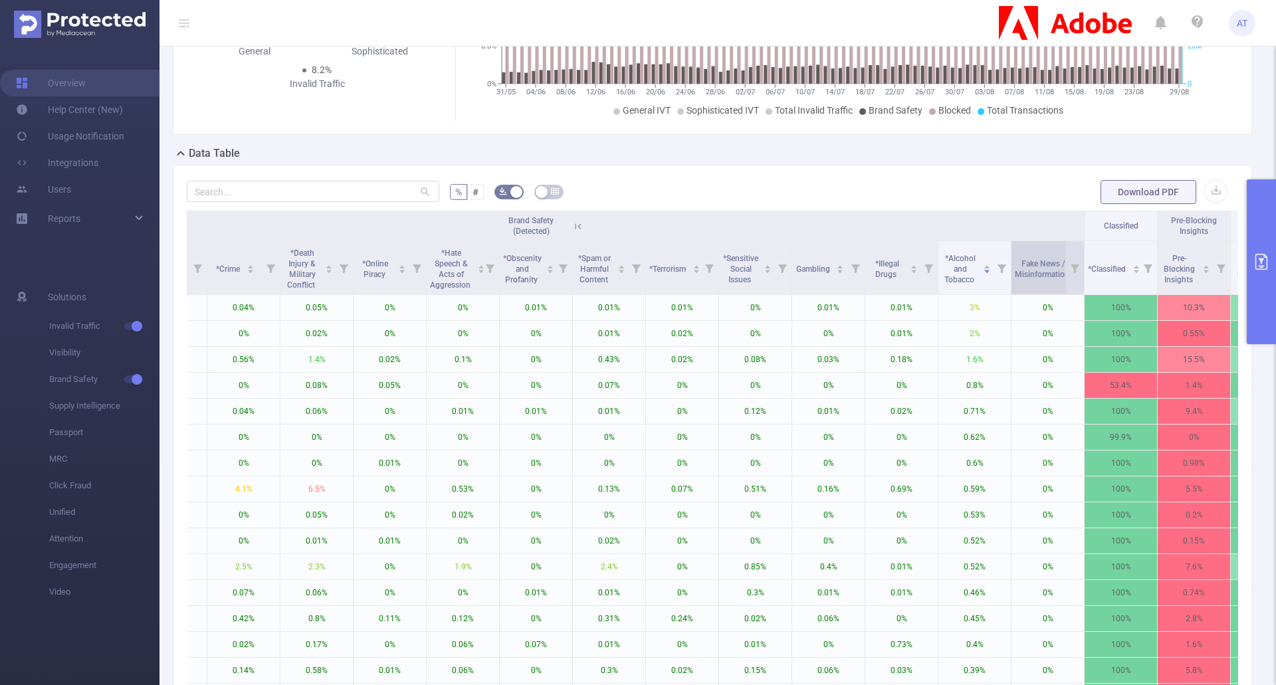
click at [1055, 267] on span "Fake News / Misinformation" at bounding box center [1043, 269] width 56 height 20
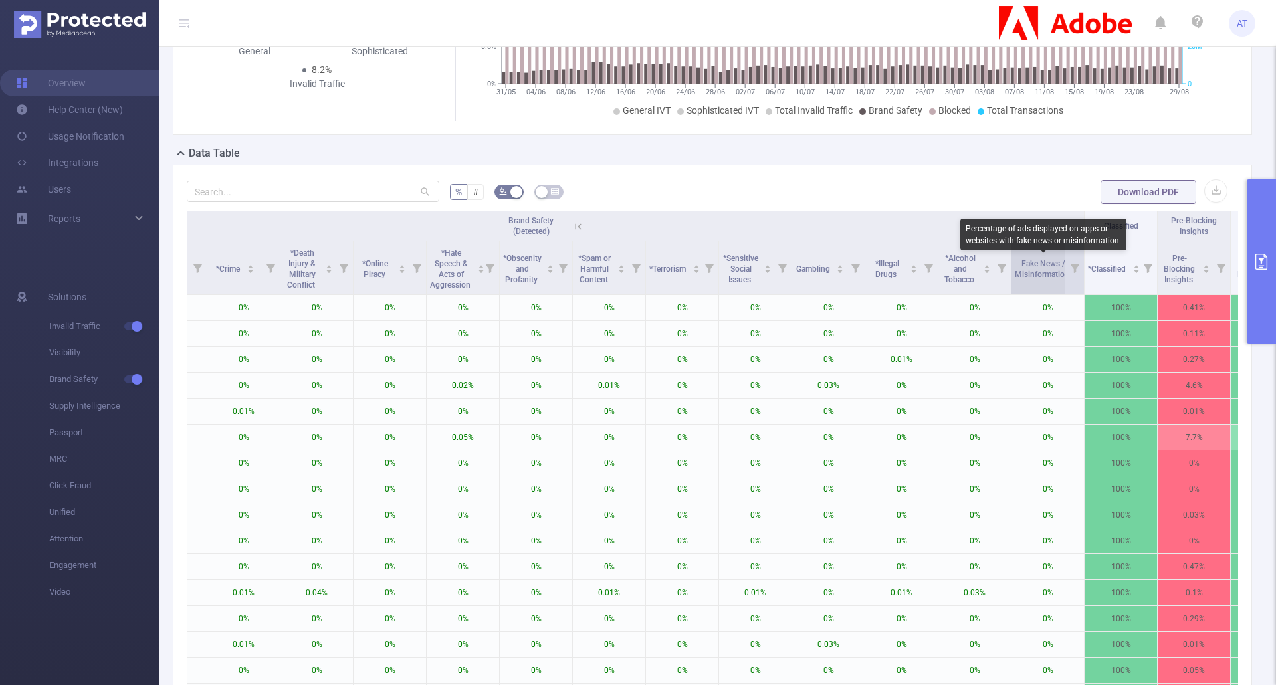
click at [1055, 267] on span "Fake News / Misinformation" at bounding box center [1043, 269] width 56 height 20
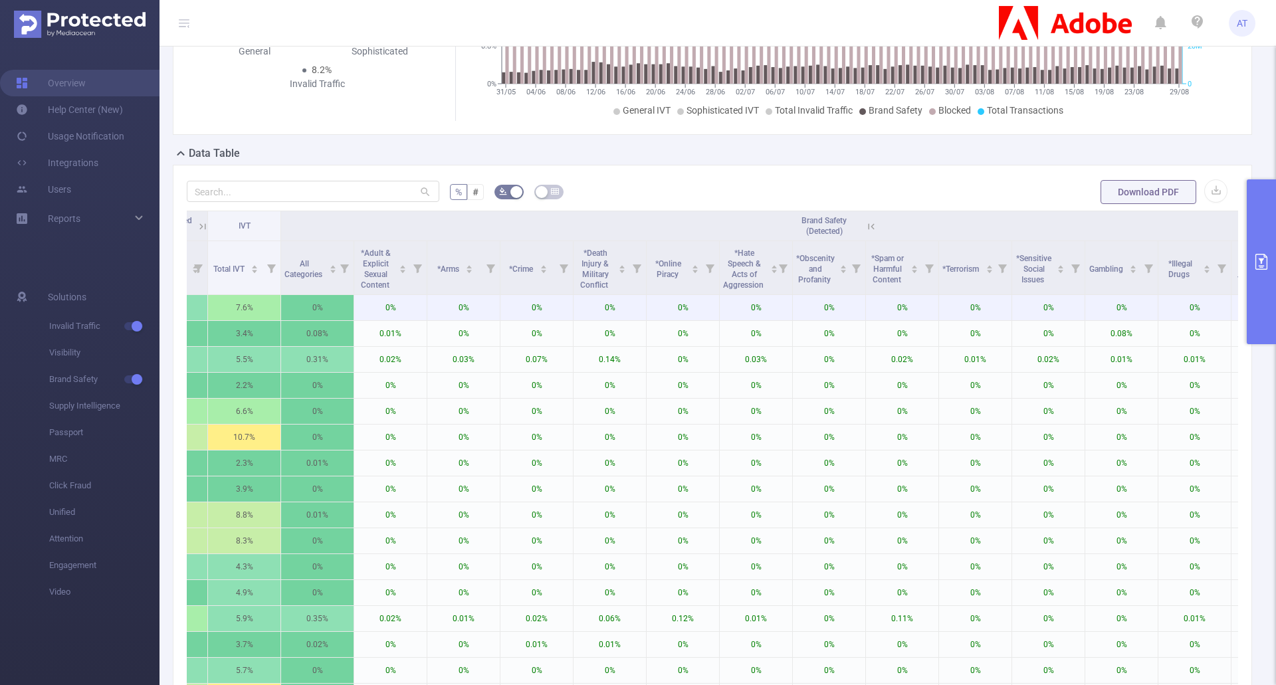
scroll to position [0, 0]
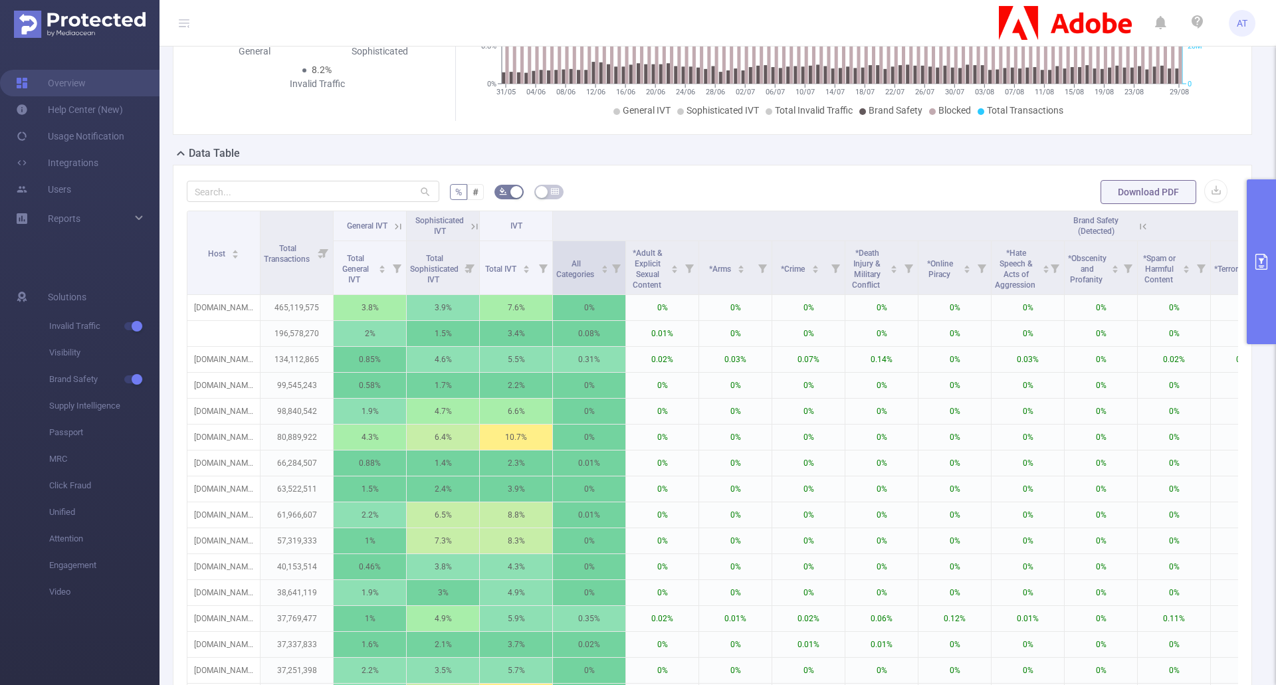
click at [619, 255] on icon at bounding box center [616, 267] width 19 height 53
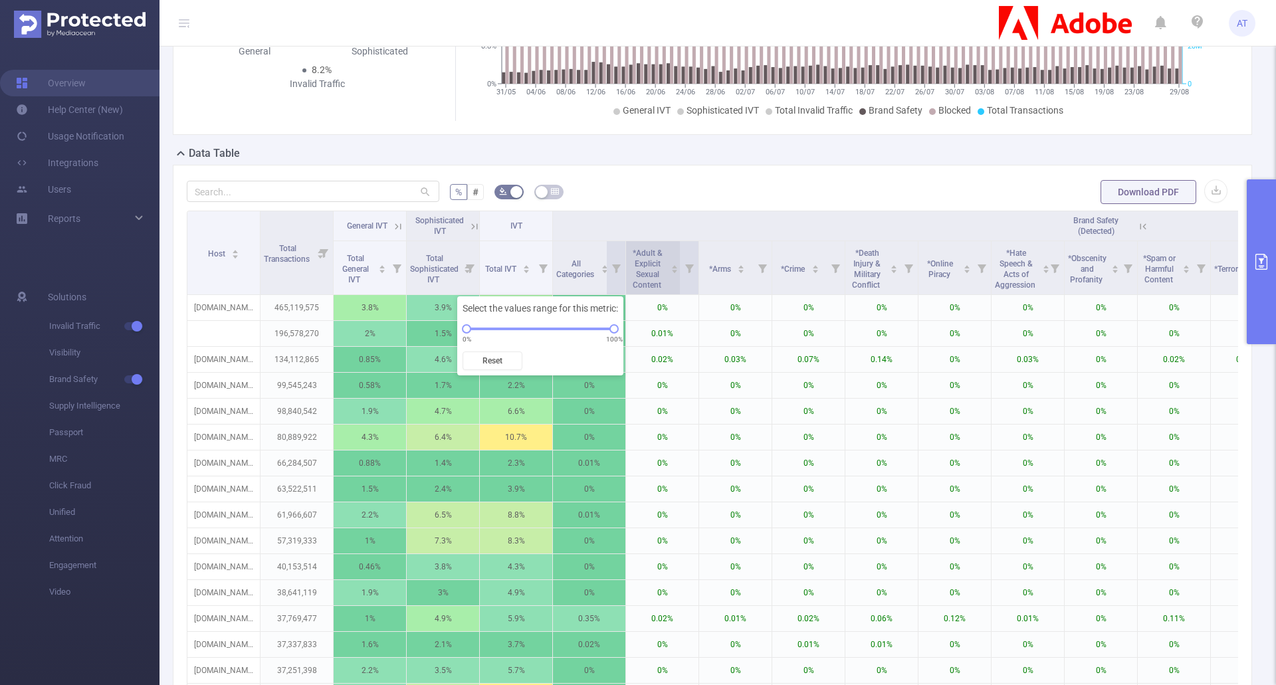
click at [646, 251] on span "*Adult & Explicit Sexual Content" at bounding box center [648, 269] width 31 height 41
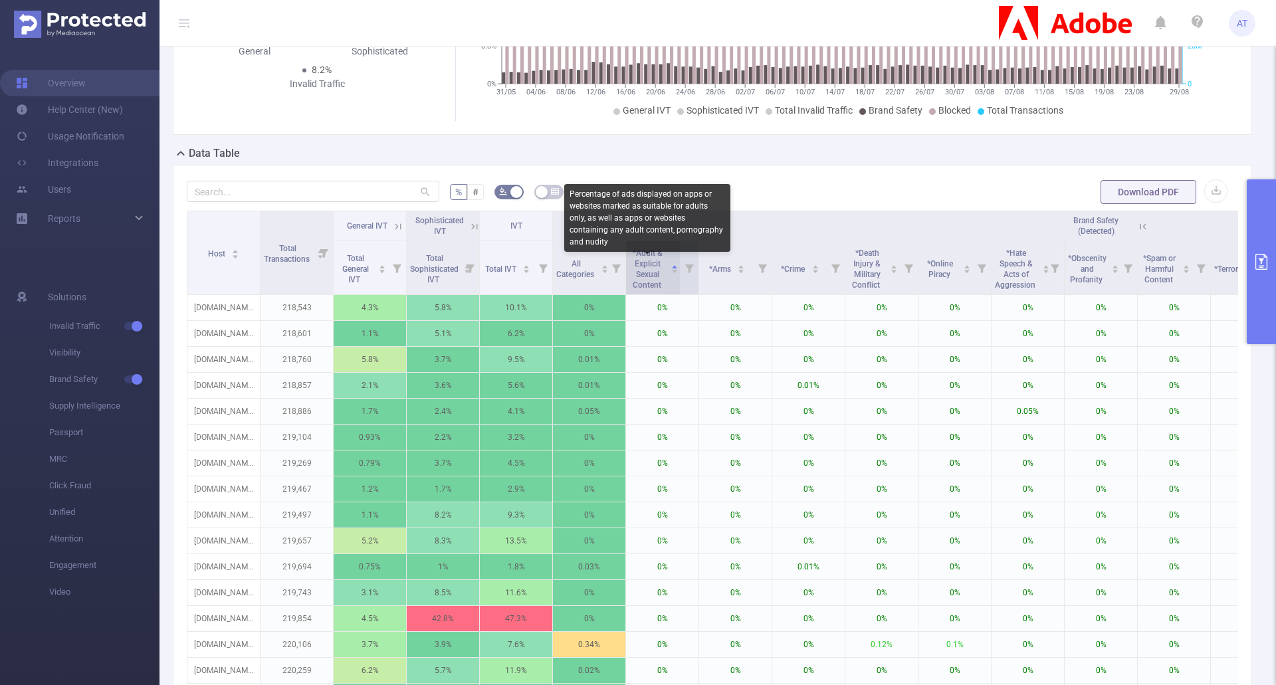
click at [646, 251] on span "*Adult & Explicit Sexual Content" at bounding box center [648, 269] width 31 height 41
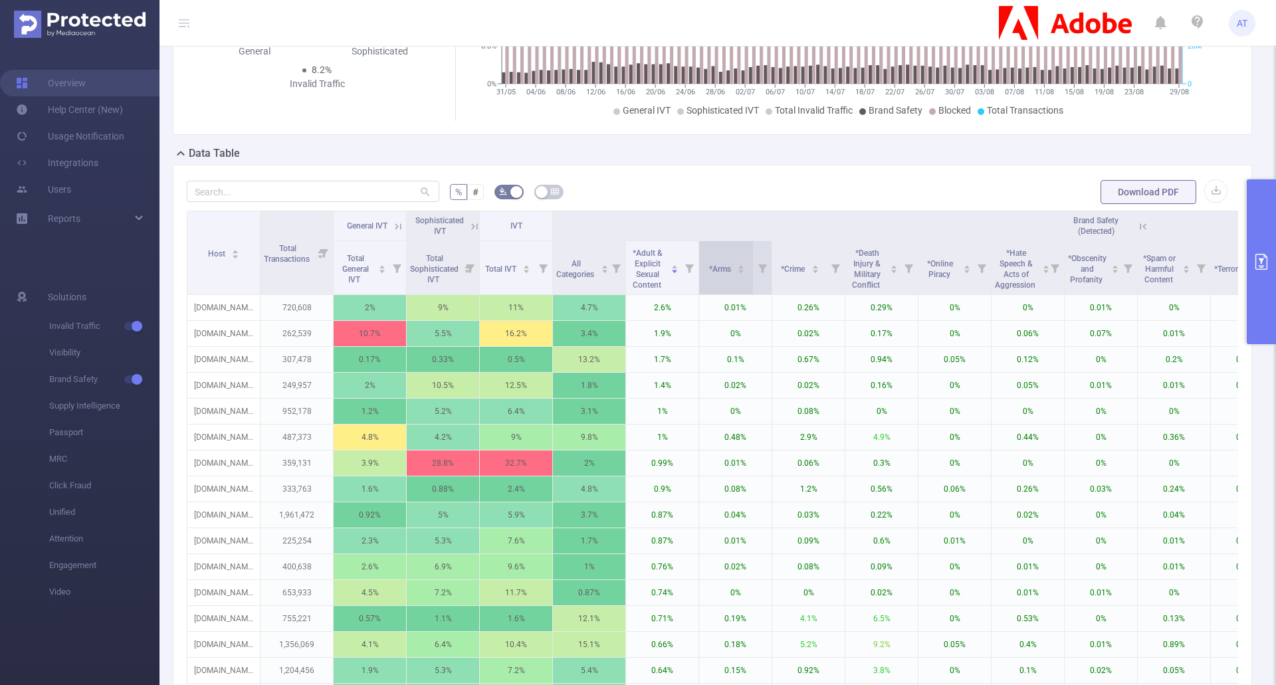
click at [722, 261] on div "*Arms" at bounding box center [727, 267] width 37 height 13
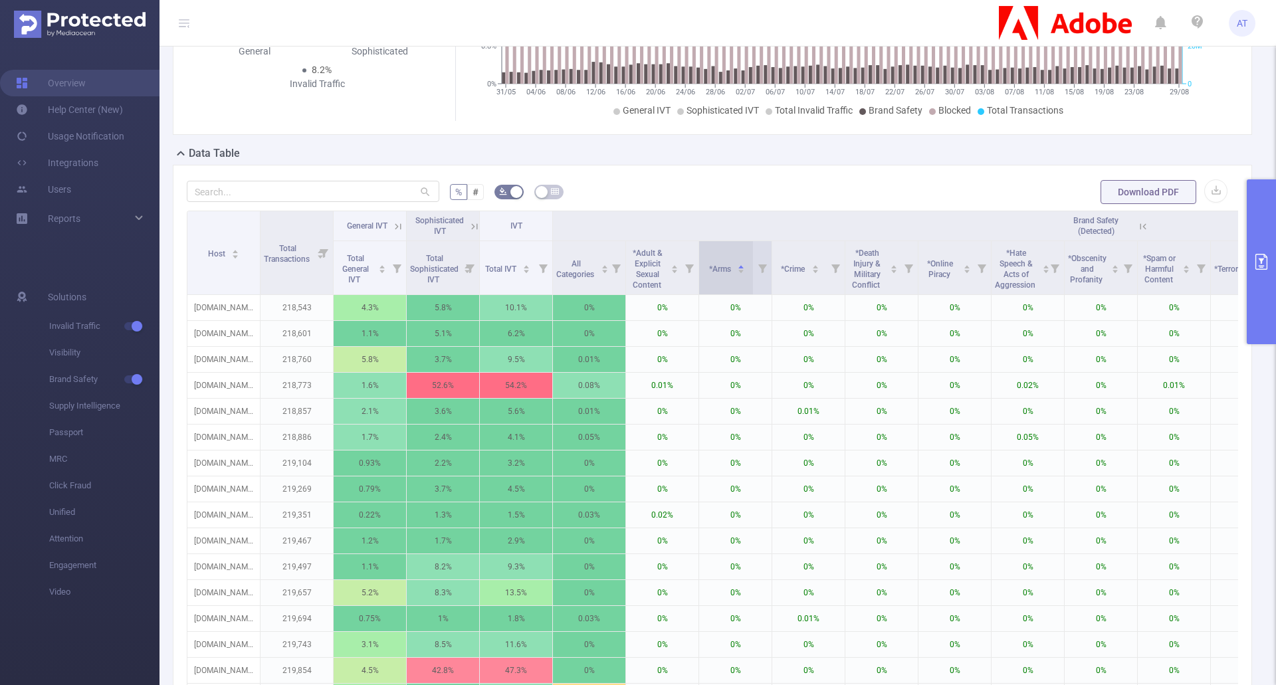
click at [722, 261] on div "*Arms" at bounding box center [727, 267] width 37 height 13
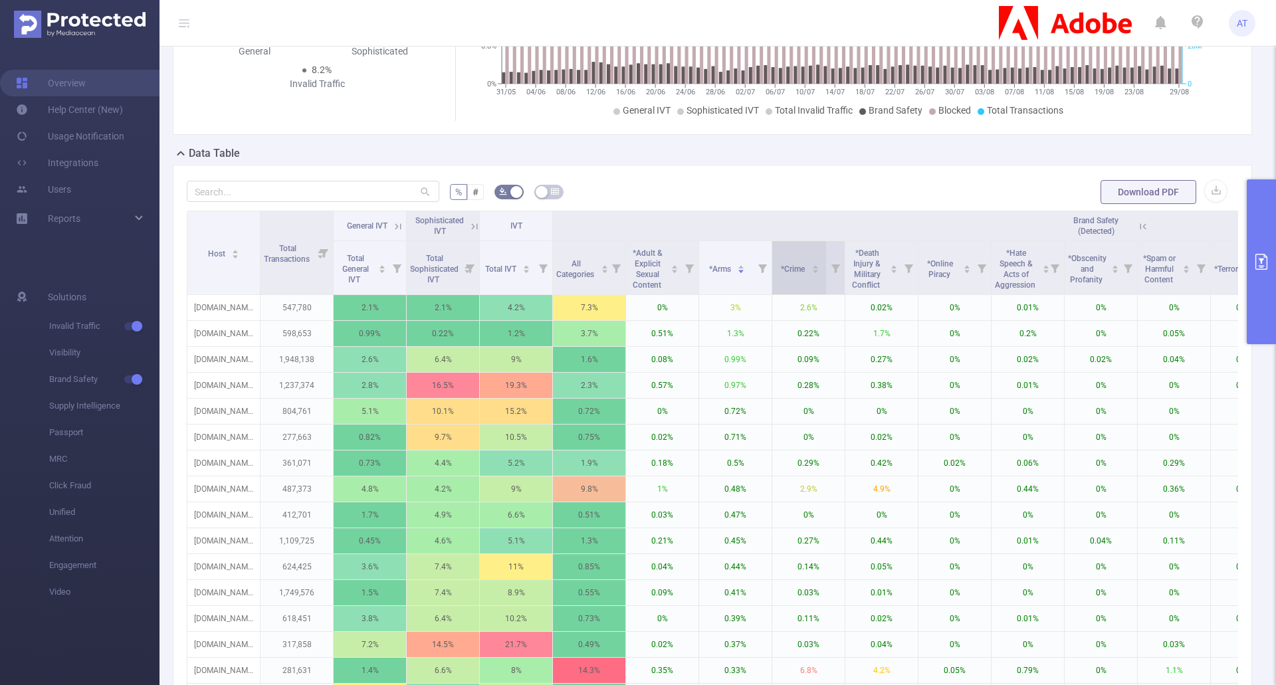
click at [793, 261] on div "*Crime" at bounding box center [800, 267] width 39 height 13
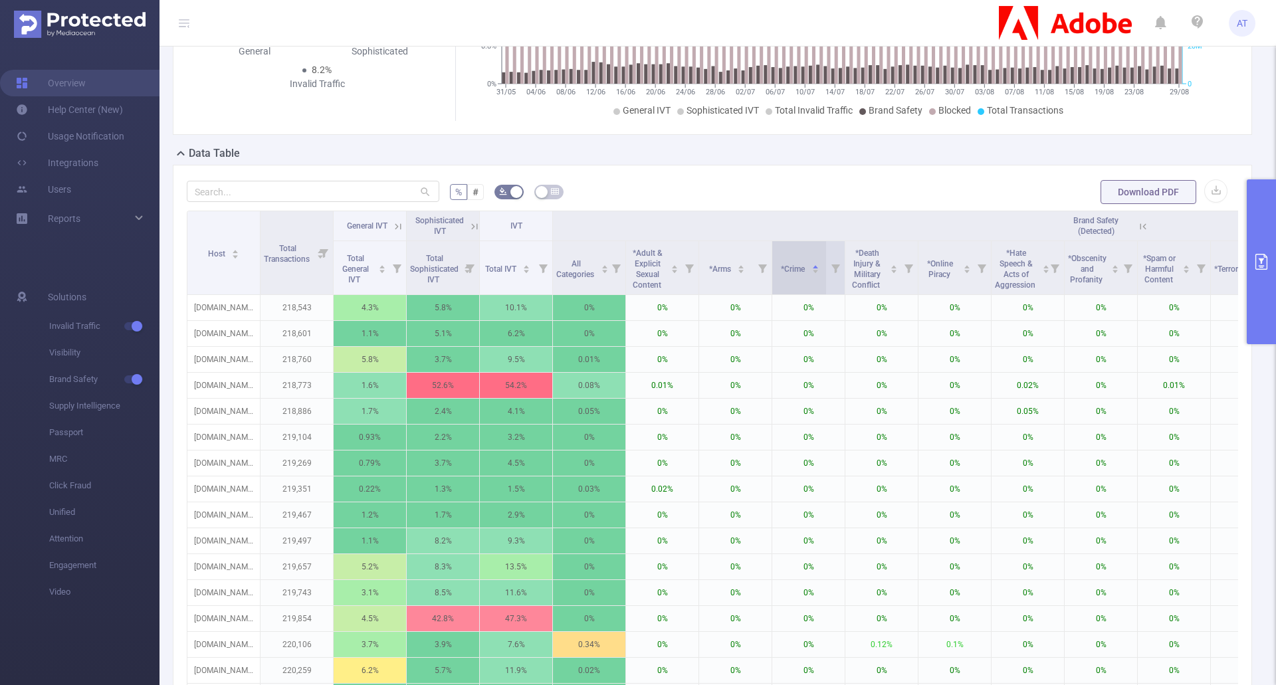
click at [793, 261] on div "*Crime" at bounding box center [800, 267] width 39 height 13
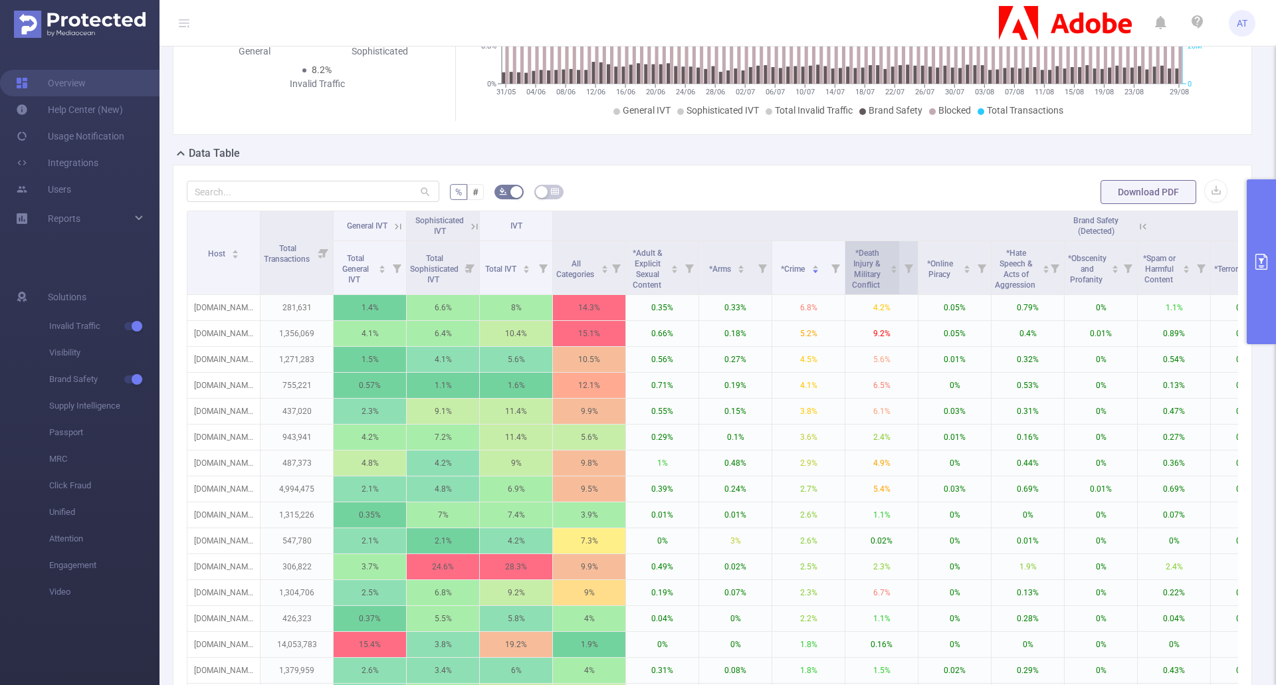
click at [882, 272] on span "*Death Injury & Military Conflict" at bounding box center [867, 267] width 37 height 45
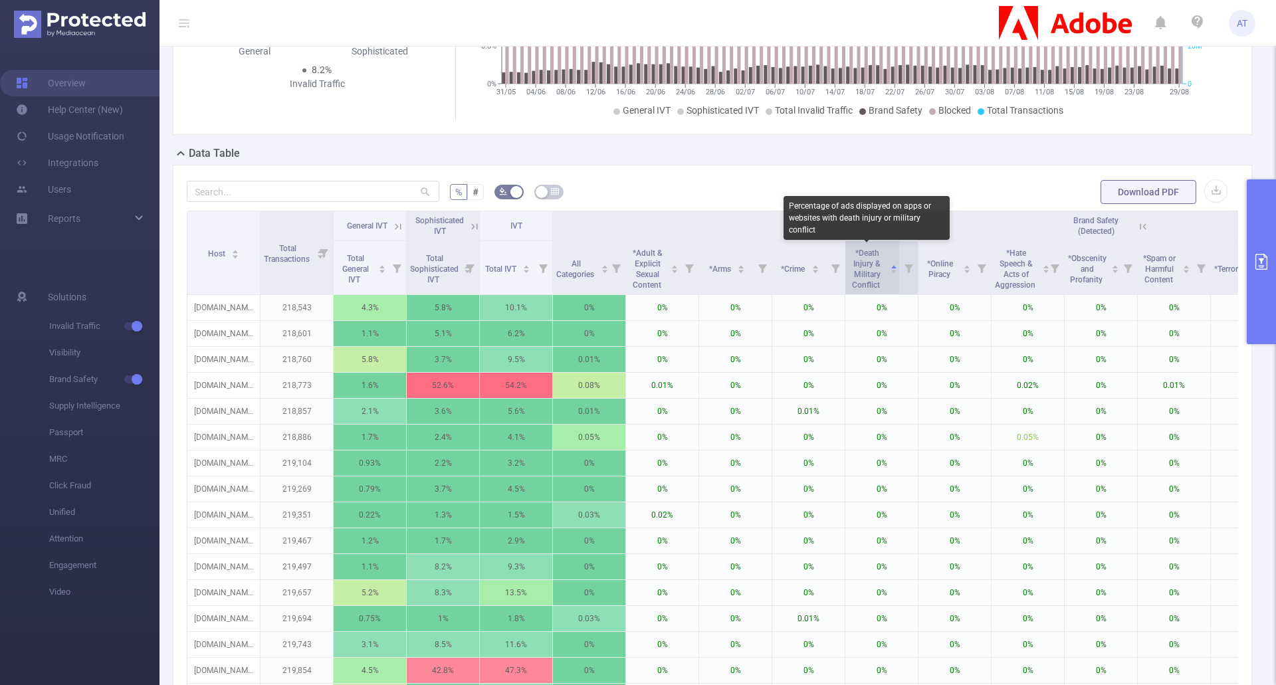
click at [876, 272] on span "*Death Injury & Military Conflict" at bounding box center [867, 269] width 30 height 41
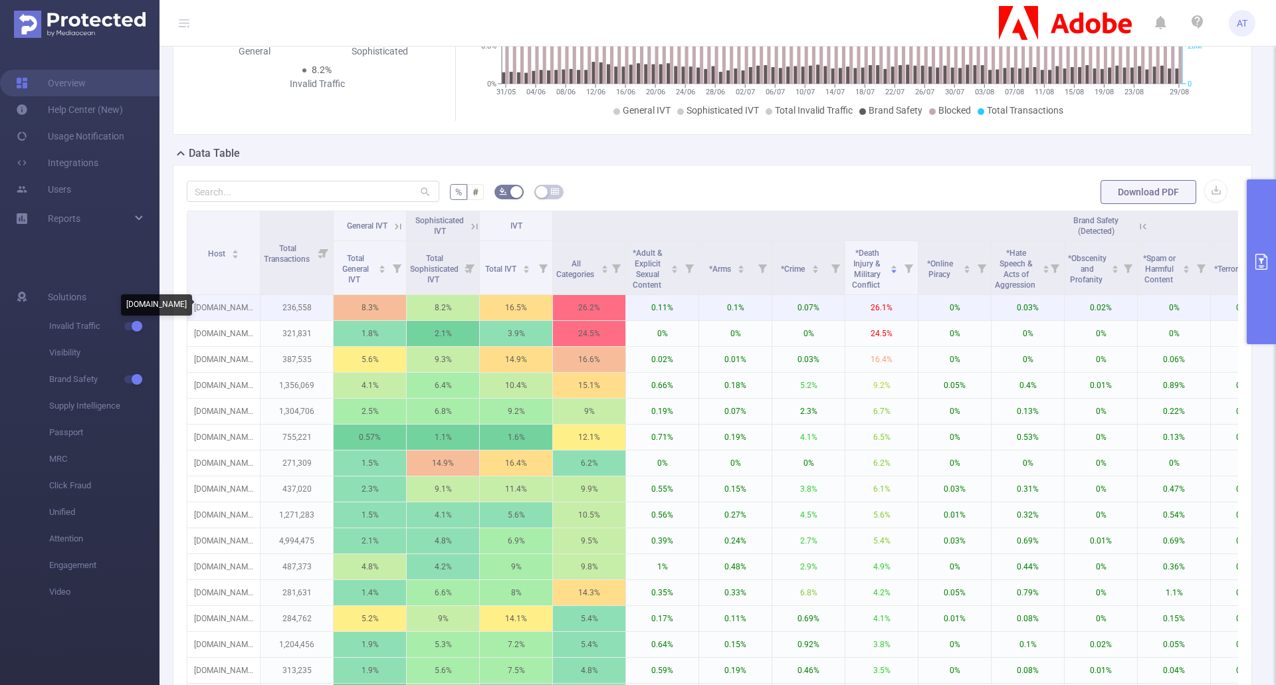
click at [225, 306] on p "[DOMAIN_NAME]" at bounding box center [223, 307] width 72 height 25
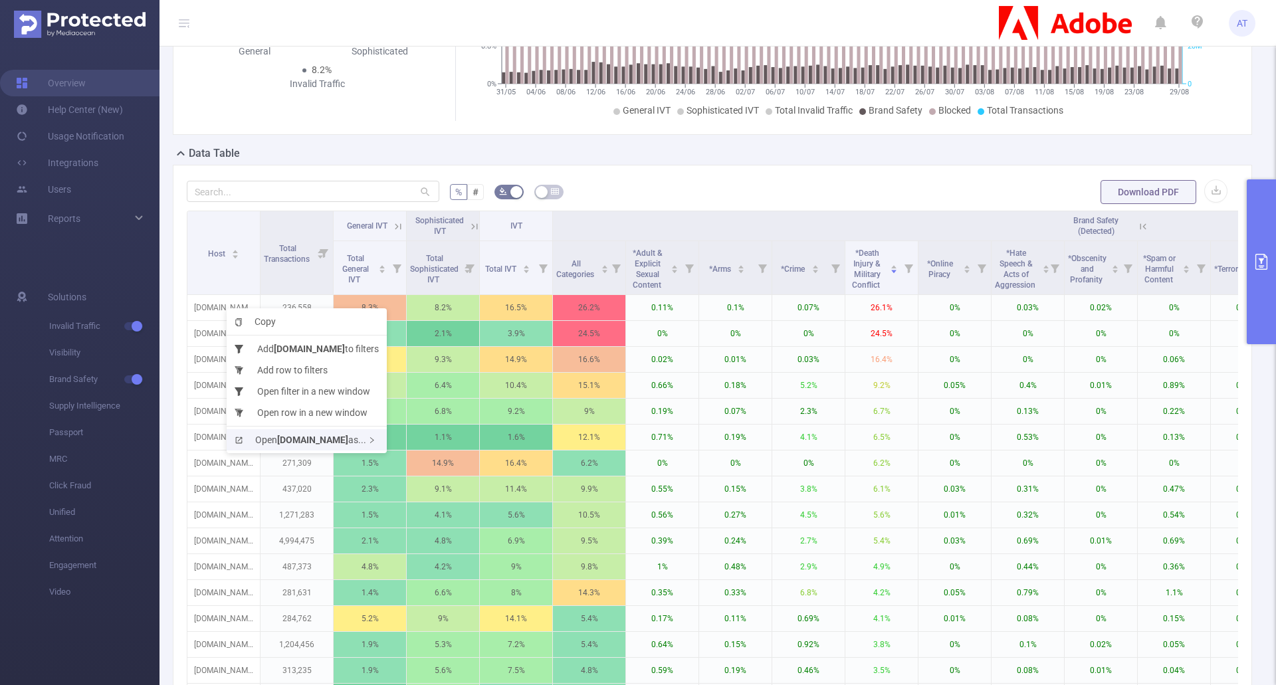
click at [328, 435] on b "[DOMAIN_NAME]" at bounding box center [312, 440] width 71 height 11
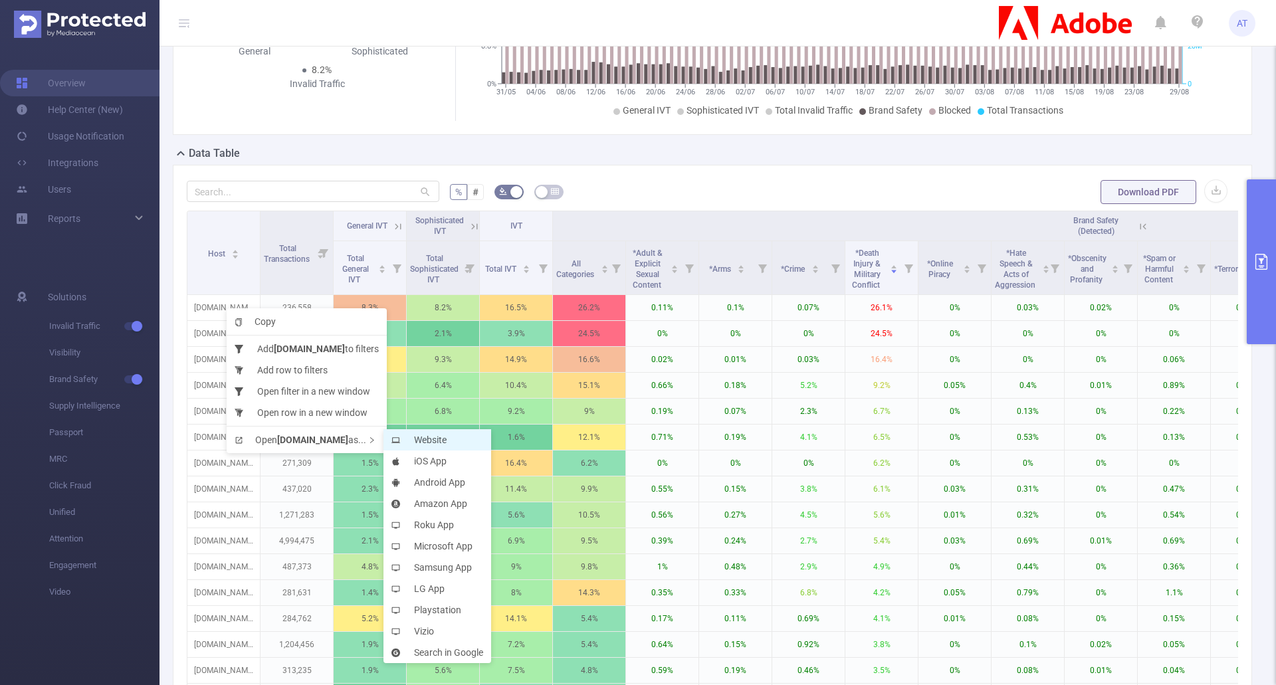
click at [412, 434] on li "Website" at bounding box center [437, 439] width 108 height 21
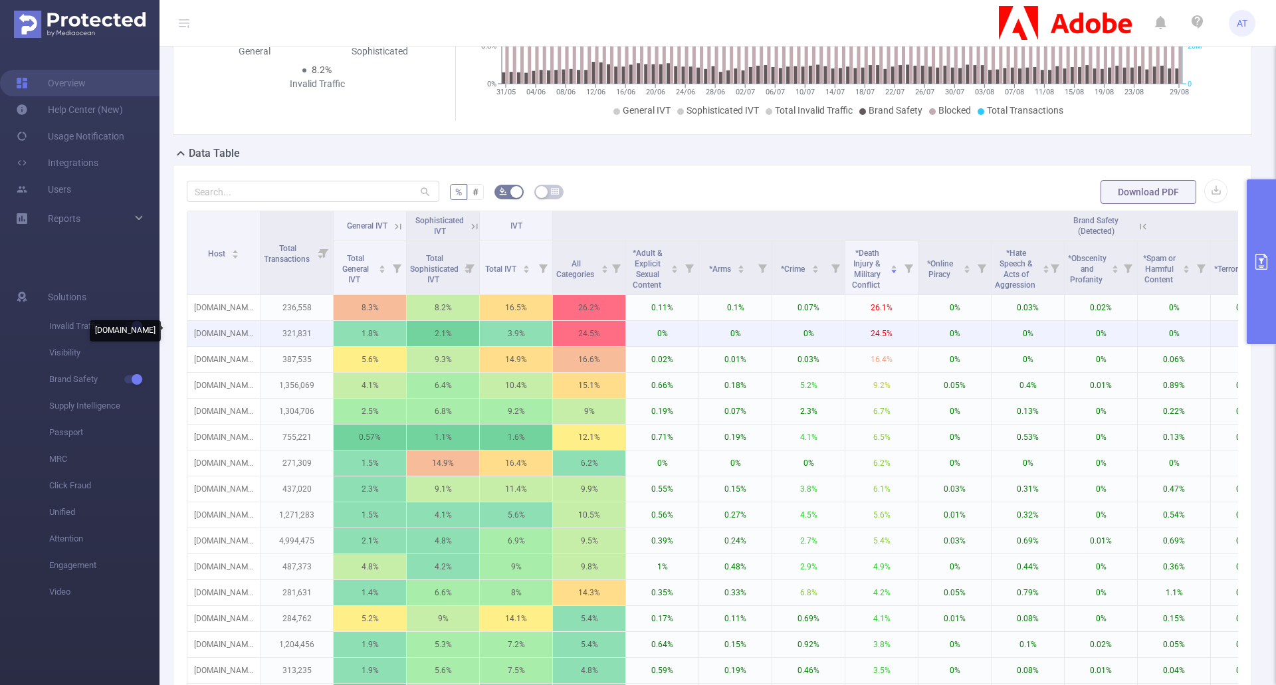
click at [241, 329] on p "[DOMAIN_NAME]" at bounding box center [223, 333] width 72 height 25
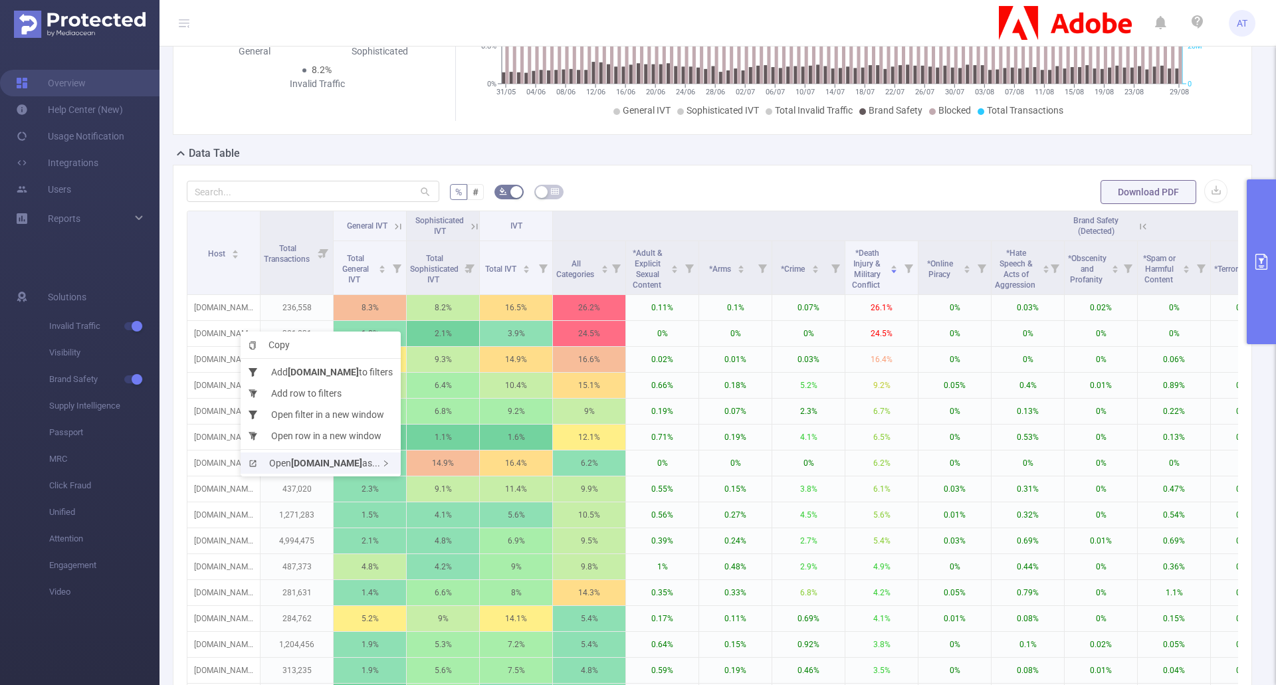
click at [352, 459] on b "[DOMAIN_NAME]" at bounding box center [326, 463] width 71 height 11
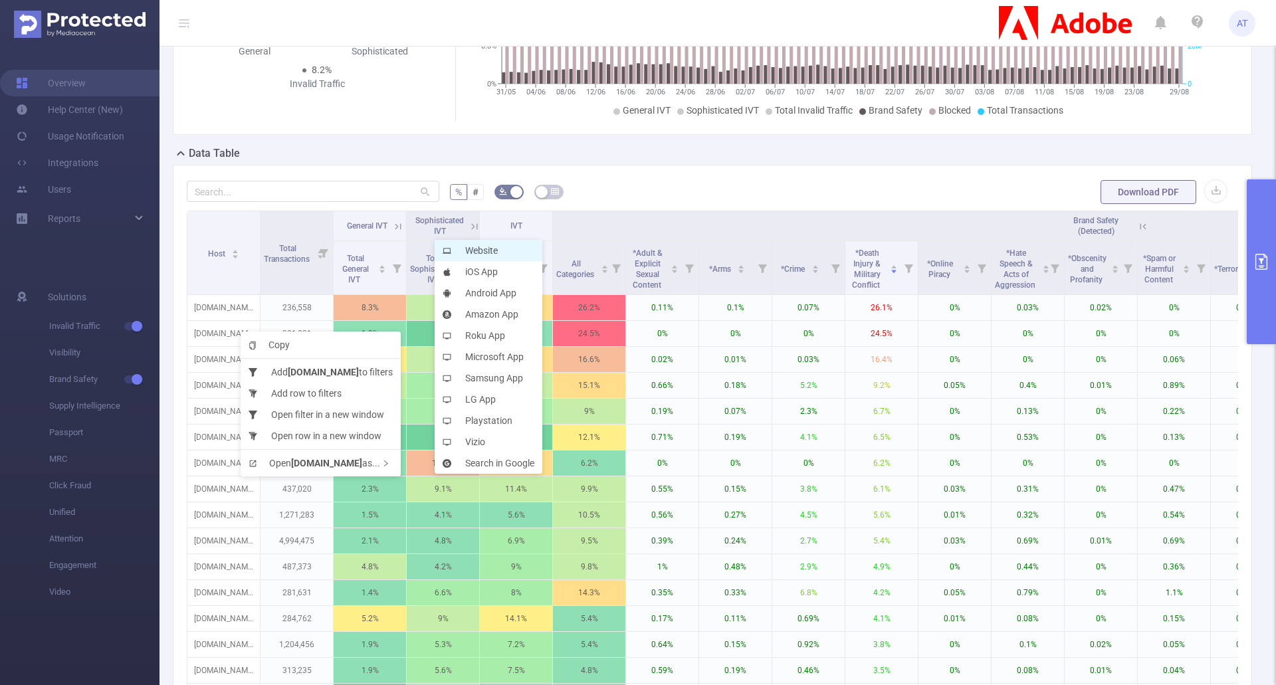
click at [459, 250] on li "Website" at bounding box center [489, 250] width 108 height 21
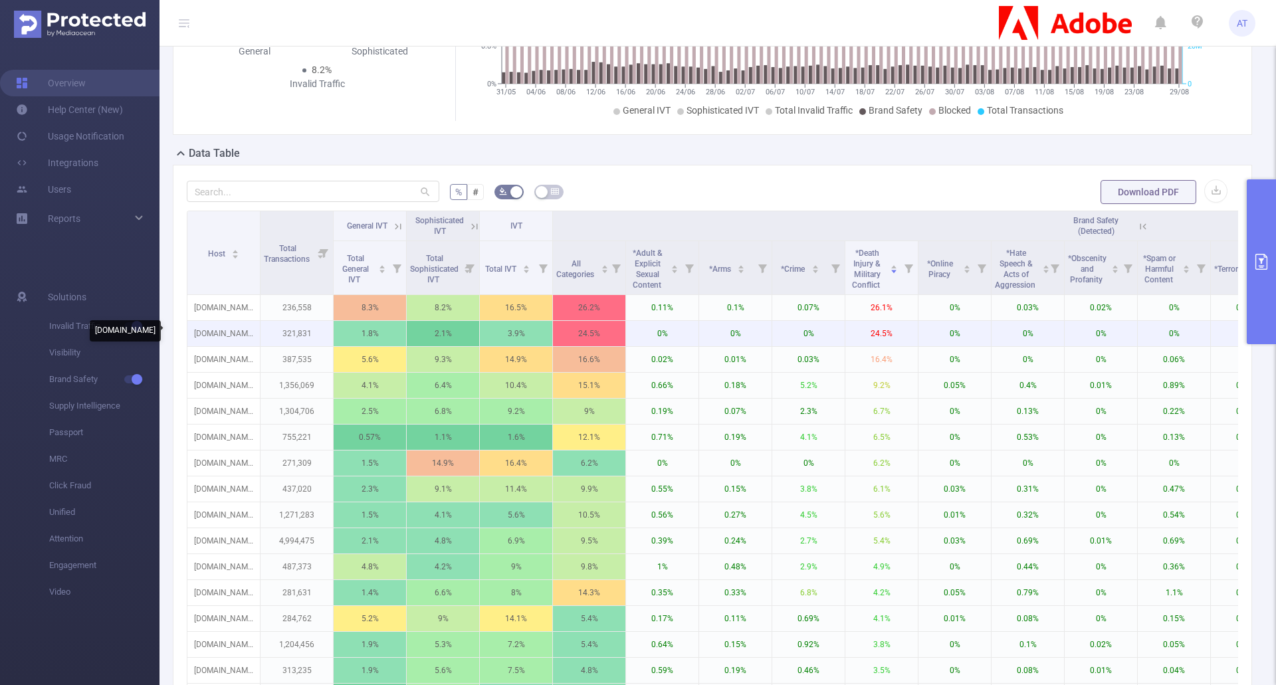
click at [237, 333] on p "[DOMAIN_NAME]" at bounding box center [223, 333] width 72 height 25
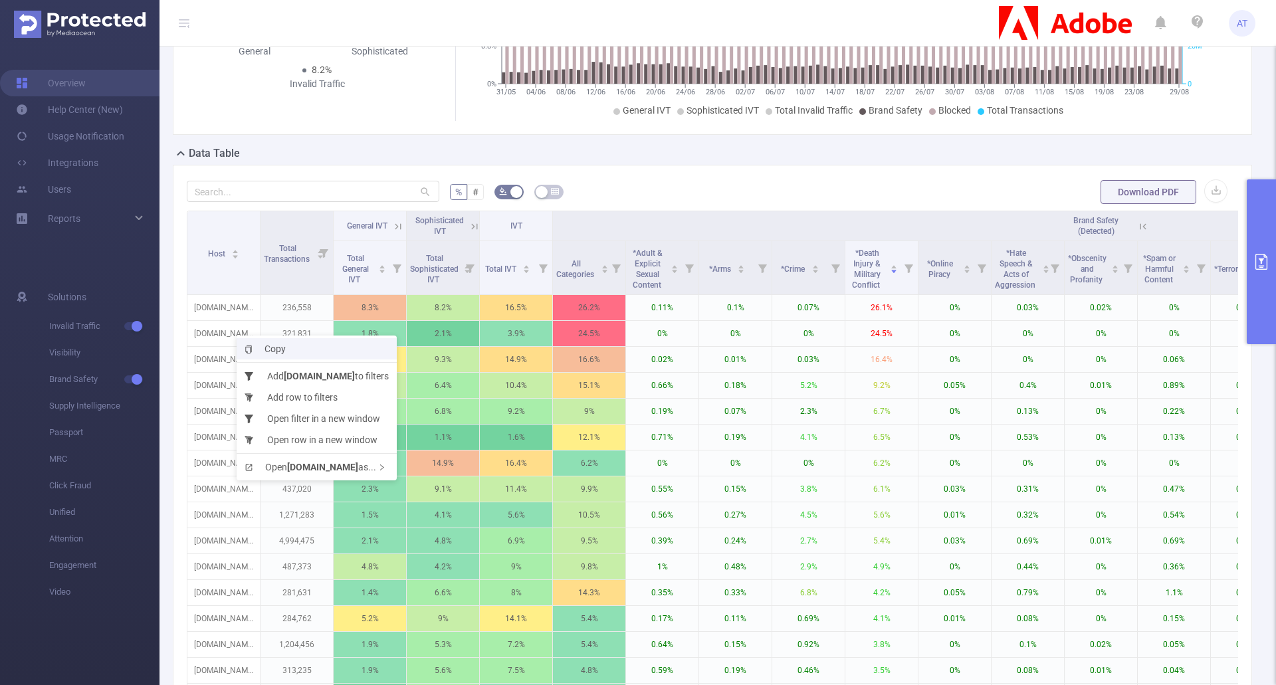
click at [260, 348] on span "Copy" at bounding box center [265, 349] width 41 height 11
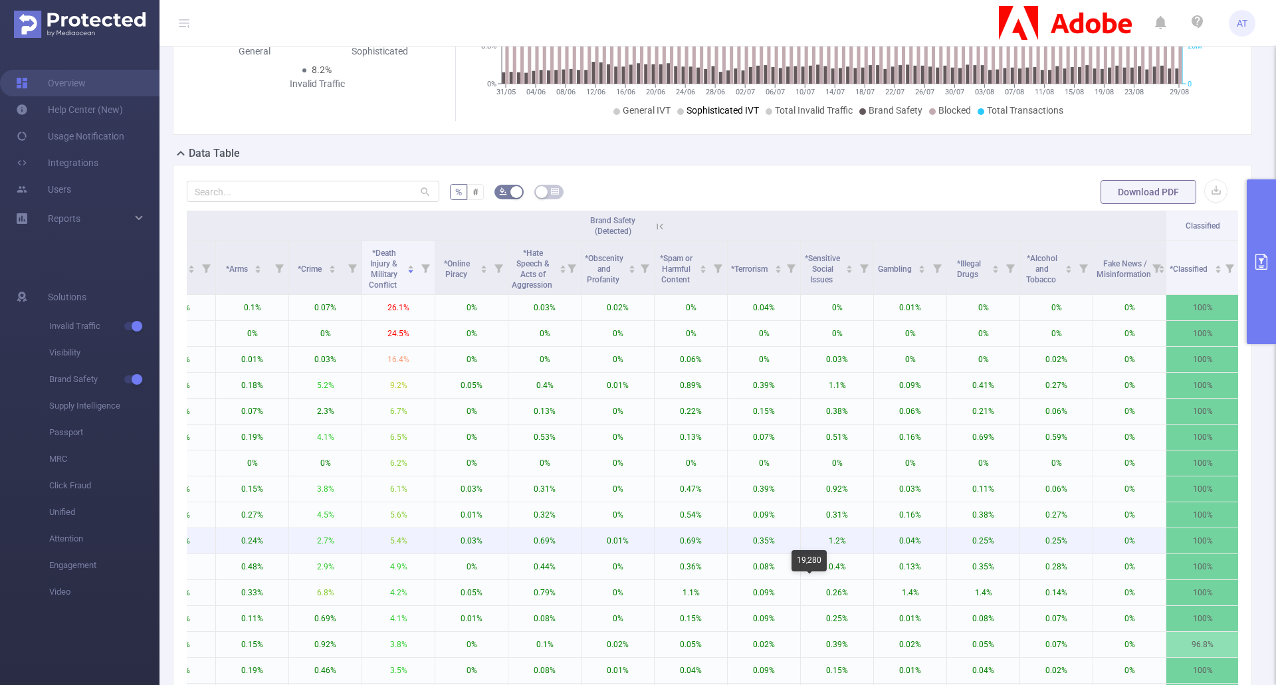
scroll to position [0, 643]
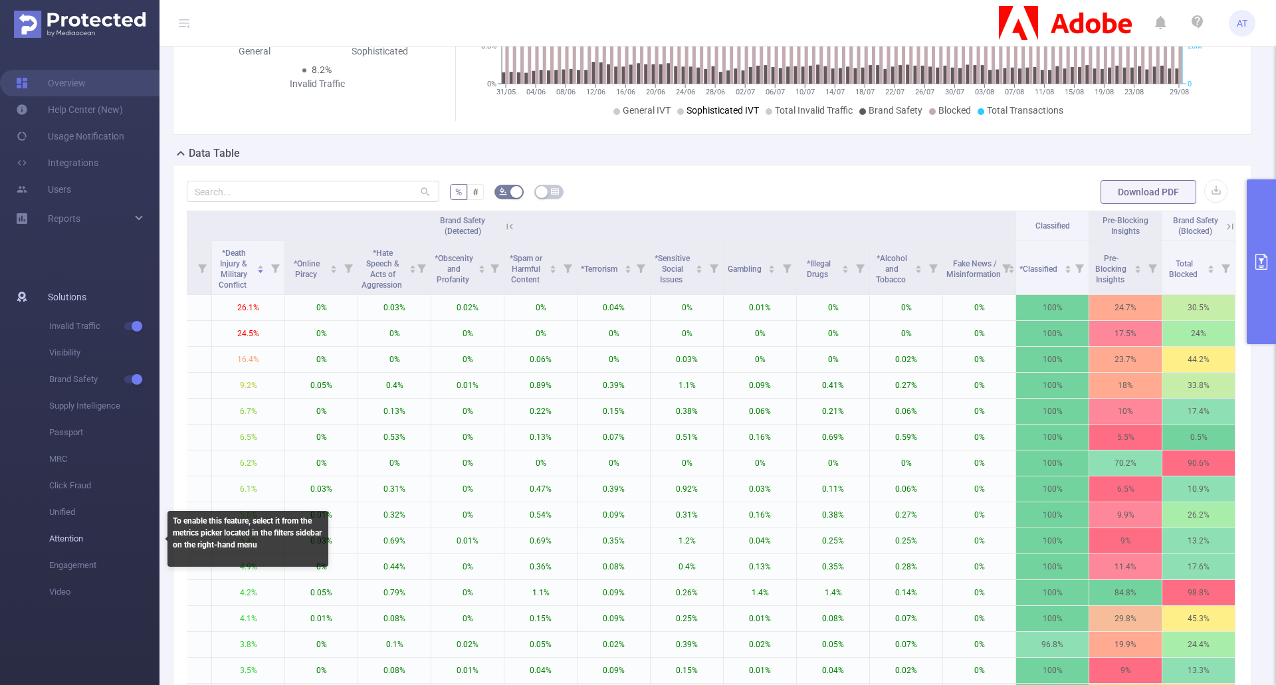
click at [72, 543] on span "Attention" at bounding box center [104, 539] width 110 height 27
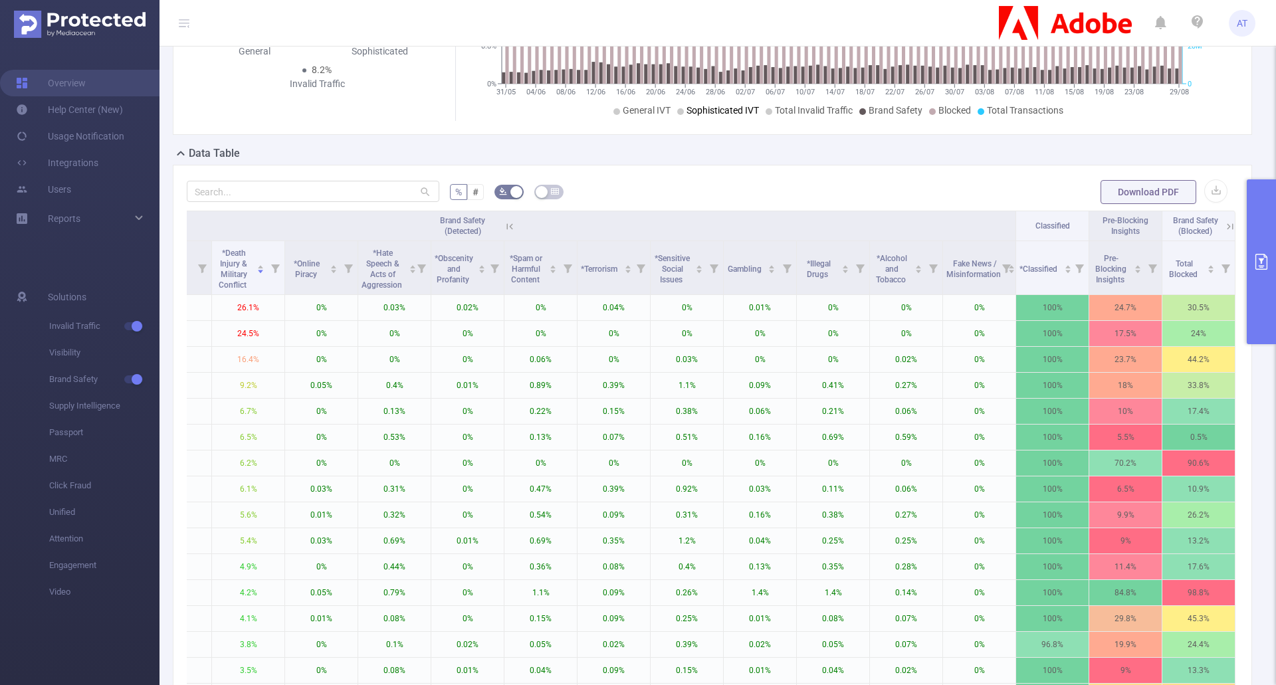
click at [1268, 281] on button "primary" at bounding box center [1261, 261] width 29 height 165
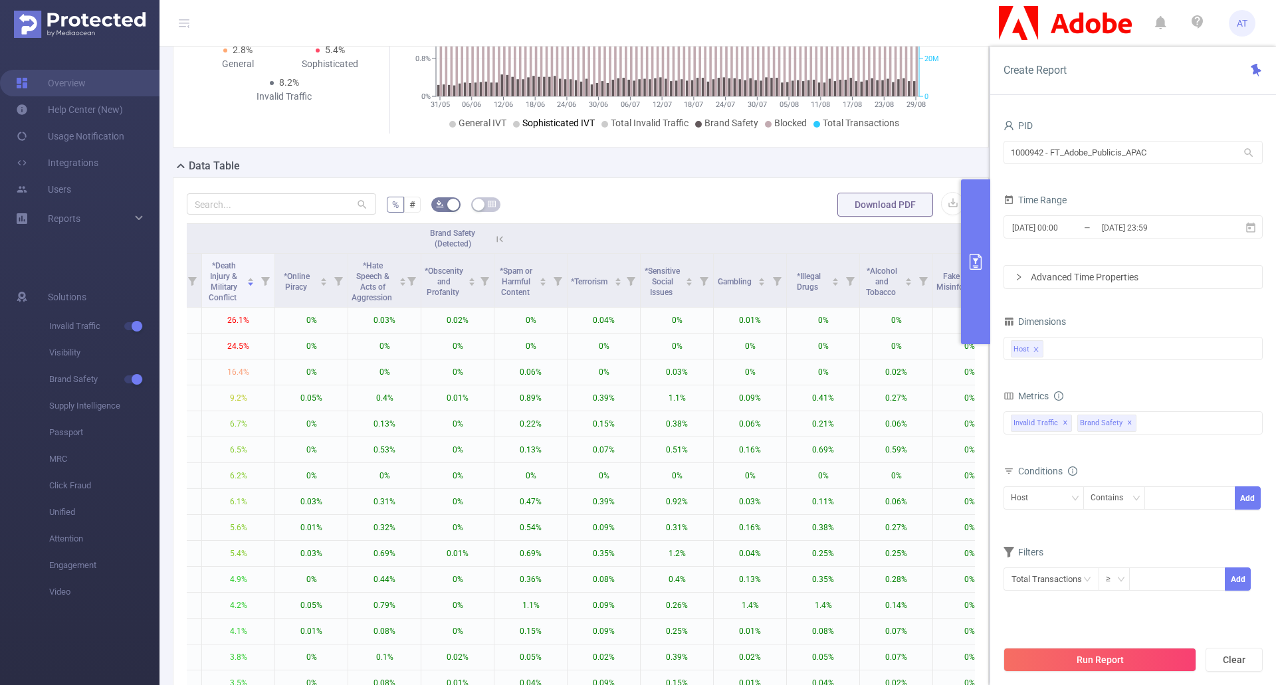
click at [1166, 411] on div "Total General IVT Data Centers Disclosed Bots Known Crawlers Irregular Activity…" at bounding box center [1132, 432] width 259 height 47
click at [1164, 417] on div "Invalid Traffic ✕ Brand Safety ✕" at bounding box center [1132, 422] width 259 height 23
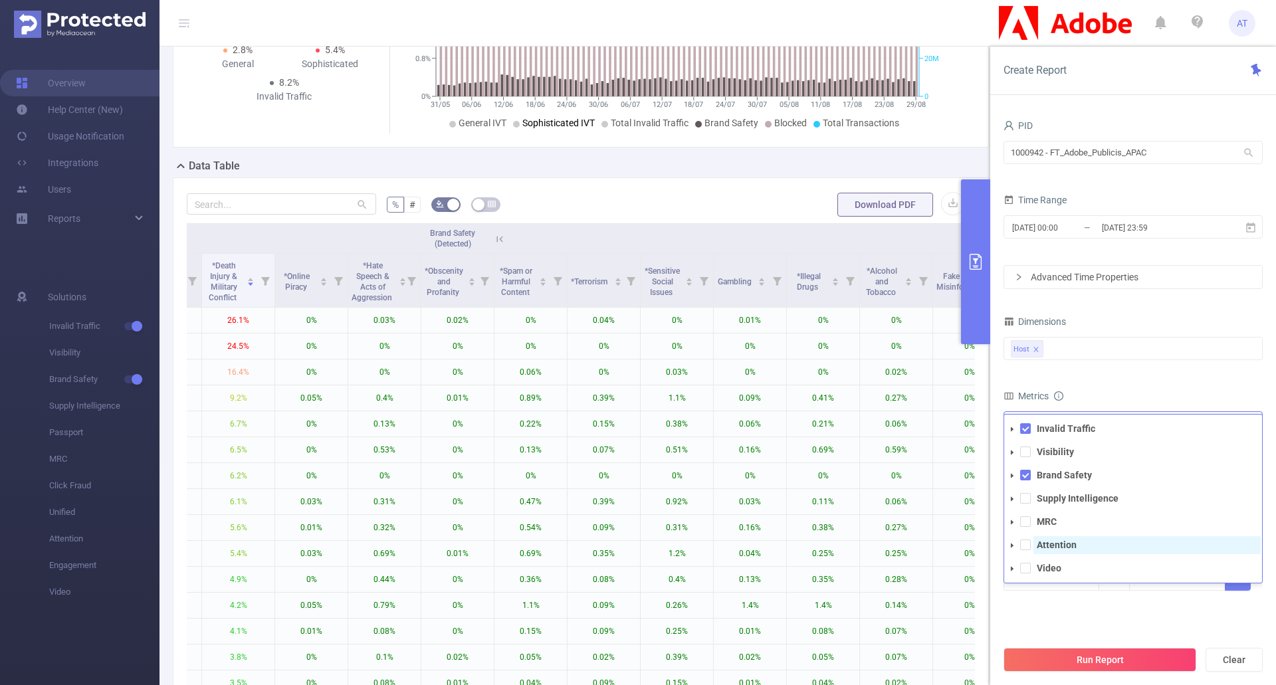
click at [1039, 542] on strong "Attention" at bounding box center [1057, 545] width 40 height 11
click at [1075, 652] on button "Run Report" at bounding box center [1099, 660] width 193 height 24
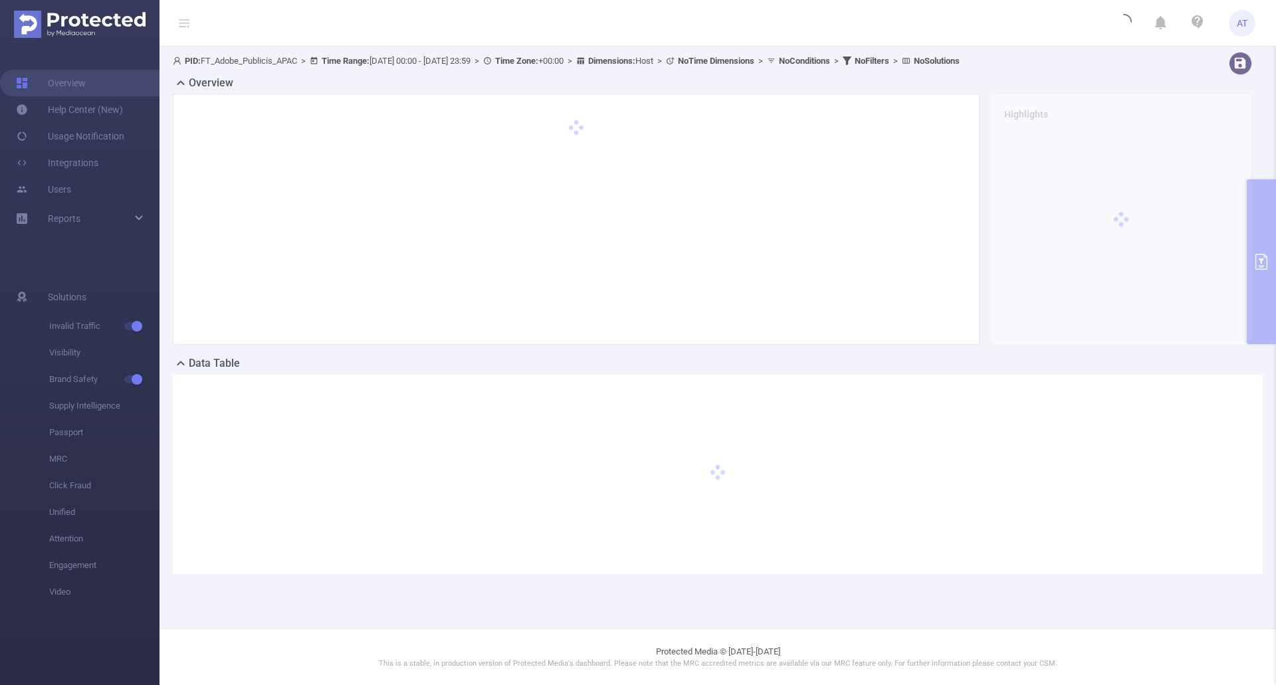
scroll to position [0, 0]
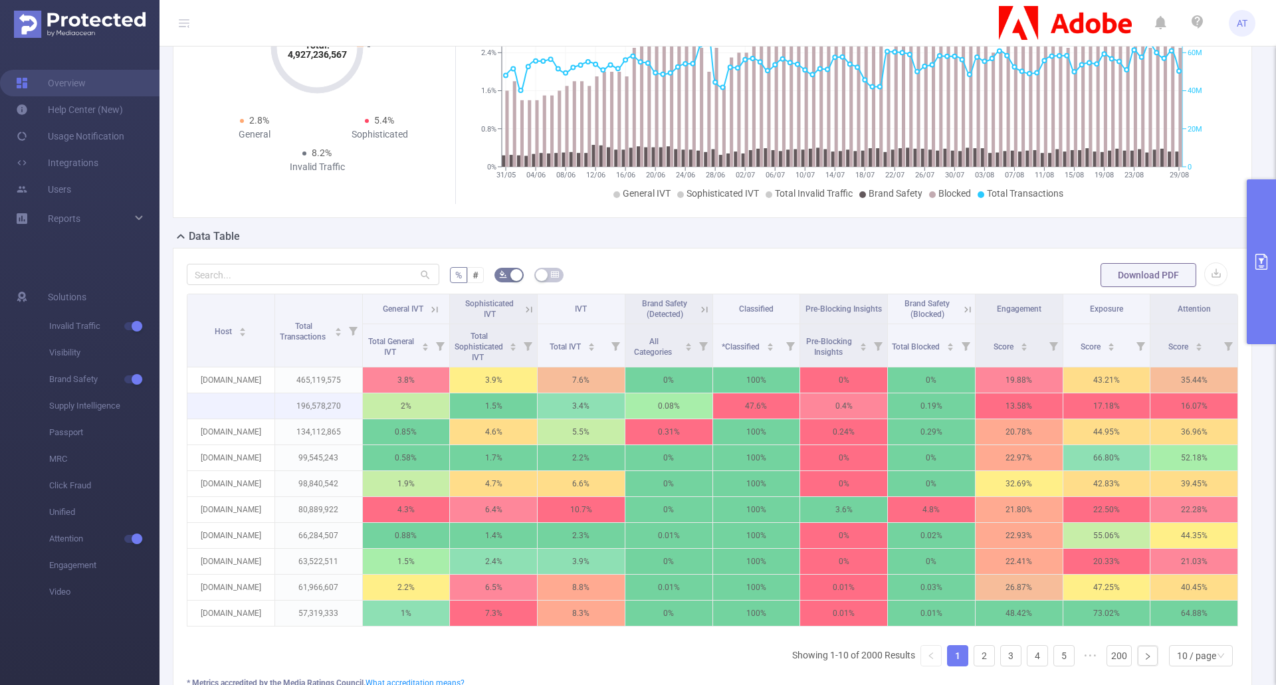
scroll to position [133, 0]
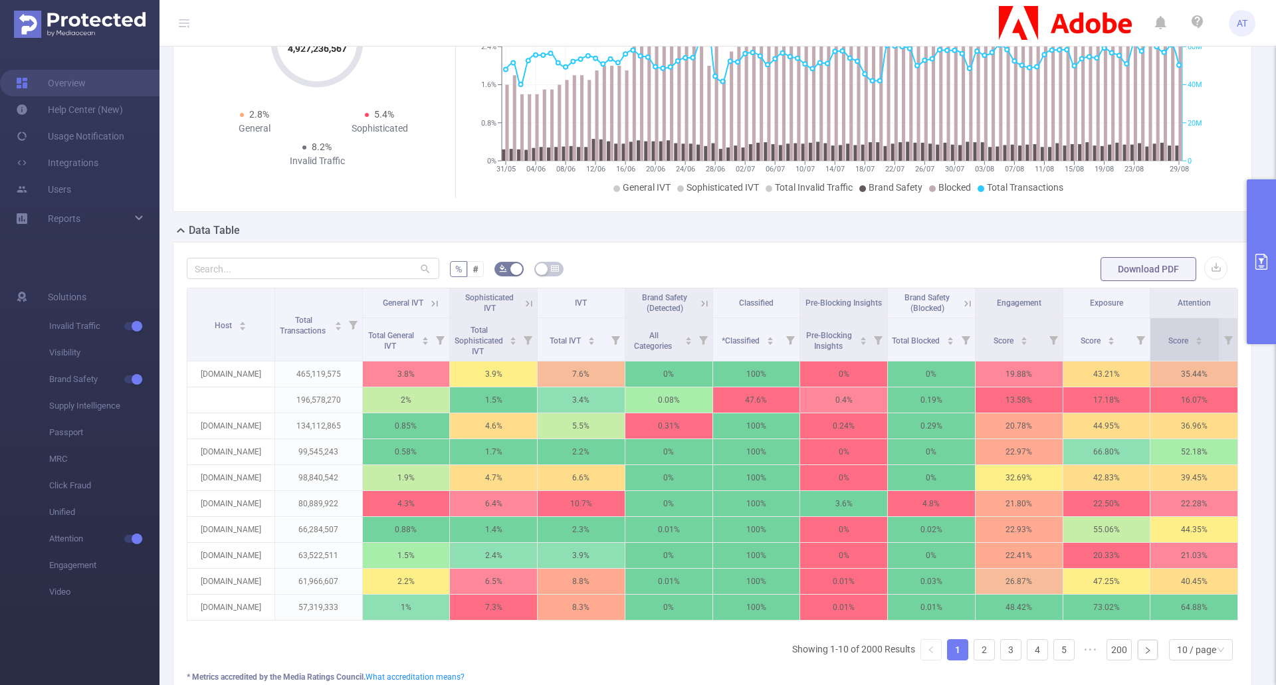
click at [1171, 336] on span "Score" at bounding box center [1179, 340] width 22 height 9
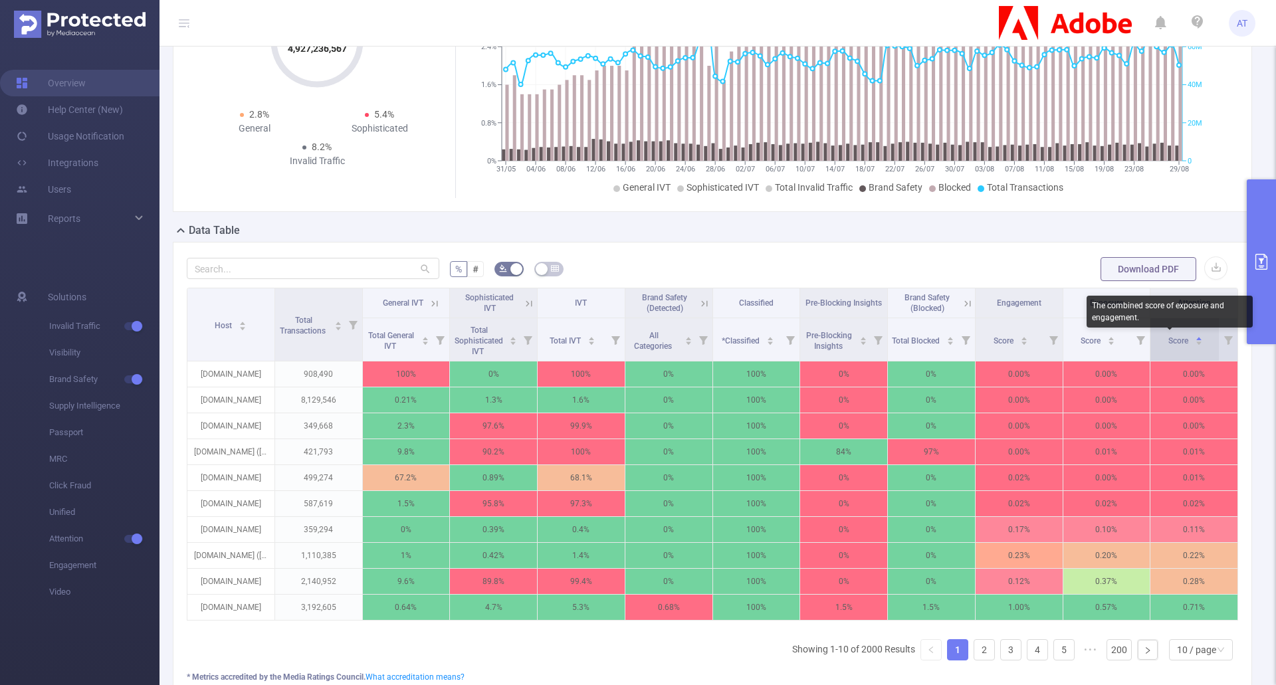
click at [1171, 336] on span "Score" at bounding box center [1179, 340] width 22 height 9
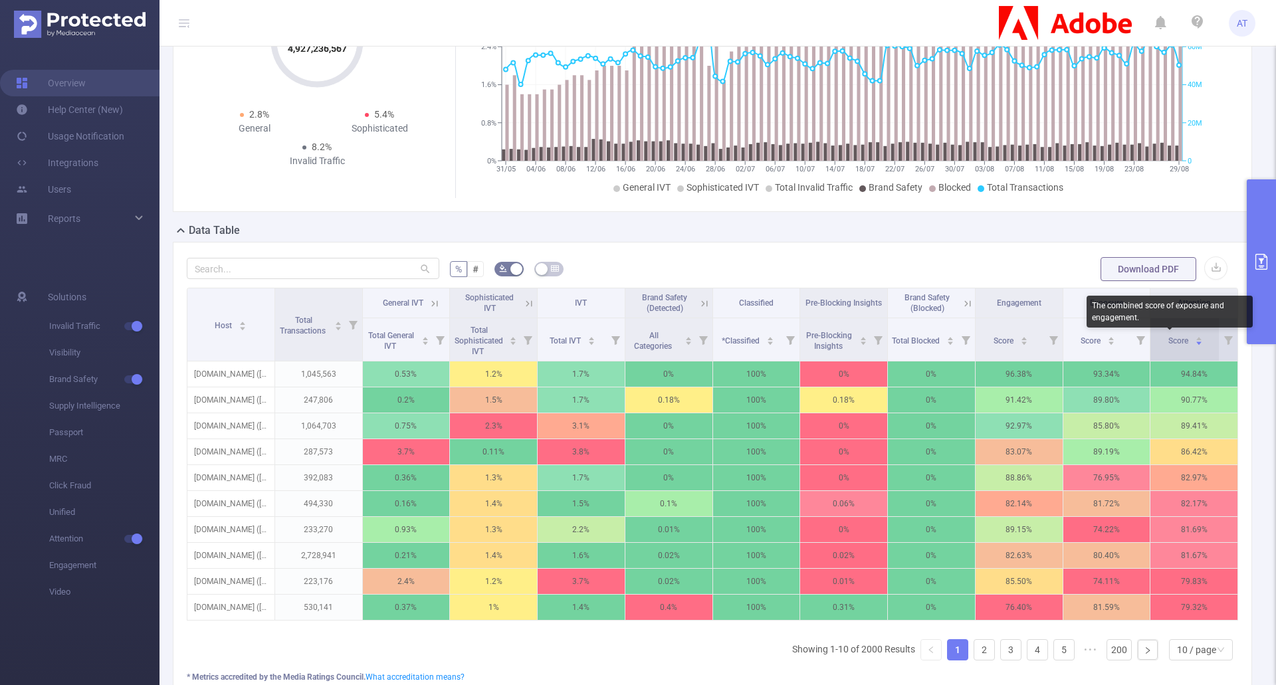
click at [1171, 336] on span "Score" at bounding box center [1179, 340] width 22 height 9
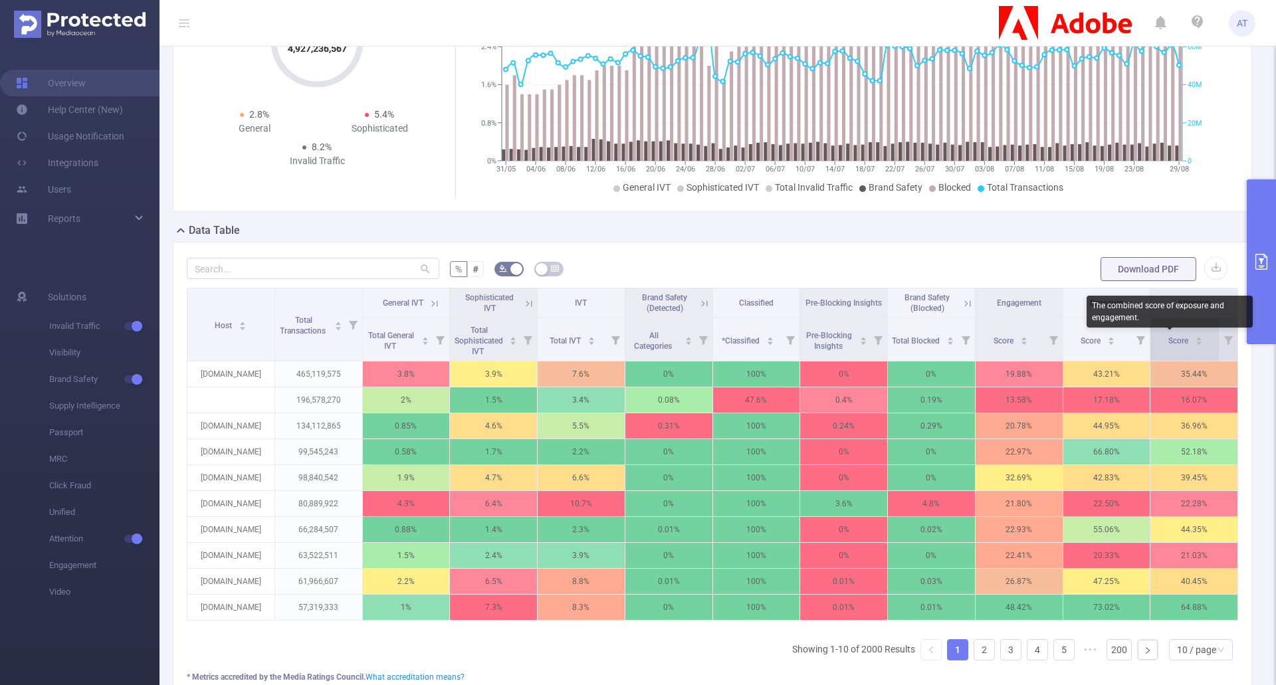
click at [1170, 339] on span "Score" at bounding box center [1179, 340] width 22 height 9
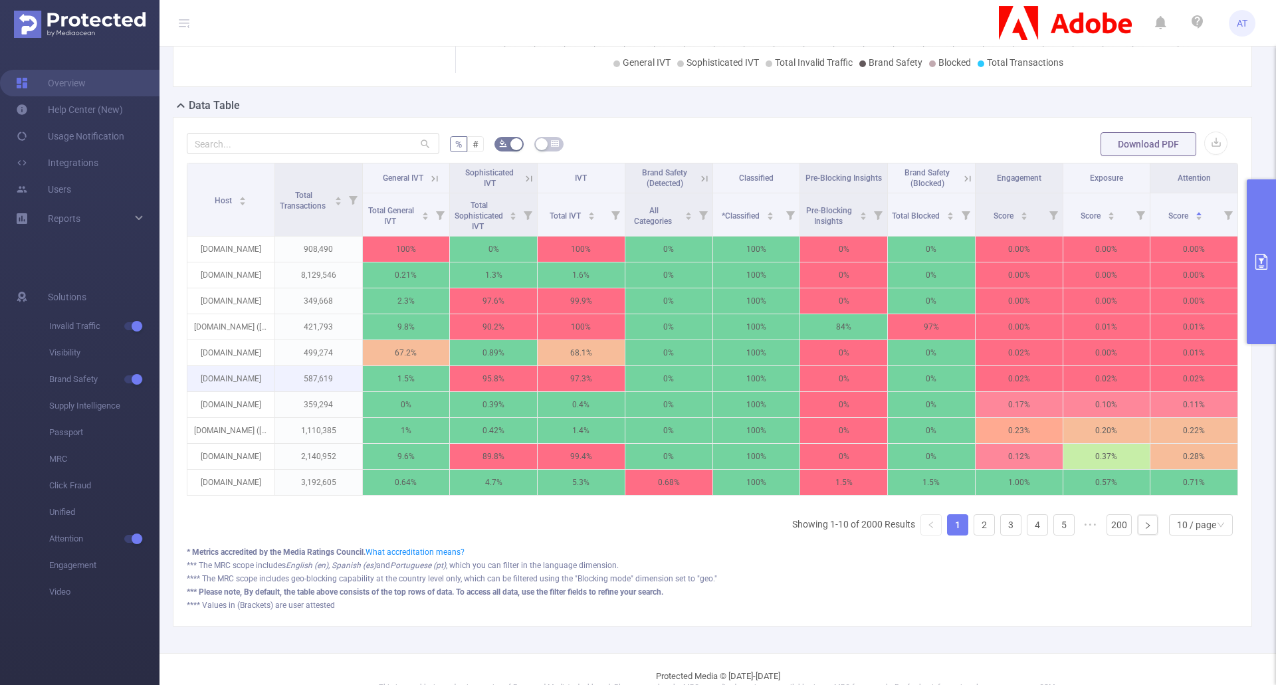
scroll to position [266, 0]
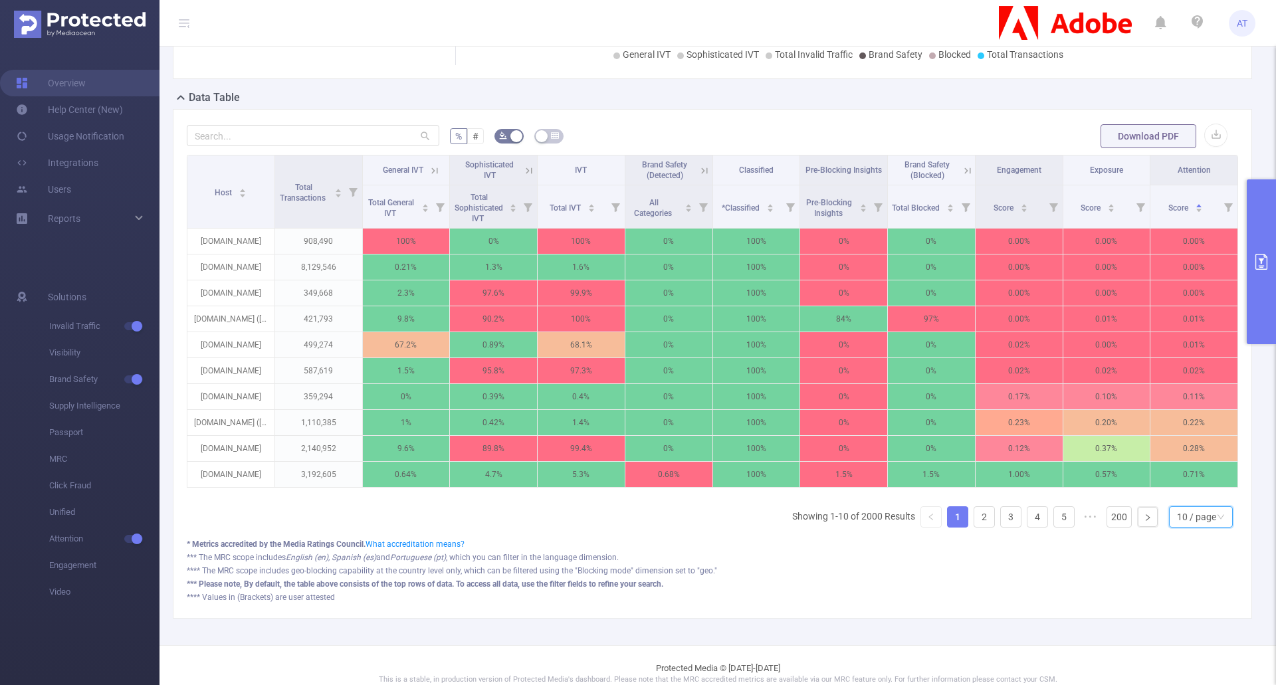
click at [1203, 527] on div "10 / page" at bounding box center [1196, 517] width 39 height 20
click at [1178, 498] on li "50 / page" at bounding box center [1190, 502] width 64 height 21
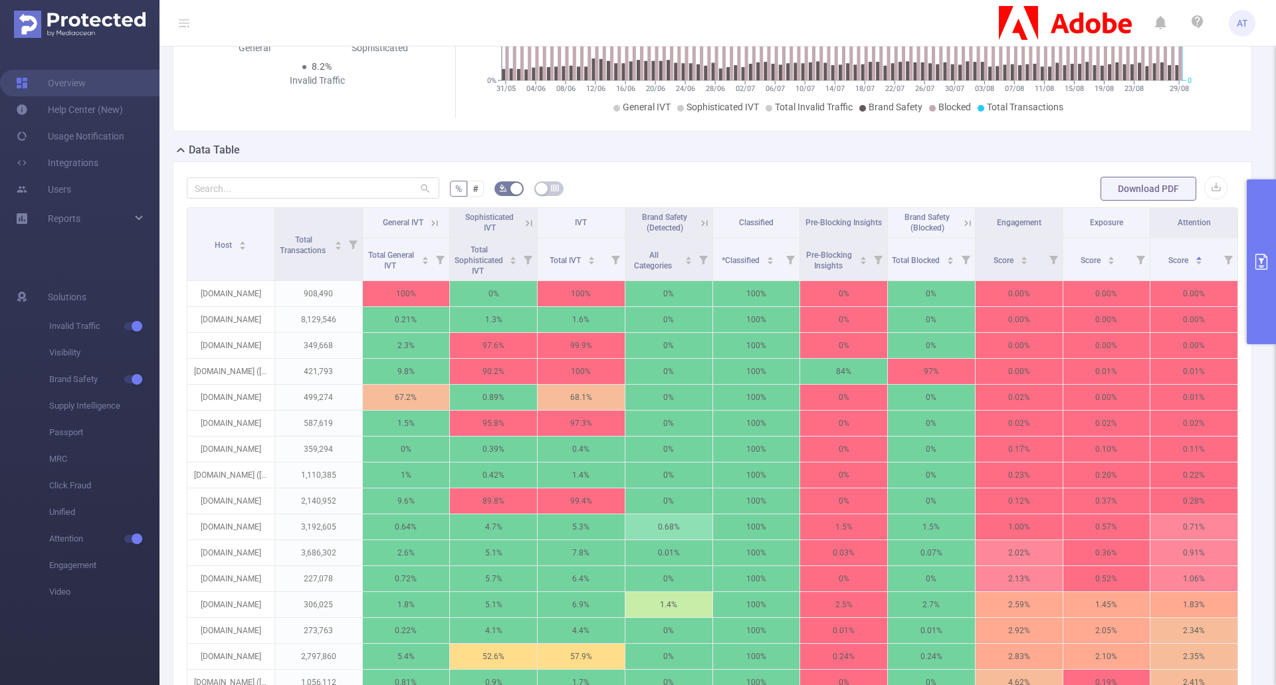
scroll to position [133, 0]
